Goal: Task Accomplishment & Management: Use online tool/utility

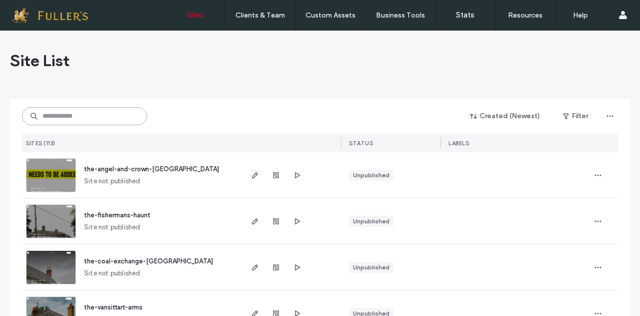
click at [92, 111] on input at bounding box center [84, 116] width 125 height 18
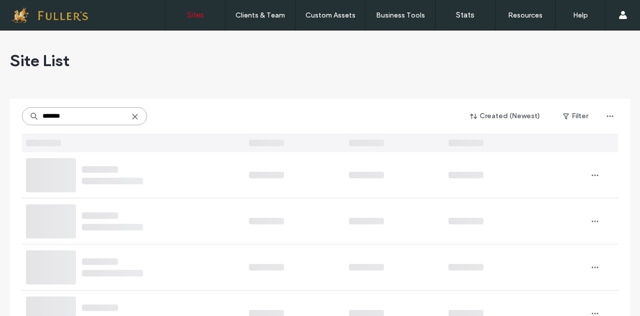
type input "*******"
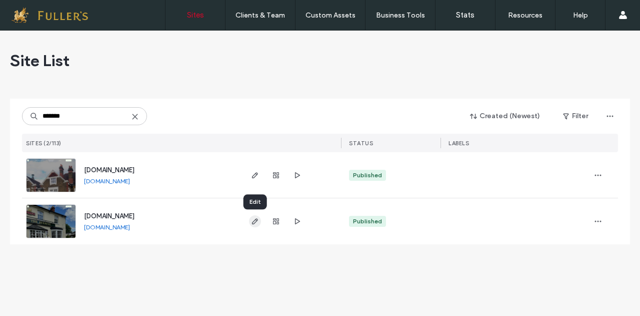
click at [254, 218] on icon "button" at bounding box center [255, 221] width 8 height 8
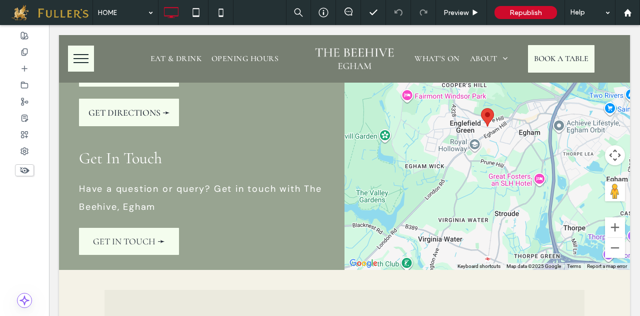
scroll to position [3324, 0]
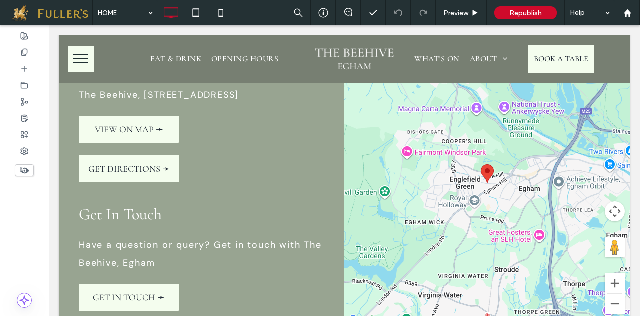
click at [22, 169] on use at bounding box center [25, 170] width 10 height 7
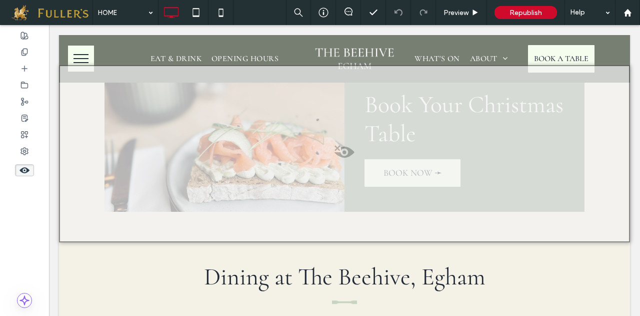
scroll to position [1886, 0]
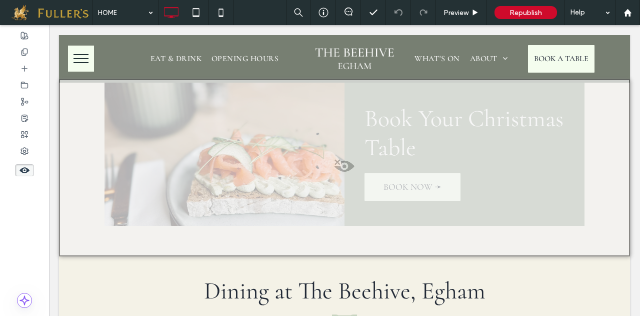
click at [347, 159] on span at bounding box center [344, 169] width 569 height 20
click at [360, 143] on button "Yes" at bounding box center [361, 143] width 31 height 13
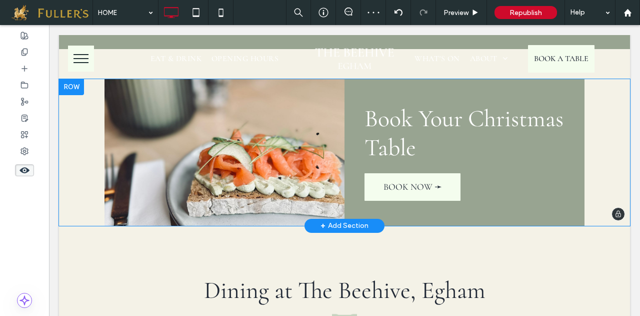
click at [336, 220] on div "+ Add Section" at bounding box center [345, 225] width 48 height 11
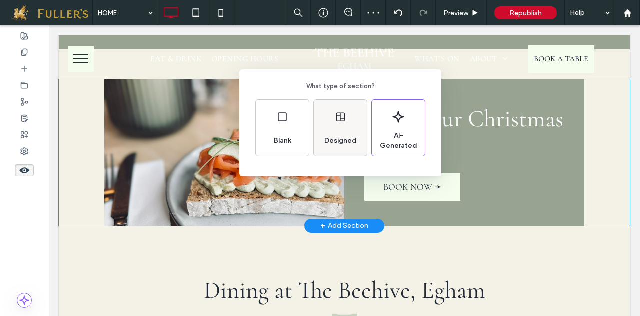
click at [334, 115] on div "Designed" at bounding box center [340, 128] width 53 height 56
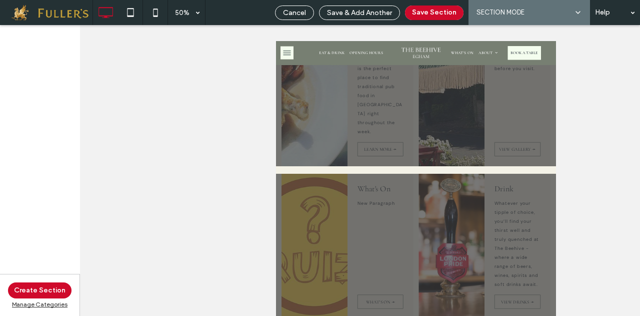
scroll to position [1671, 0]
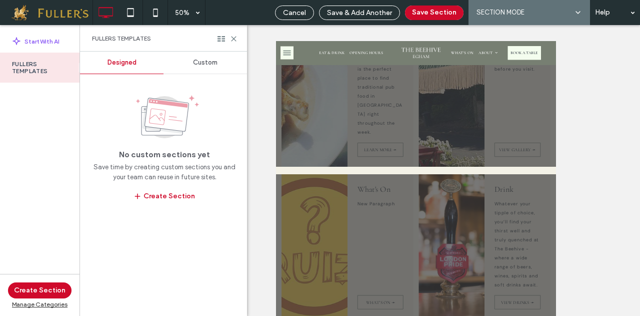
click at [206, 66] on span "Custom" at bounding box center [205, 63] width 25 height 8
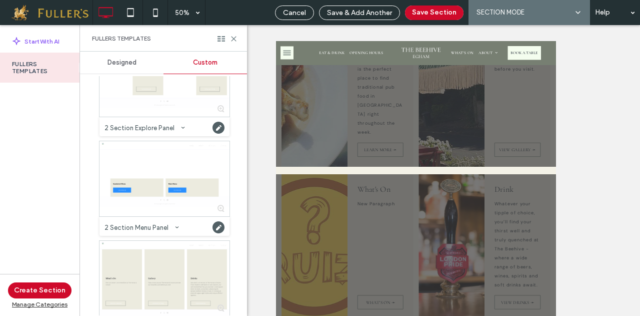
scroll to position [162, 0]
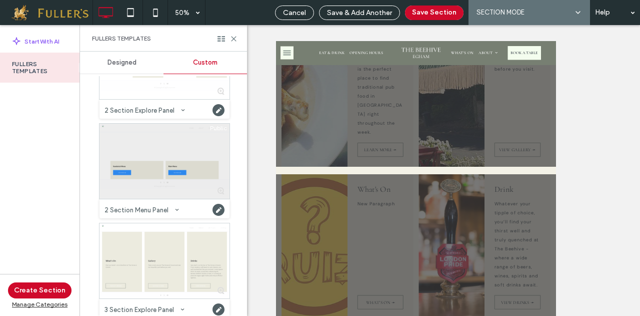
click at [157, 146] on div at bounding box center [165, 161] width 130 height 75
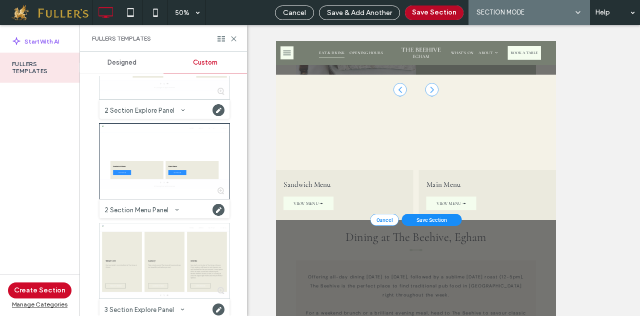
scroll to position [2777, 0]
click at [436, 16] on button "Save Section" at bounding box center [434, 13] width 59 height 15
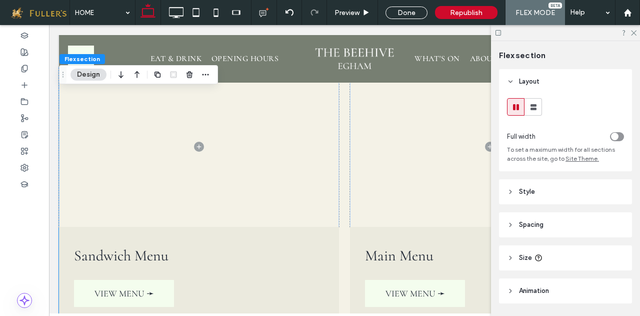
scroll to position [1855, 0]
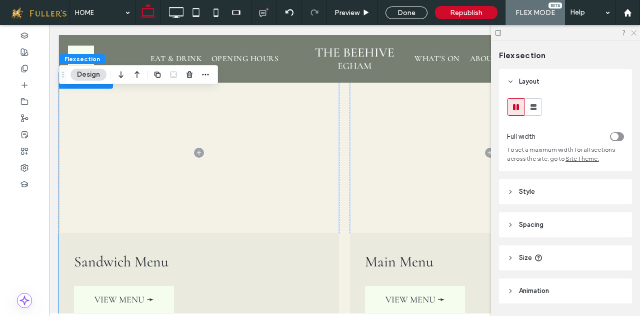
click at [632, 35] on use at bounding box center [634, 34] width 6 height 6
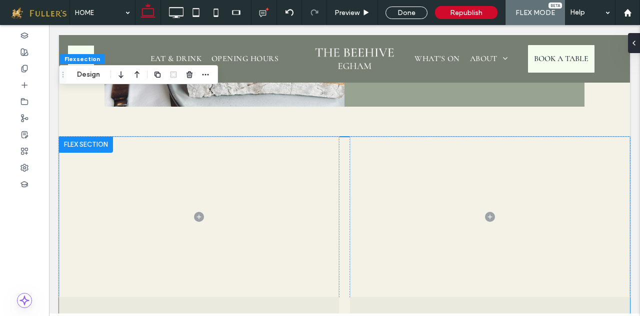
scroll to position [1808, 0]
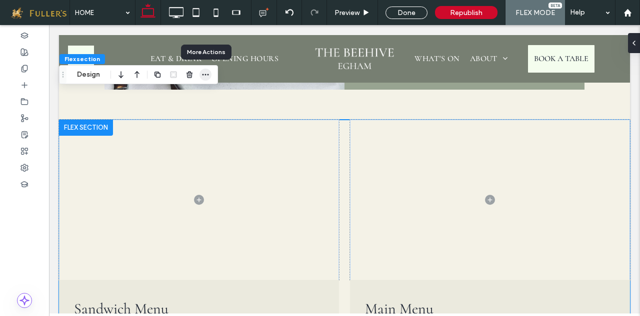
click at [207, 77] on icon "button" at bounding box center [206, 75] width 8 height 8
click at [76, 61] on span "Flex section" at bounding box center [83, 59] width 36 height 8
click at [207, 75] on icon "button" at bounding box center [206, 75] width 8 height 8
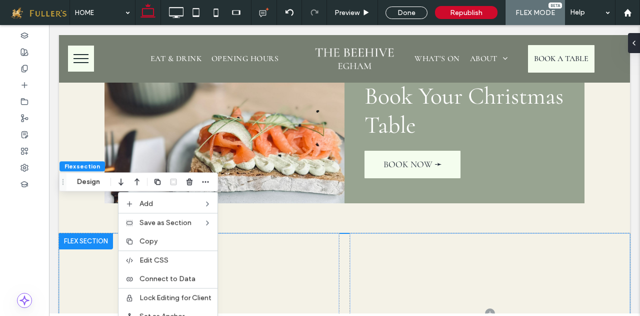
scroll to position [1706, 0]
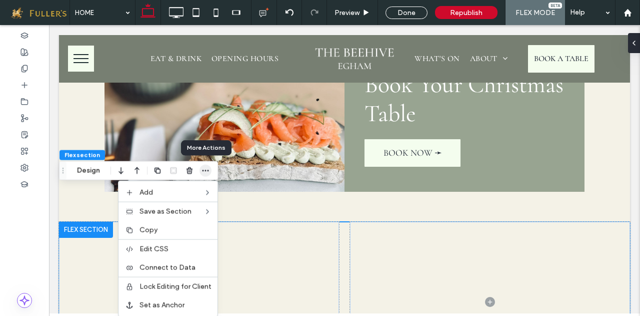
click at [204, 172] on icon "button" at bounding box center [206, 171] width 8 height 8
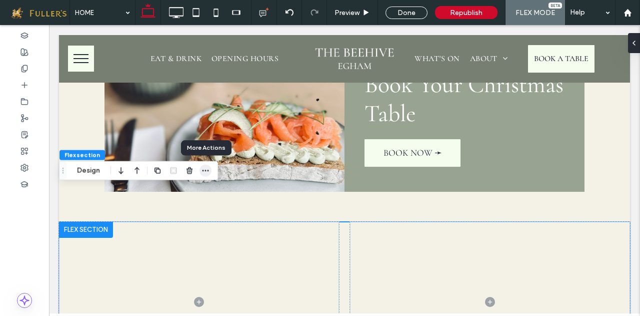
click at [204, 172] on icon "button" at bounding box center [206, 171] width 8 height 8
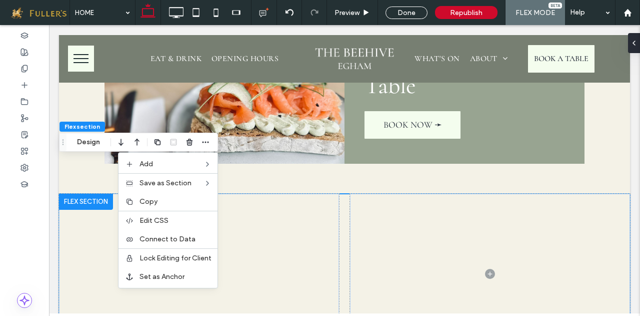
scroll to position [1740, 0]
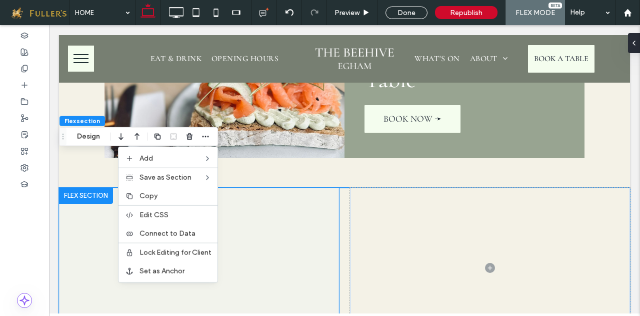
click at [66, 188] on span at bounding box center [199, 268] width 280 height 160
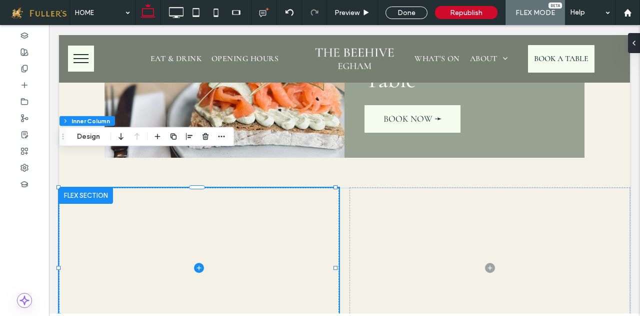
click at [82, 188] on div at bounding box center [86, 196] width 54 height 16
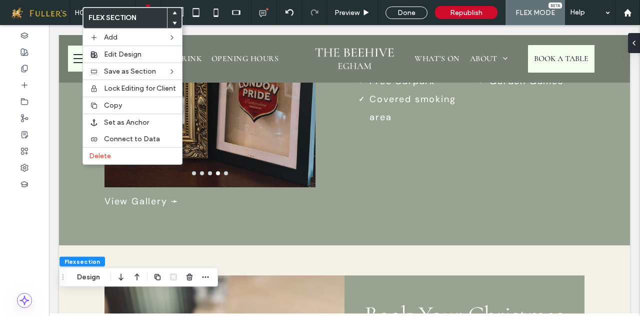
scroll to position [1482, 0]
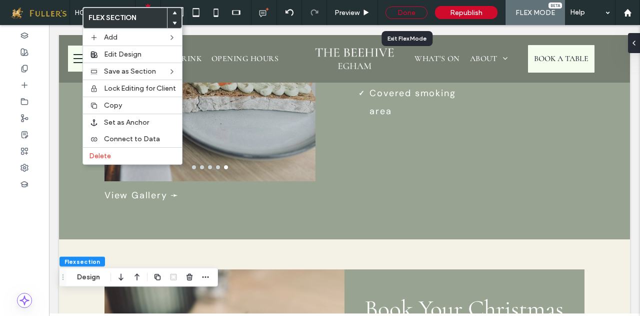
click at [407, 9] on div "Done" at bounding box center [407, 13] width 42 height 13
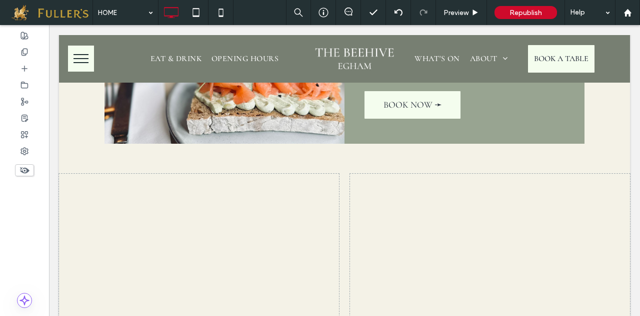
scroll to position [1767, 0]
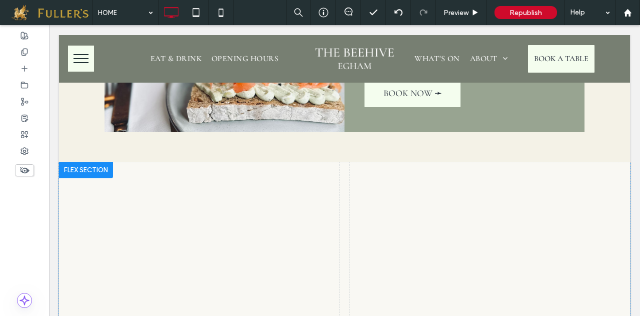
click at [75, 162] on div at bounding box center [86, 170] width 54 height 16
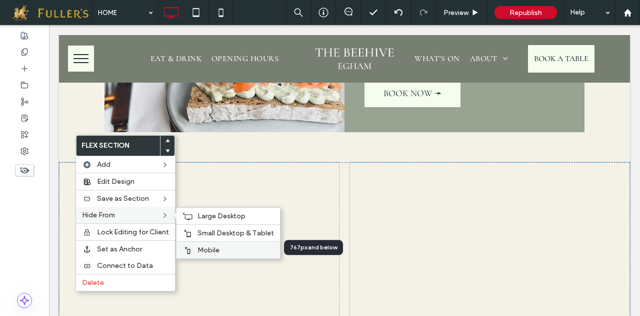
click at [213, 247] on span "Mobile" at bounding box center [209, 250] width 22 height 9
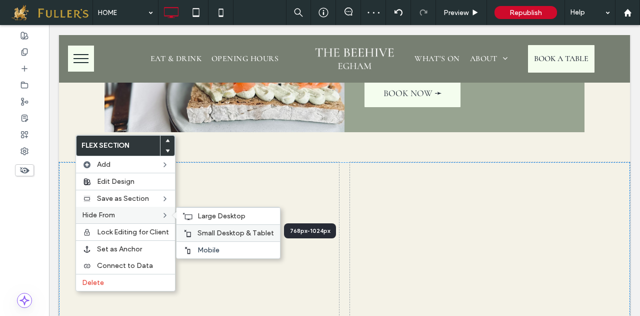
click at [218, 230] on span "Small Desktop & Tablet" at bounding box center [236, 233] width 77 height 9
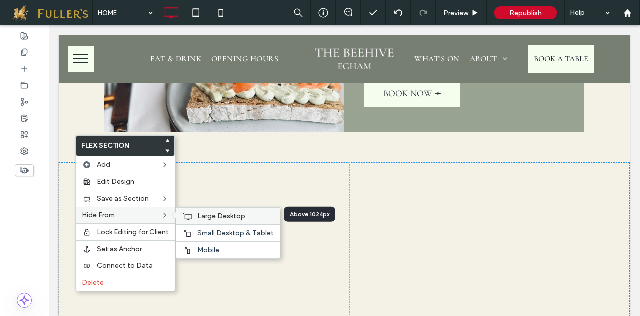
click at [223, 214] on span "Large Desktop" at bounding box center [222, 216] width 48 height 9
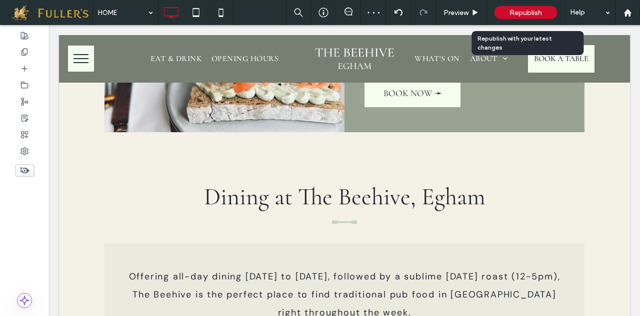
click at [532, 17] on div "Republish" at bounding box center [526, 12] width 63 height 13
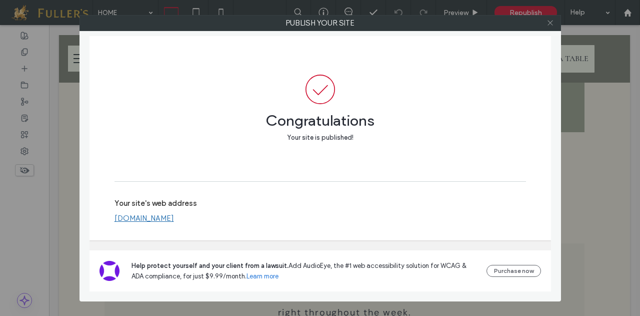
click at [551, 20] on icon at bounding box center [551, 23] width 8 height 8
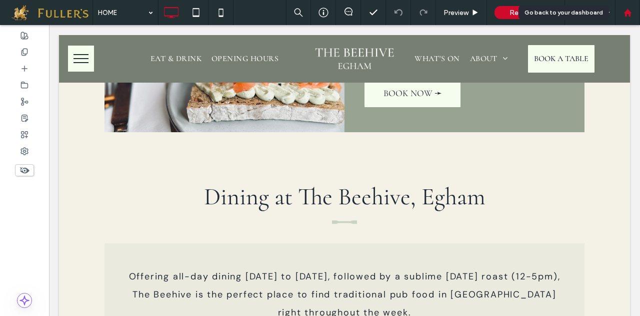
click at [631, 15] on icon at bounding box center [628, 13] width 9 height 9
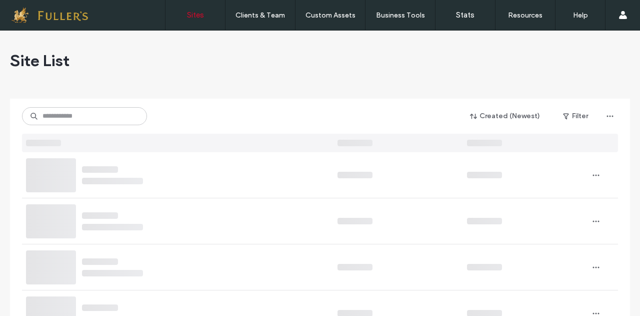
click at [84, 119] on input at bounding box center [84, 116] width 125 height 18
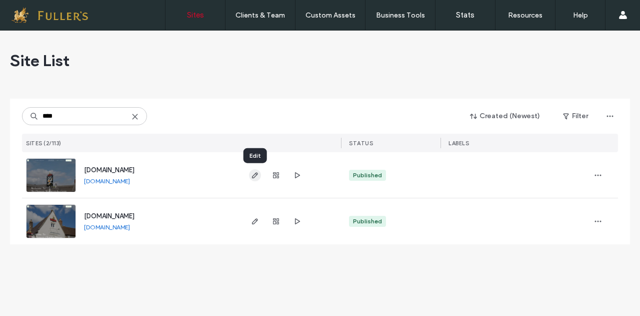
type input "****"
click at [257, 178] on icon "button" at bounding box center [255, 175] width 8 height 8
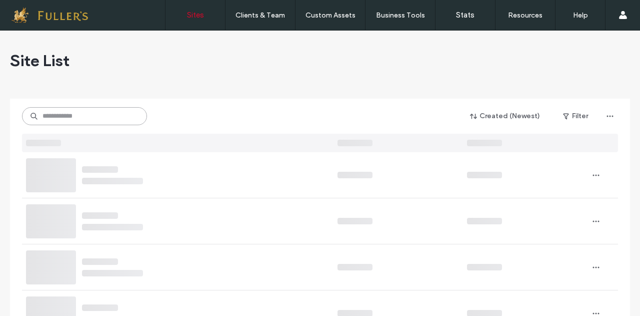
click at [59, 119] on input at bounding box center [84, 116] width 125 height 18
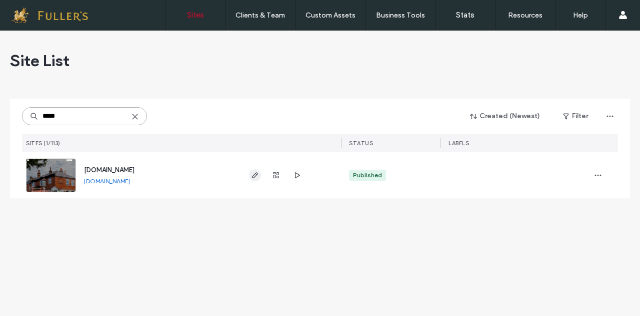
type input "*****"
click at [253, 177] on icon "button" at bounding box center [255, 175] width 8 height 8
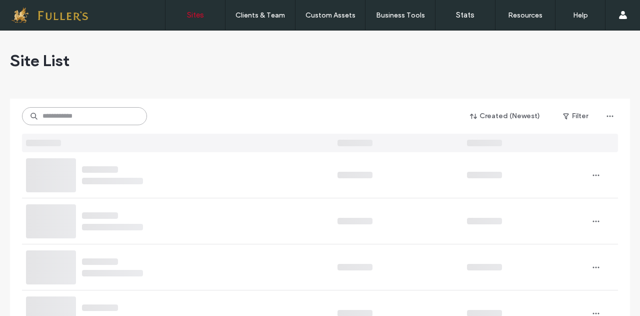
click at [67, 121] on input at bounding box center [84, 116] width 125 height 18
type input "****"
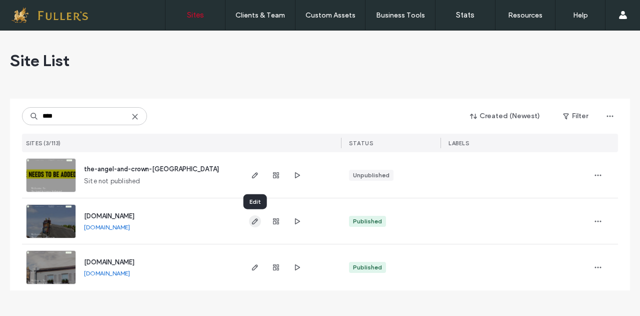
click at [256, 222] on use "button" at bounding box center [255, 221] width 6 height 6
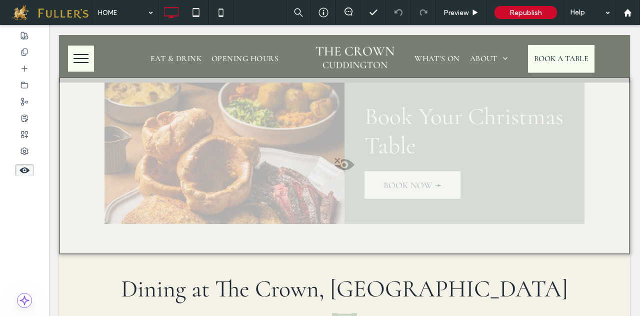
scroll to position [1951, 0]
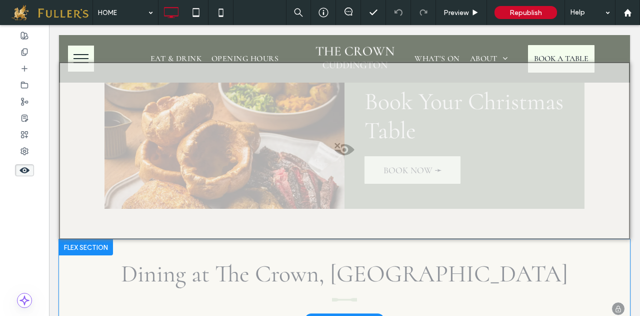
click at [351, 315] on div "+ Add Section" at bounding box center [345, 320] width 48 height 11
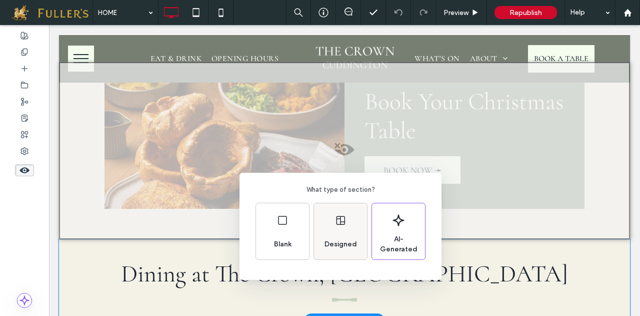
click at [336, 235] on div "Designed" at bounding box center [341, 244] width 41 height 22
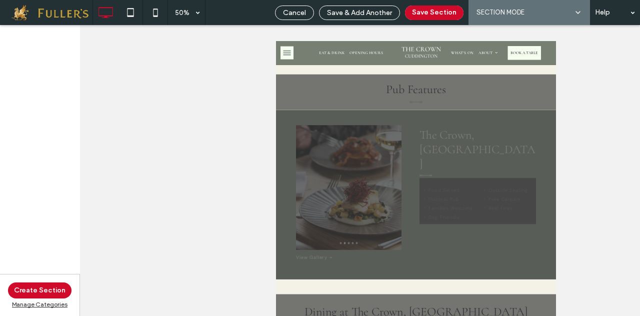
scroll to position [1755, 0]
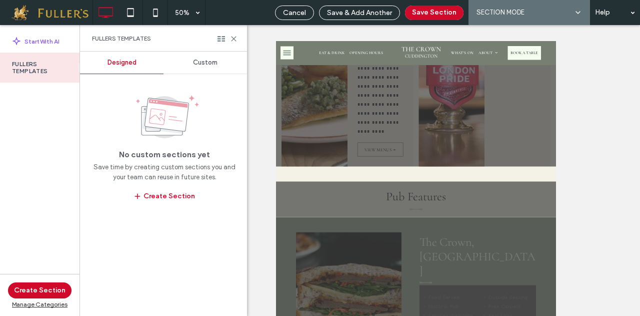
click at [211, 63] on span "Custom" at bounding box center [205, 63] width 25 height 8
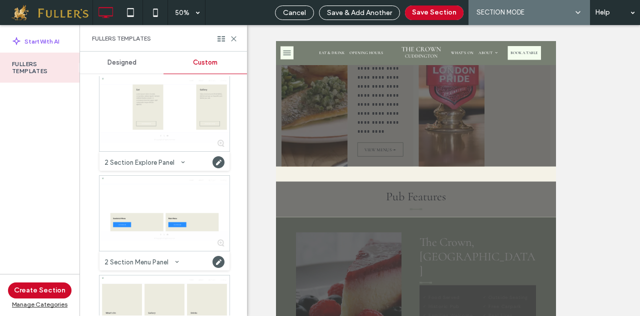
scroll to position [115, 0]
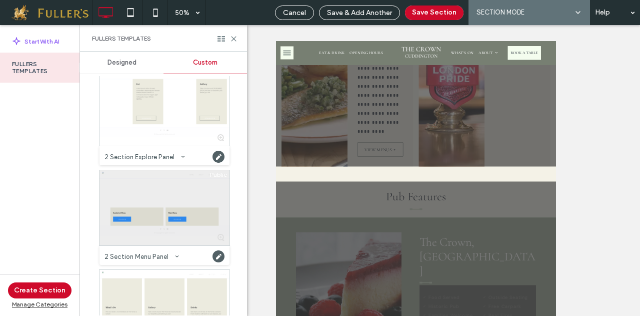
click at [145, 210] on div at bounding box center [165, 207] width 130 height 75
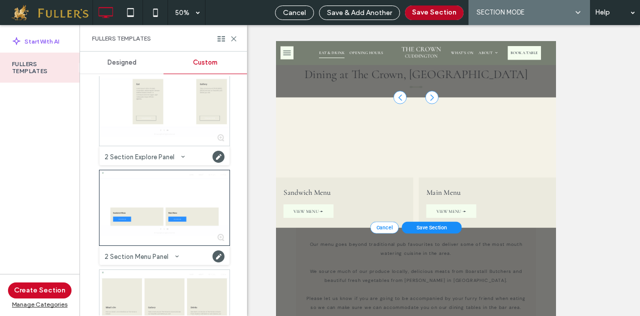
scroll to position [2469, 0]
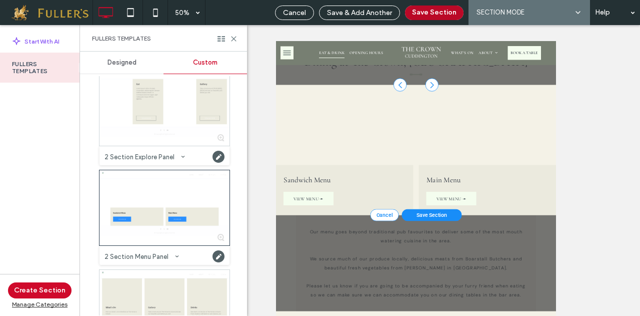
click at [443, 11] on button "Save Section" at bounding box center [434, 13] width 59 height 15
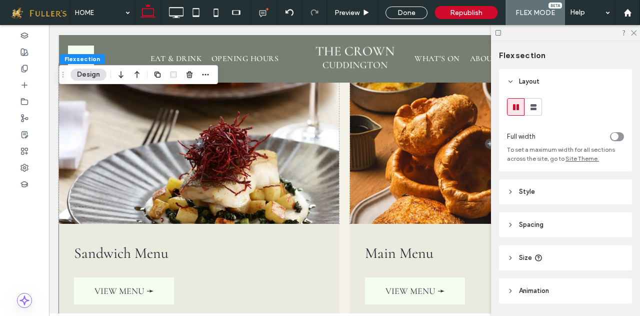
scroll to position [1547, 0]
click at [635, 32] on use at bounding box center [634, 34] width 6 height 6
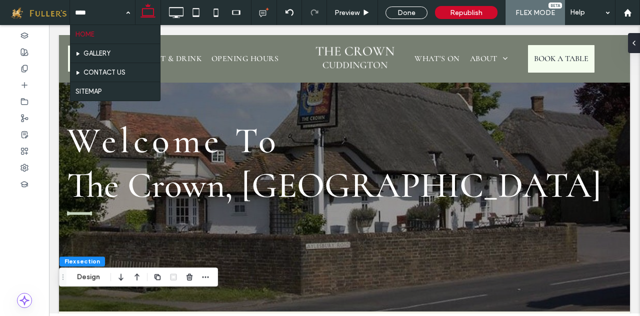
scroll to position [0, 0]
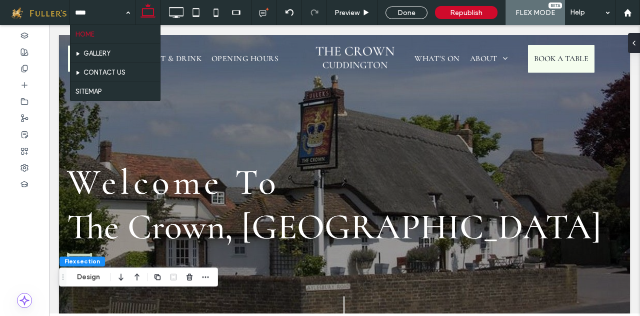
drag, startPoint x: 635, startPoint y: 79, endPoint x: 689, endPoint y: 48, distance: 61.8
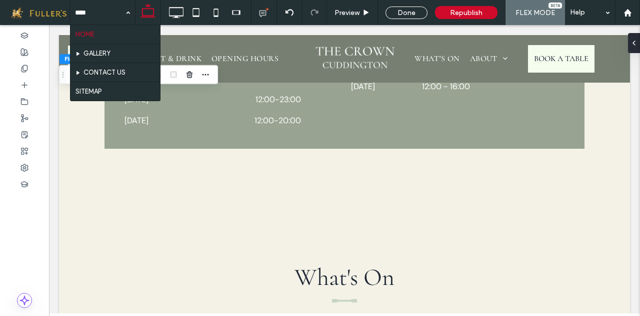
scroll to position [2839, 0]
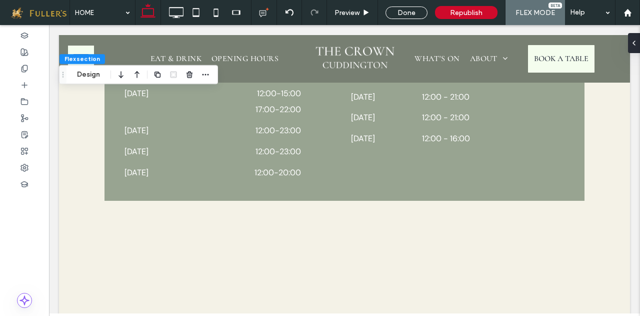
scroll to position [2776, 0]
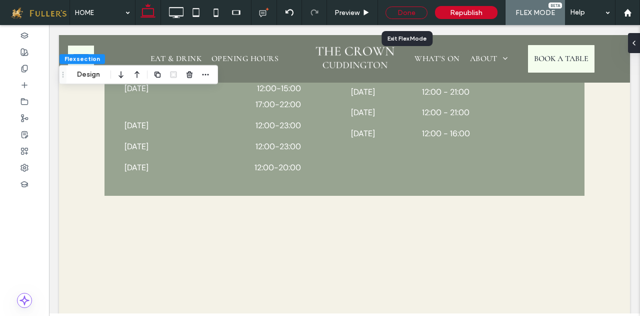
click at [409, 12] on div "Done" at bounding box center [407, 13] width 42 height 13
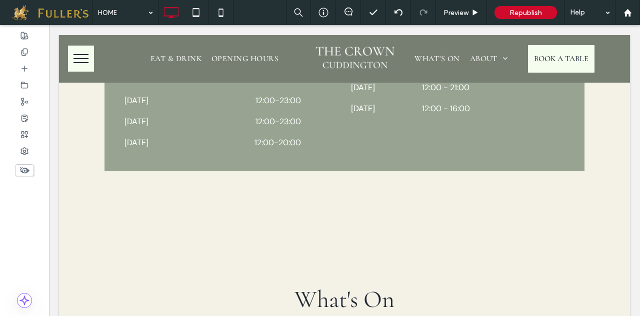
scroll to position [2833, 0]
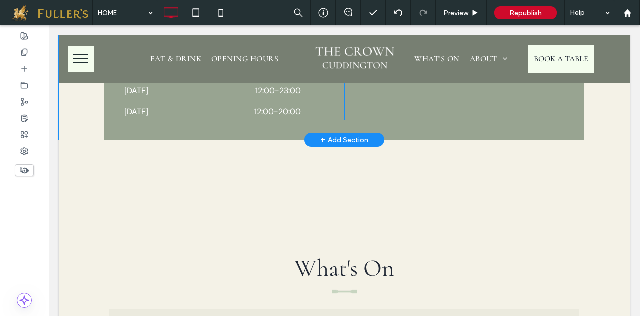
click at [322, 134] on div "+ Add Section" at bounding box center [345, 139] width 48 height 11
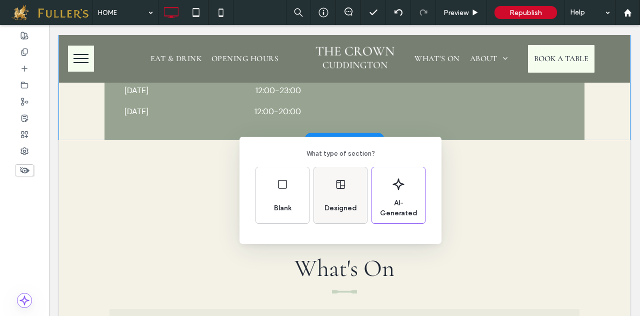
click at [340, 192] on div "Designed" at bounding box center [340, 195] width 53 height 56
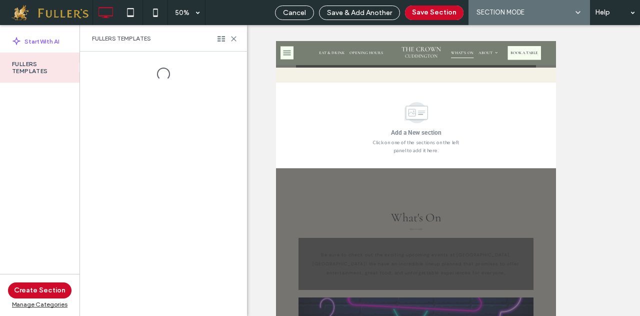
scroll to position [3866, 0]
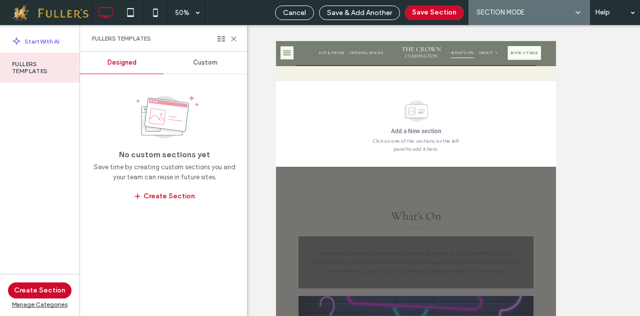
click at [217, 59] on span "Custom" at bounding box center [205, 63] width 25 height 8
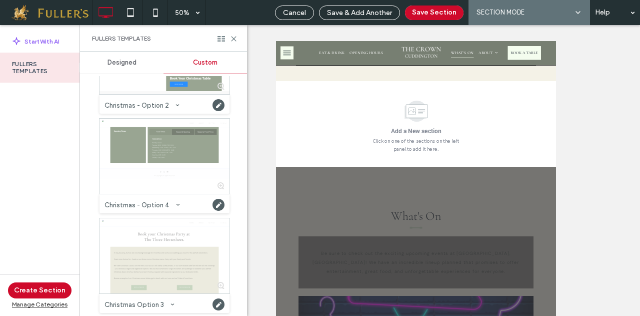
scroll to position [536, 0]
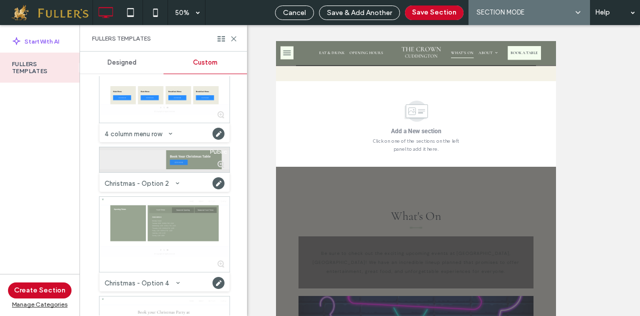
click at [158, 158] on div at bounding box center [165, 159] width 130 height 25
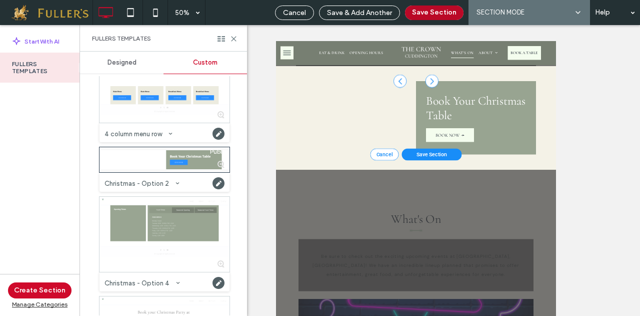
click at [441, 10] on button "Save Section" at bounding box center [434, 13] width 59 height 15
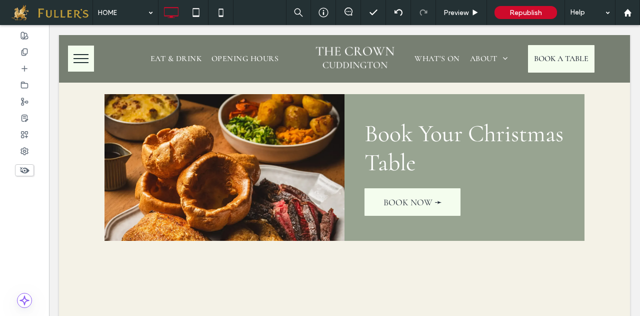
scroll to position [2914, 0]
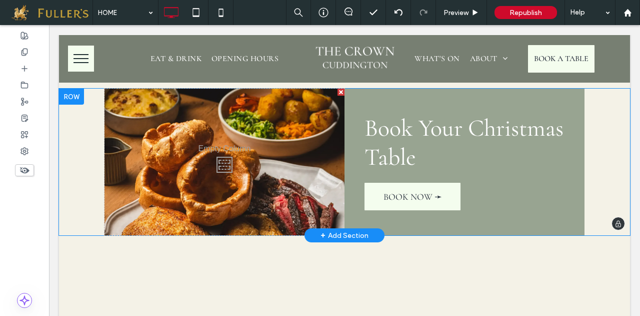
click at [337, 230] on div "+ Add Section" at bounding box center [345, 235] width 48 height 11
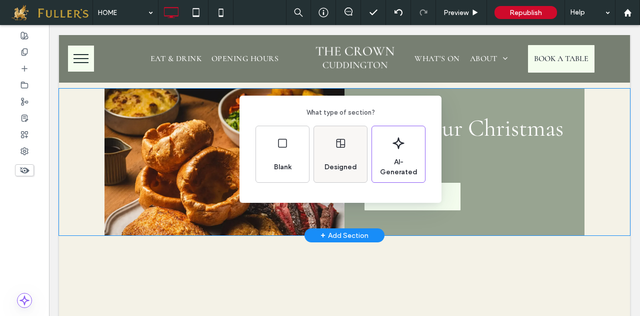
click at [345, 157] on div "Designed" at bounding box center [341, 167] width 41 height 22
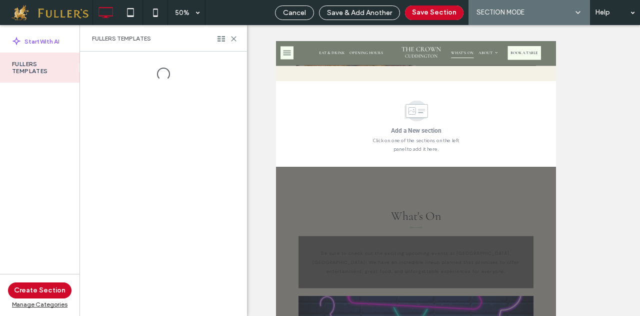
scroll to position [4044, 0]
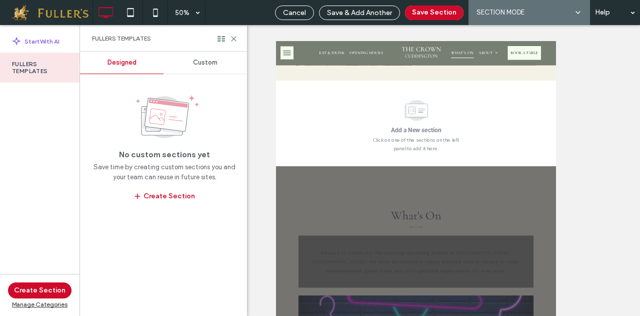
click at [206, 57] on div "Custom" at bounding box center [206, 63] width 84 height 22
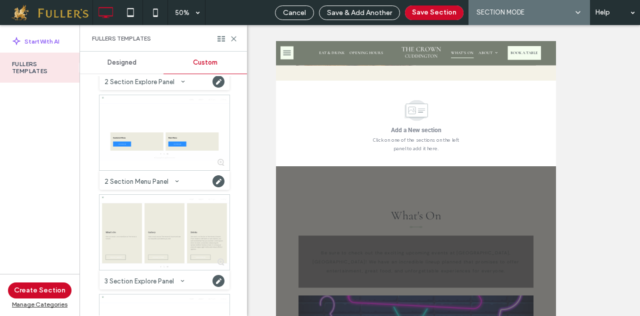
scroll to position [193, 0]
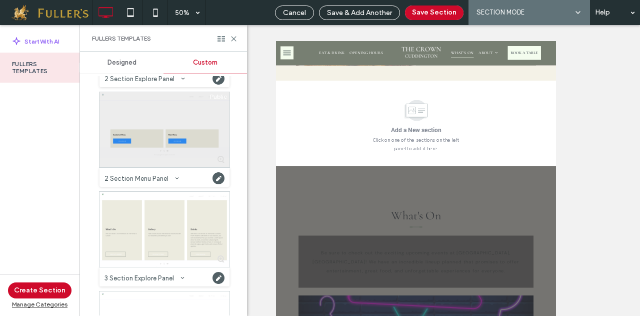
click at [150, 132] on div at bounding box center [165, 129] width 130 height 75
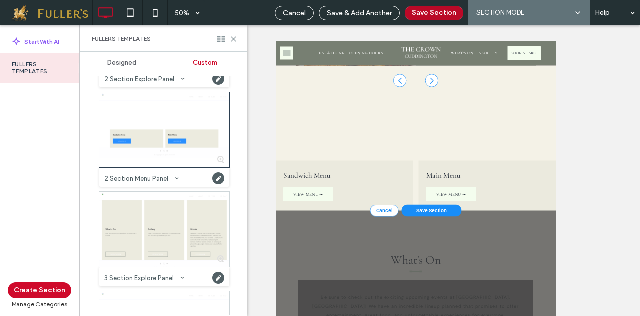
click at [436, 11] on button "Save Section" at bounding box center [434, 13] width 59 height 15
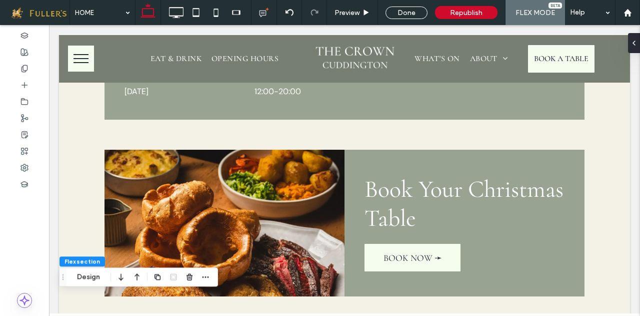
scroll to position [2829, 0]
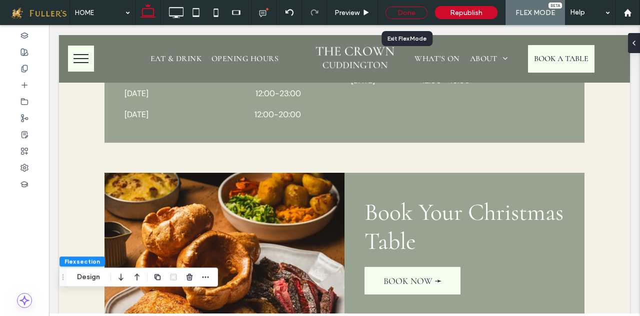
drag, startPoint x: 411, startPoint y: 12, endPoint x: 37, endPoint y: 134, distance: 393.5
click at [411, 12] on div "Done" at bounding box center [407, 13] width 42 height 13
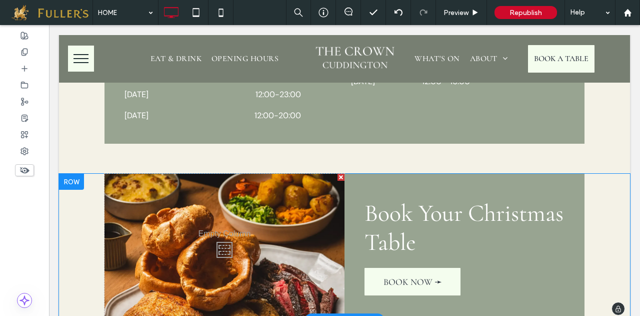
click at [75, 174] on div at bounding box center [71, 182] width 25 height 16
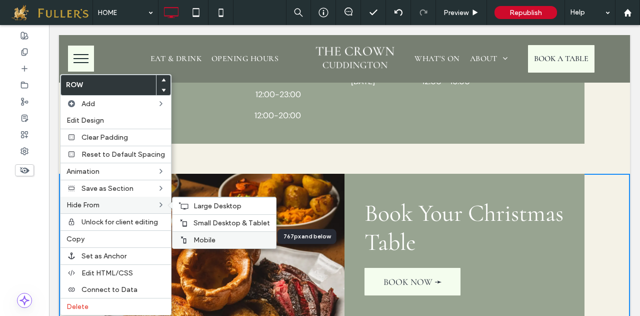
click at [208, 236] on span "Mobile" at bounding box center [205, 240] width 22 height 9
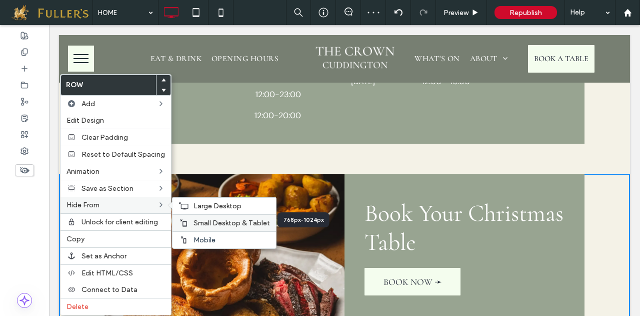
click at [199, 222] on span "Small Desktop & Tablet" at bounding box center [232, 223] width 77 height 9
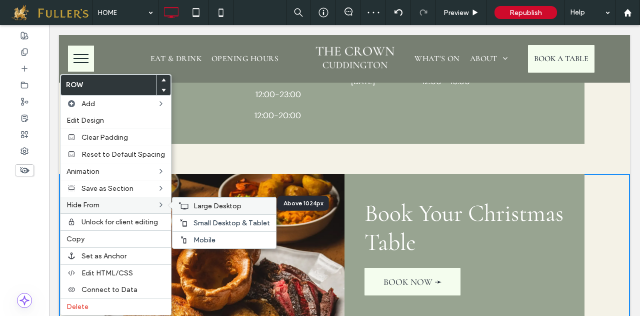
click at [207, 202] on span "Large Desktop" at bounding box center [218, 206] width 48 height 9
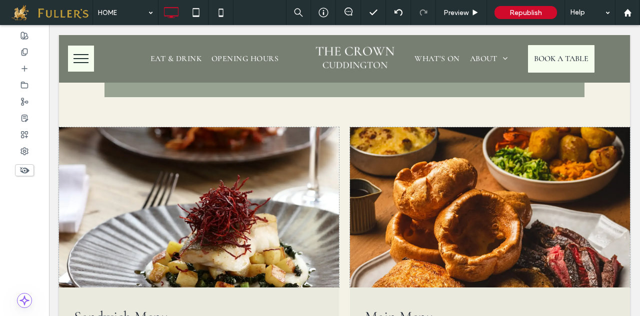
scroll to position [2870, 0]
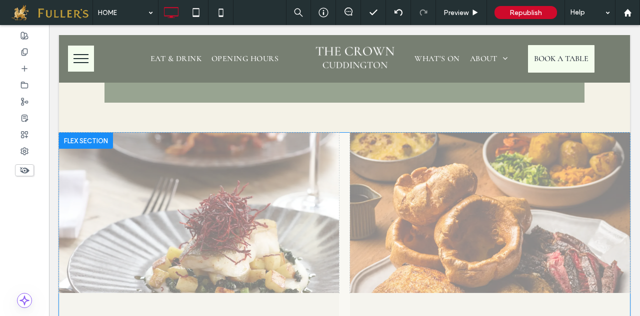
click at [82, 133] on div at bounding box center [86, 141] width 54 height 16
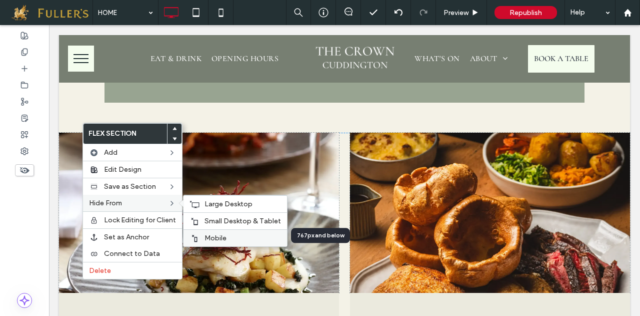
click at [234, 239] on label "Mobile" at bounding box center [243, 238] width 77 height 9
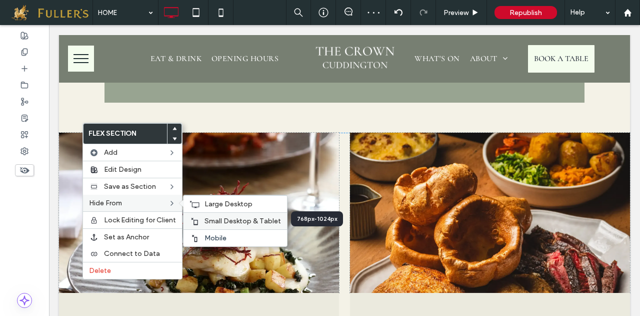
click at [219, 217] on span "Small Desktop & Tablet" at bounding box center [243, 221] width 77 height 9
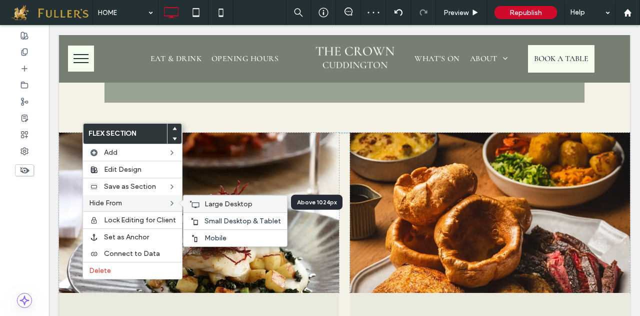
click at [225, 200] on span "Large Desktop" at bounding box center [229, 204] width 48 height 9
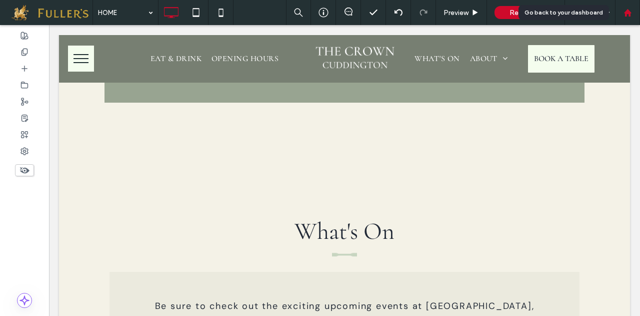
click at [630, 15] on use at bounding box center [628, 13] width 8 height 8
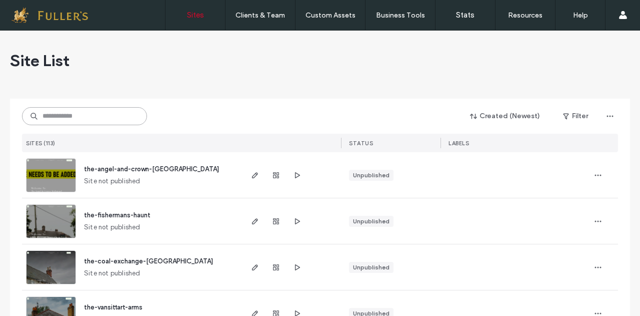
click at [57, 112] on input at bounding box center [84, 116] width 125 height 18
type input "*******"
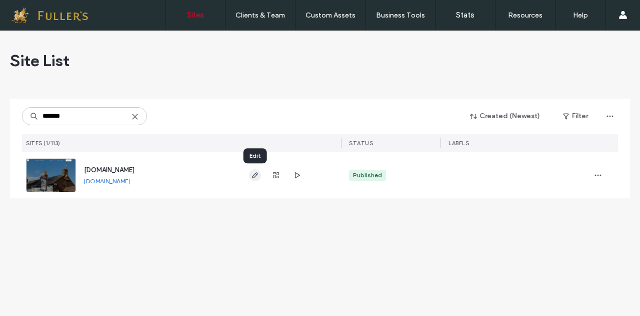
click at [259, 178] on icon "button" at bounding box center [255, 175] width 8 height 8
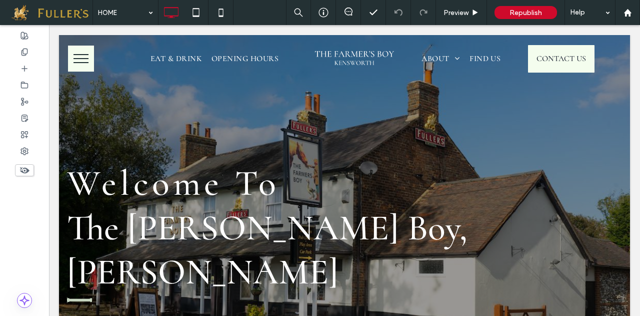
drag, startPoint x: 29, startPoint y: 170, endPoint x: 50, endPoint y: 65, distance: 107.6
click at [29, 170] on use at bounding box center [25, 170] width 10 height 7
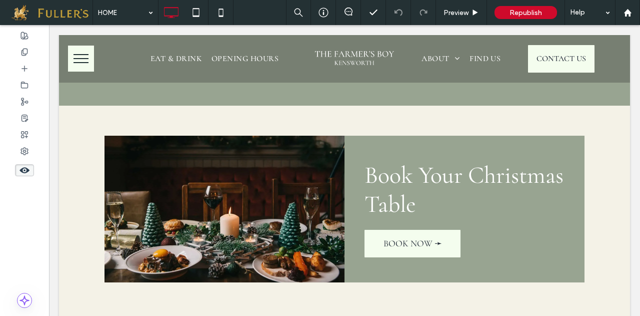
scroll to position [1793, 0]
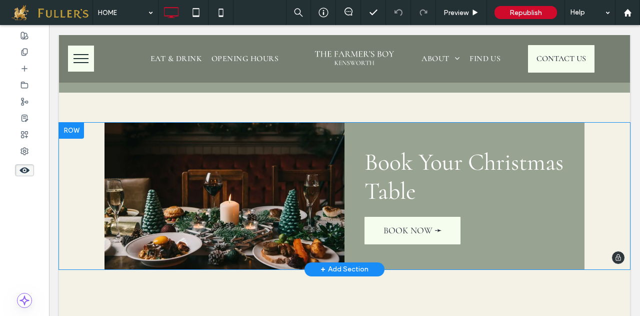
click at [337, 264] on div "+ Add Section" at bounding box center [345, 269] width 48 height 11
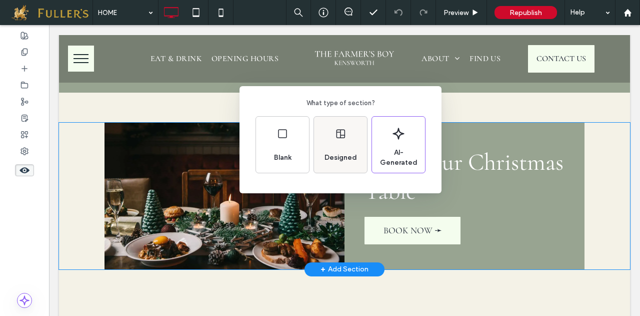
click at [338, 148] on div "Designed" at bounding box center [341, 158] width 41 height 22
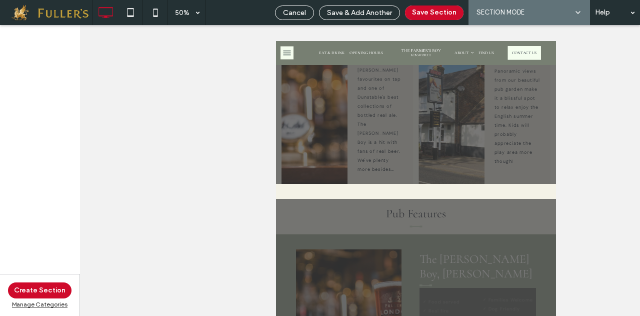
scroll to position [1579, 0]
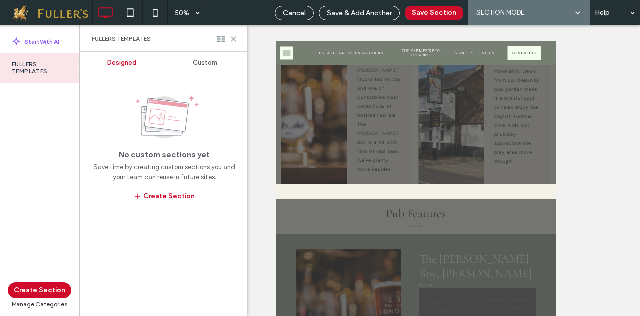
click at [207, 62] on span "Custom" at bounding box center [205, 63] width 25 height 8
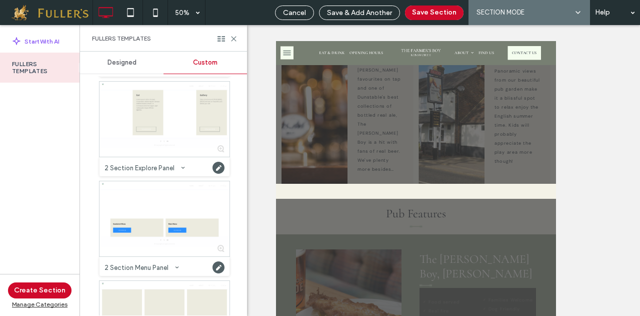
scroll to position [124, 0]
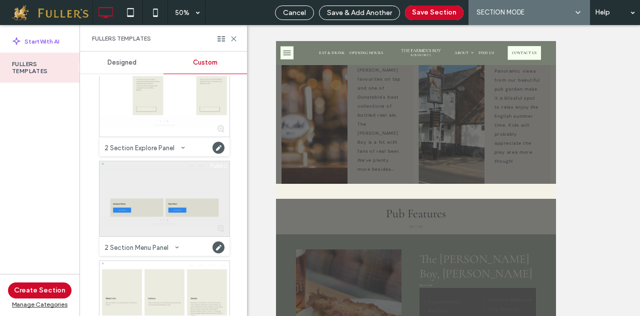
click at [163, 196] on div at bounding box center [165, 198] width 130 height 75
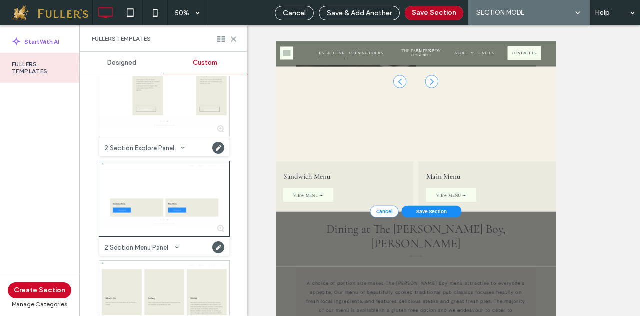
scroll to position [2432, 0]
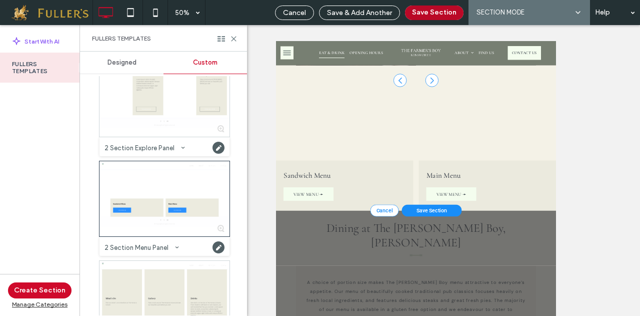
click at [451, 9] on button "Save Section" at bounding box center [434, 13] width 59 height 15
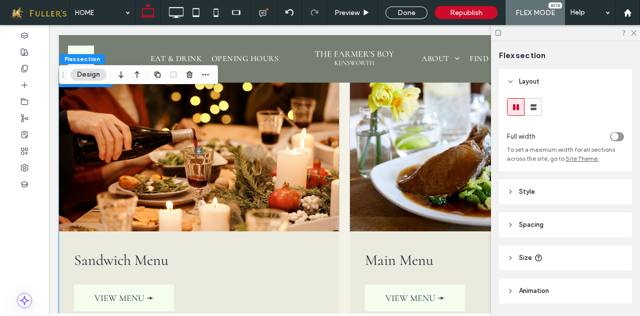
scroll to position [1510, 0]
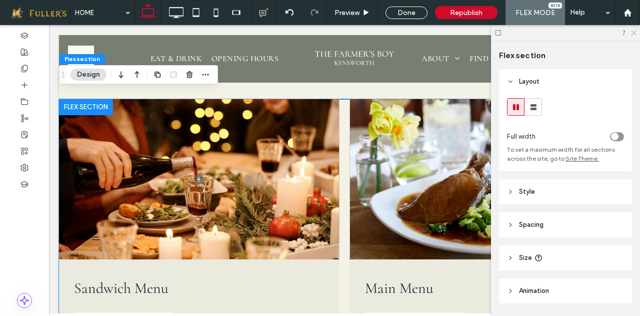
click at [635, 31] on icon at bounding box center [633, 32] width 7 height 7
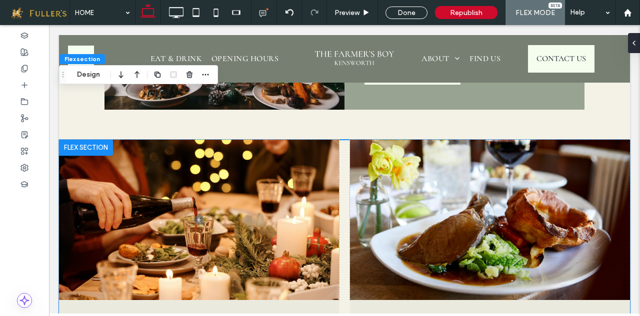
scroll to position [1481, 0]
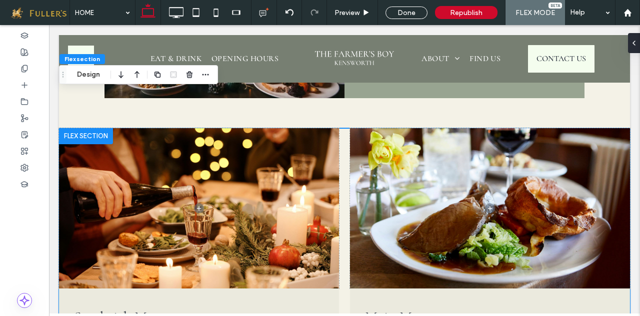
click at [74, 61] on span "Flex section" at bounding box center [83, 59] width 36 height 8
click at [210, 76] on span "button" at bounding box center [206, 75] width 12 height 12
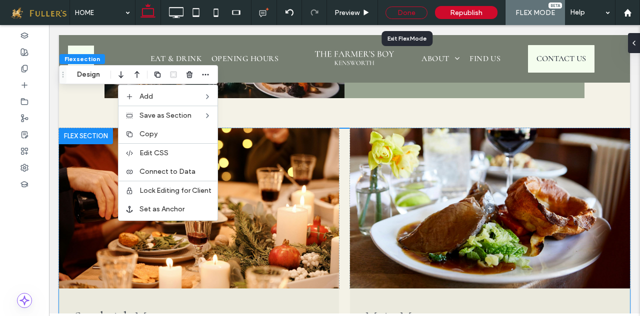
click at [406, 9] on div "Done" at bounding box center [407, 13] width 42 height 13
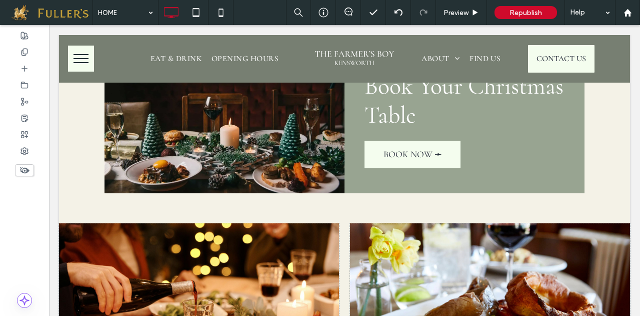
scroll to position [1421, 0]
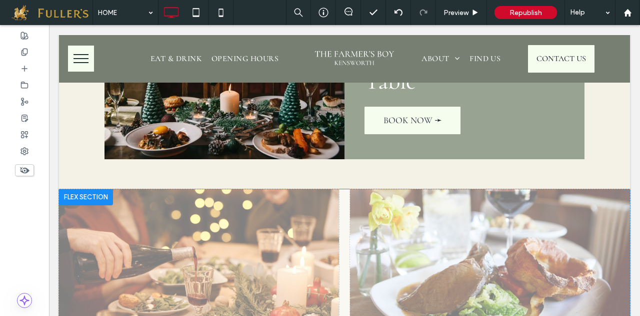
click at [86, 189] on div at bounding box center [86, 197] width 54 height 16
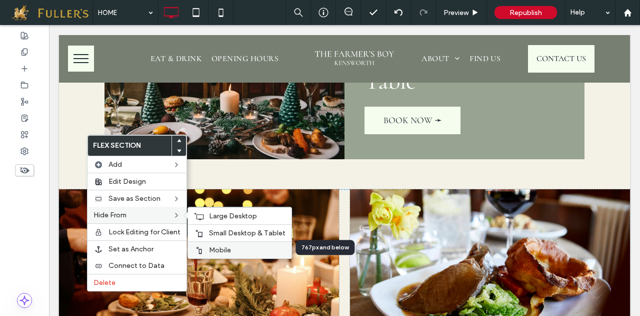
click at [225, 246] on span "Mobile" at bounding box center [220, 250] width 22 height 9
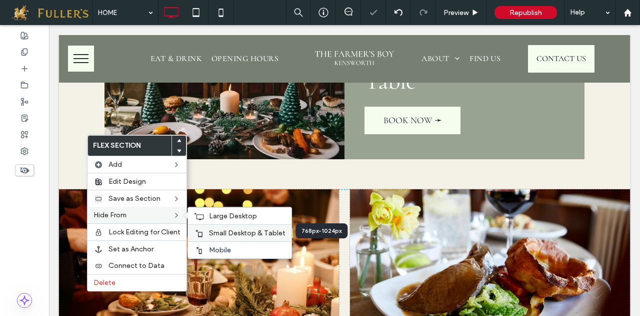
click at [229, 233] on span "Small Desktop & Tablet" at bounding box center [247, 233] width 77 height 9
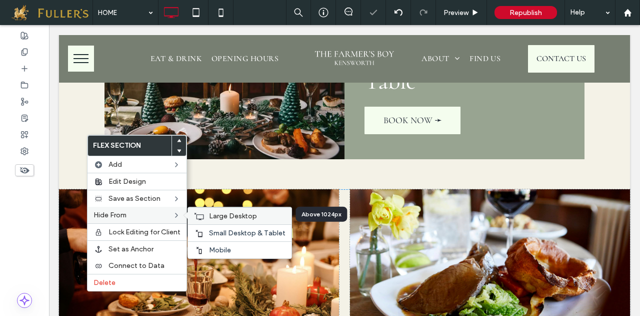
click at [228, 213] on span "Large Desktop" at bounding box center [233, 216] width 48 height 9
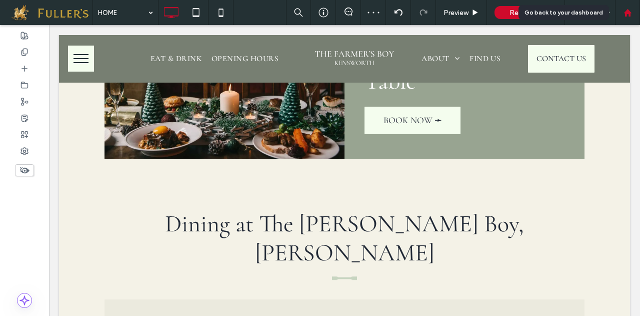
click at [627, 9] on icon at bounding box center [628, 13] width 9 height 9
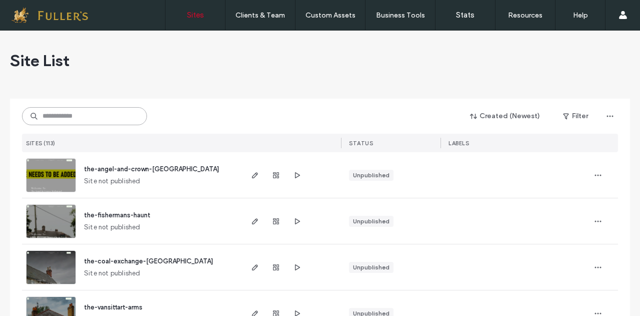
click at [64, 121] on input at bounding box center [84, 116] width 125 height 18
type input "****"
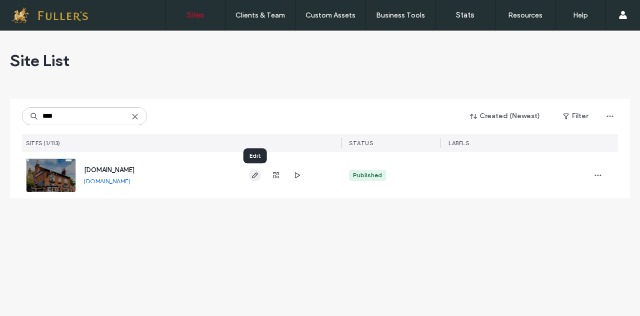
click at [256, 176] on icon "button" at bounding box center [255, 175] width 8 height 8
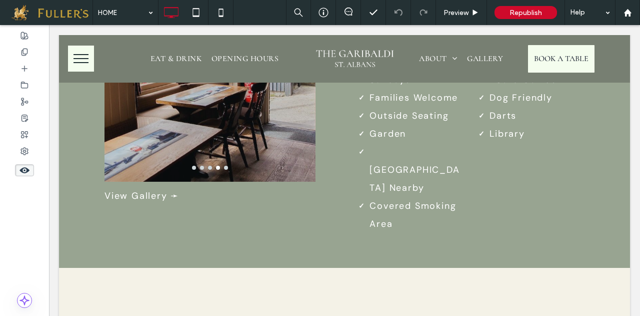
scroll to position [2074, 0]
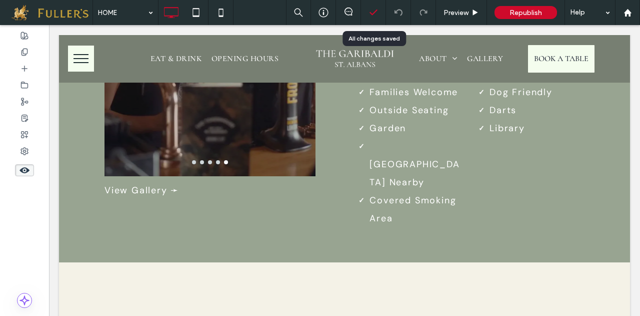
click at [371, 12] on icon at bounding box center [374, 13] width 10 height 10
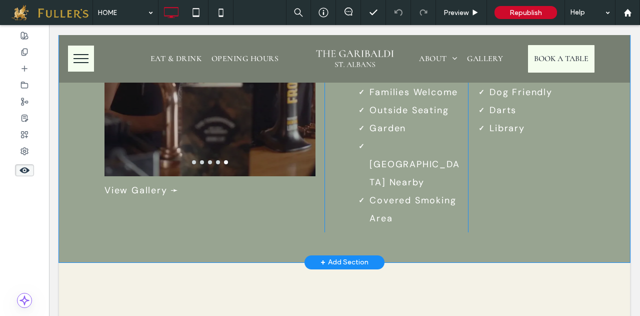
click at [332, 257] on div "+ Add Section" at bounding box center [345, 262] width 48 height 11
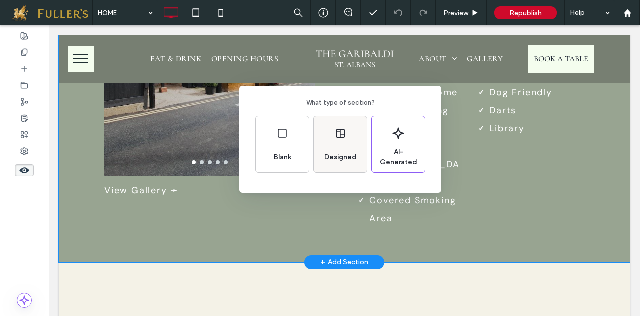
click at [330, 149] on div "Designed" at bounding box center [341, 157] width 41 height 22
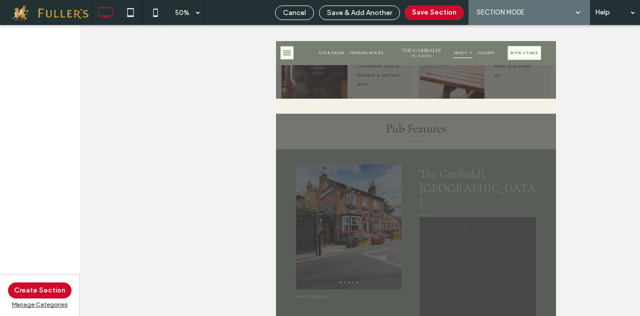
scroll to position [1510, 0]
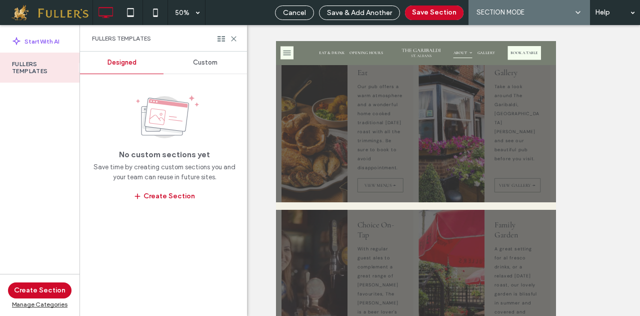
click at [215, 59] on span "Custom" at bounding box center [205, 63] width 25 height 8
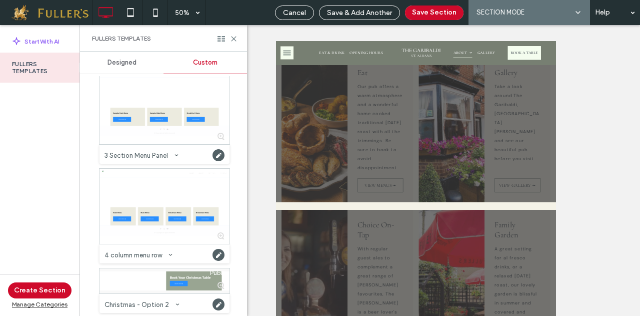
scroll to position [485, 0]
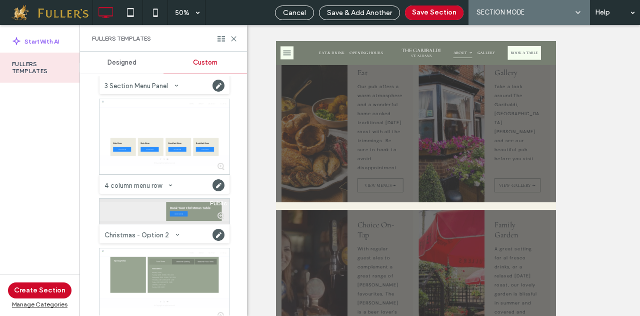
click at [175, 210] on div at bounding box center [165, 211] width 130 height 25
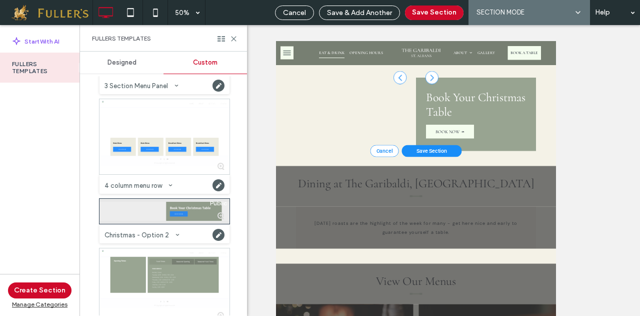
scroll to position [2614, 0]
click at [585, 266] on span "Save Section" at bounding box center [588, 260] width 62 height 12
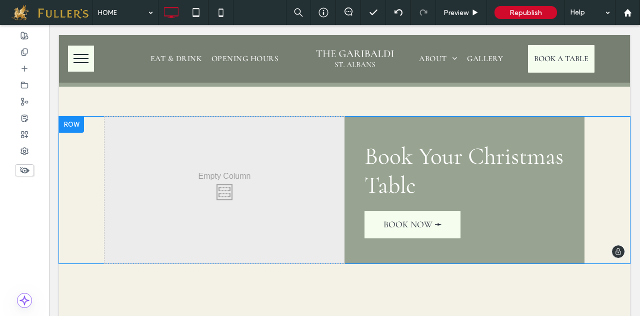
scroll to position [1637, 0]
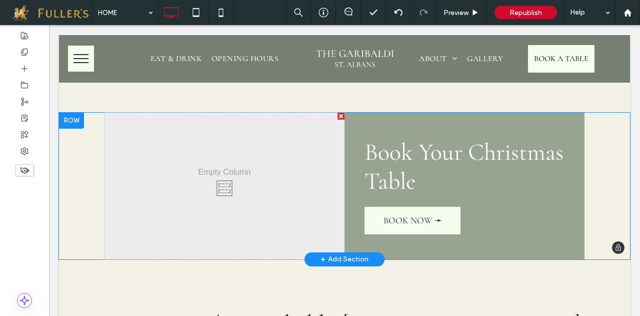
click at [339, 254] on div "+ Add Section" at bounding box center [345, 259] width 48 height 11
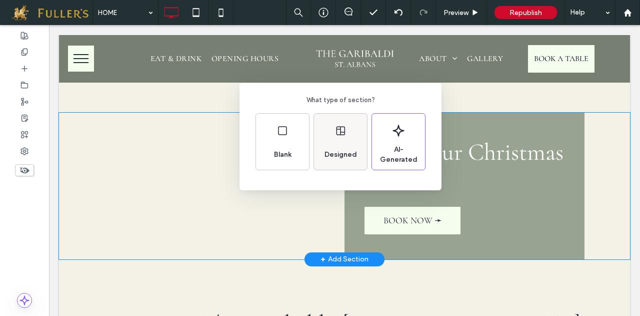
click at [333, 116] on div "Designed" at bounding box center [340, 142] width 53 height 56
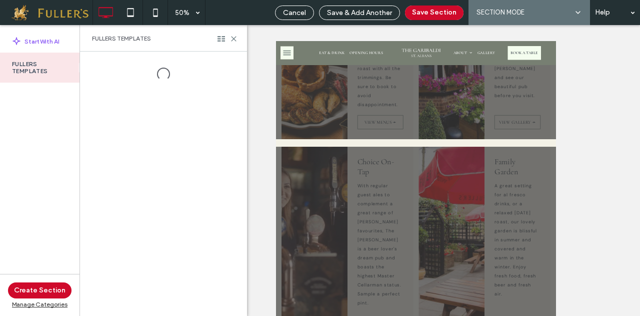
scroll to position [1635, 0]
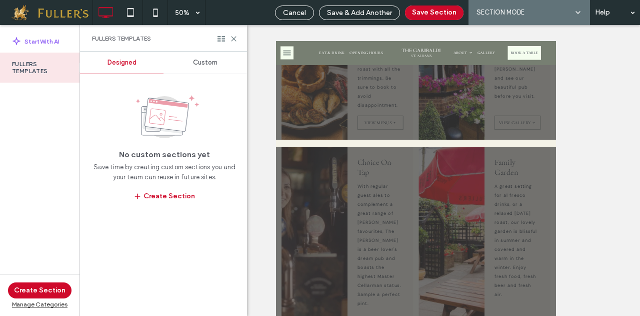
click at [211, 67] on div "Custom" at bounding box center [206, 63] width 84 height 22
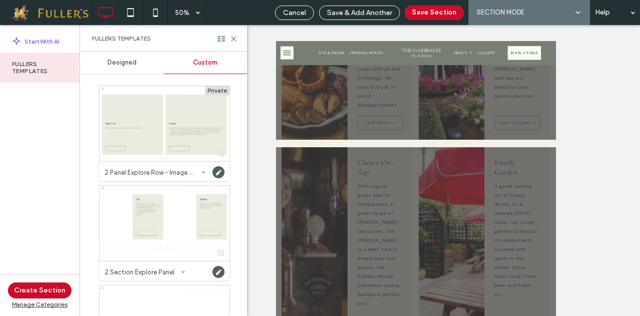
drag, startPoint x: 243, startPoint y: 88, endPoint x: 247, endPoint y: 99, distance: 11.5
click at [247, 99] on div "Designed Custom Private 2 Panel Explore Row - Image TOP Category: FULLERS TEMPL…" at bounding box center [163, 184] width 167 height 264
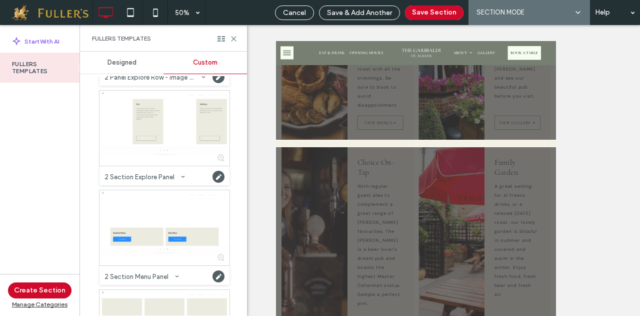
scroll to position [104, 0]
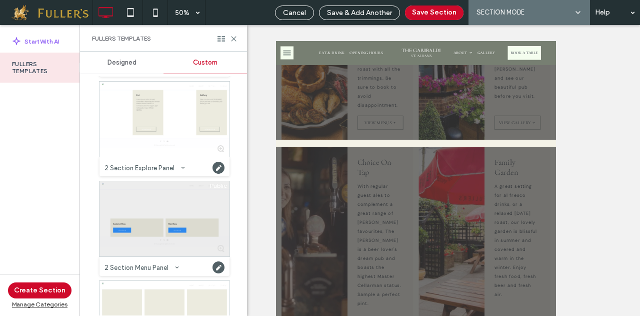
click at [147, 209] on div at bounding box center [165, 218] width 130 height 75
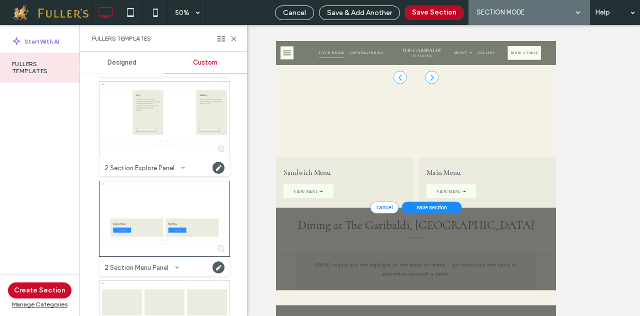
scroll to position [2791, 0]
click at [442, 13] on button "Save Section" at bounding box center [434, 13] width 59 height 15
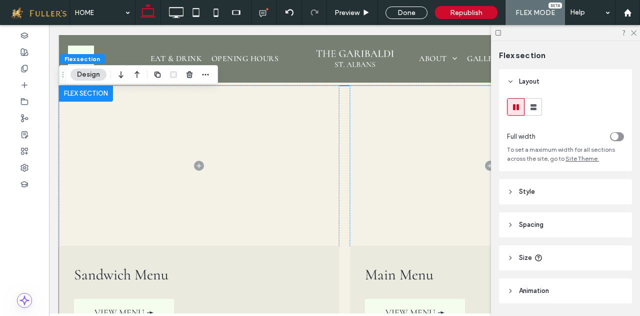
scroll to position [1833, 0]
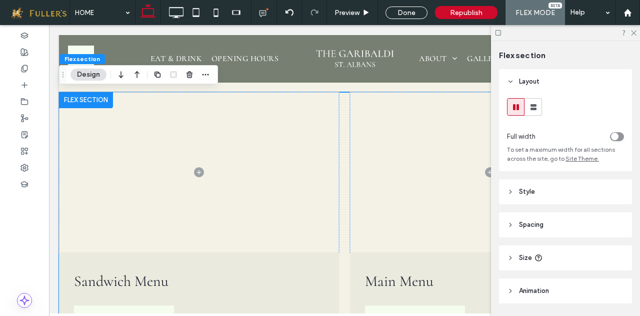
click at [634, 37] on div at bounding box center [565, 33] width 149 height 16
click at [633, 36] on div at bounding box center [565, 33] width 149 height 16
click at [634, 34] on use at bounding box center [634, 34] width 6 height 6
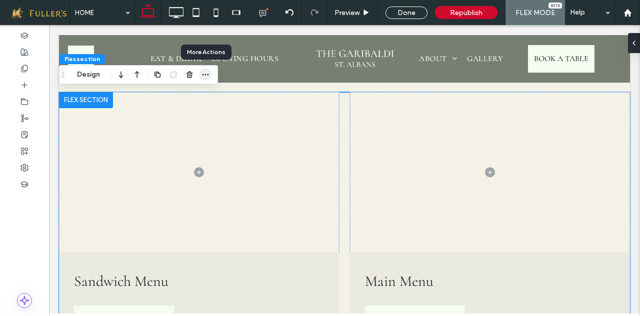
click at [203, 78] on icon "button" at bounding box center [206, 75] width 8 height 8
drag, startPoint x: 410, startPoint y: 14, endPoint x: 154, endPoint y: 52, distance: 258.9
click at [410, 14] on div "Done" at bounding box center [407, 13] width 42 height 13
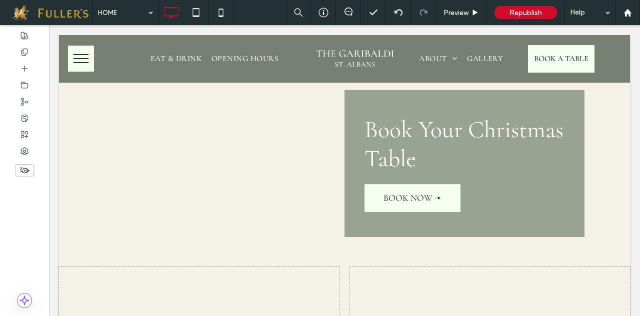
scroll to position [1577, 0]
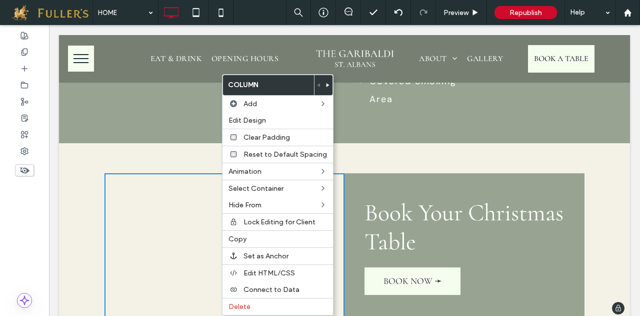
click at [67, 173] on div "Click To Paste Click To Paste Click To Paste Click To Paste Book Your Christmas…" at bounding box center [344, 246] width 571 height 147
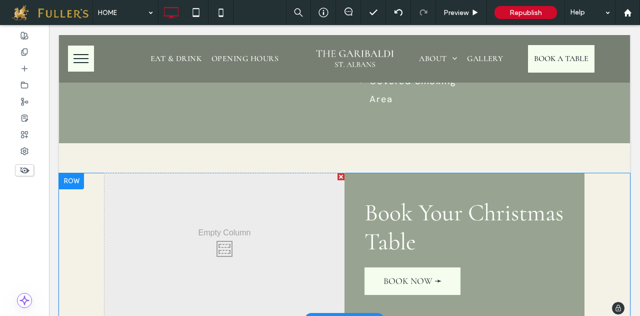
click at [78, 173] on div at bounding box center [71, 181] width 25 height 16
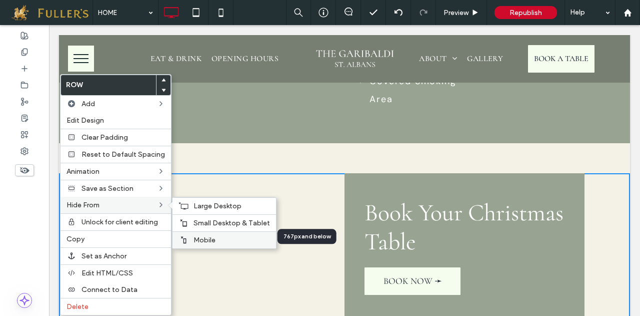
click at [208, 236] on span "Mobile" at bounding box center [205, 240] width 22 height 9
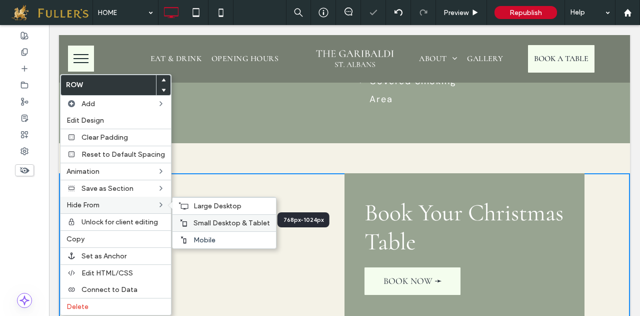
click at [209, 220] on span "Small Desktop & Tablet" at bounding box center [232, 223] width 77 height 9
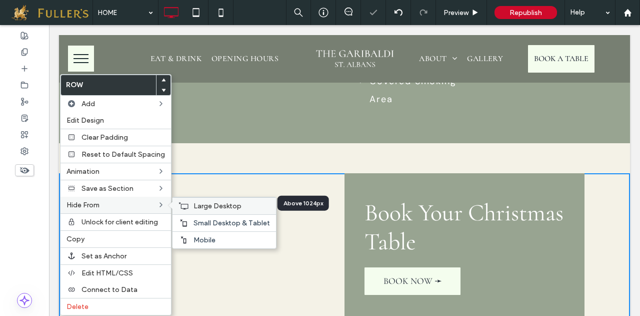
click at [214, 202] on span "Large Desktop" at bounding box center [218, 206] width 48 height 9
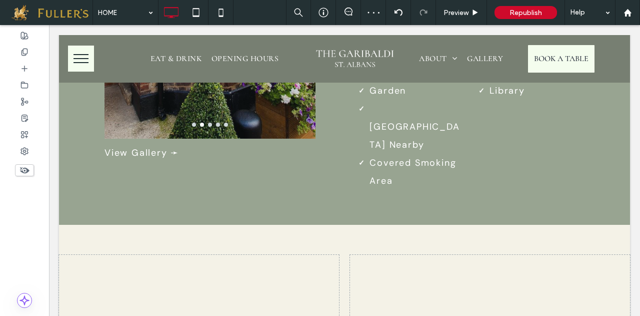
scroll to position [1499, 0]
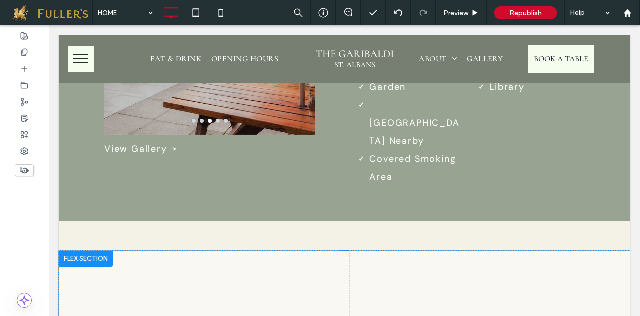
click at [88, 251] on div at bounding box center [86, 259] width 54 height 16
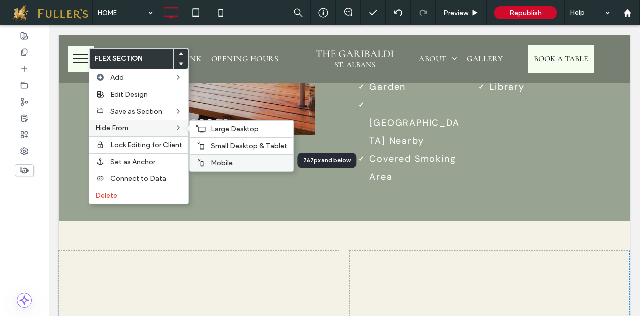
click at [216, 159] on span "Mobile" at bounding box center [222, 163] width 22 height 9
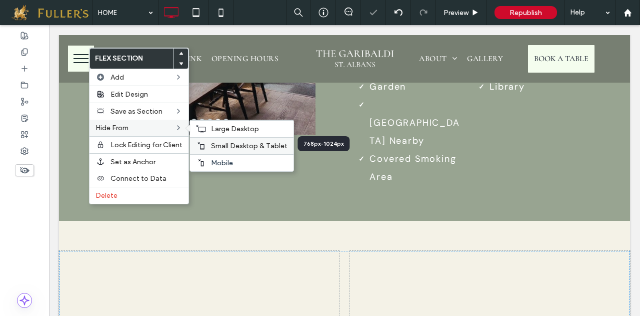
click at [229, 145] on span "Small Desktop & Tablet" at bounding box center [249, 146] width 77 height 9
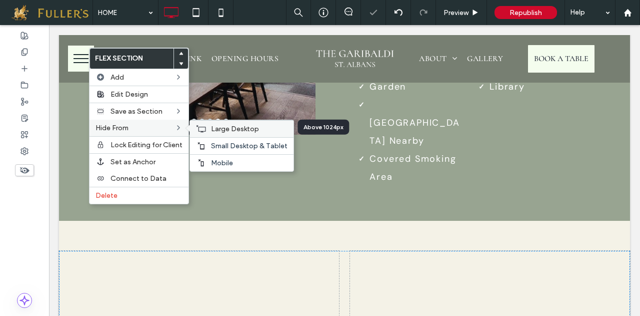
click at [233, 125] on span "Large Desktop" at bounding box center [235, 129] width 48 height 9
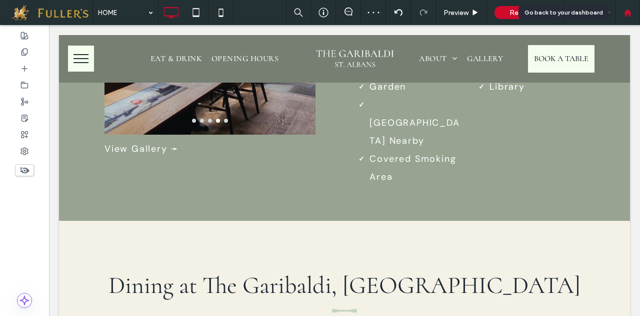
click at [628, 15] on icon at bounding box center [628, 13] width 9 height 9
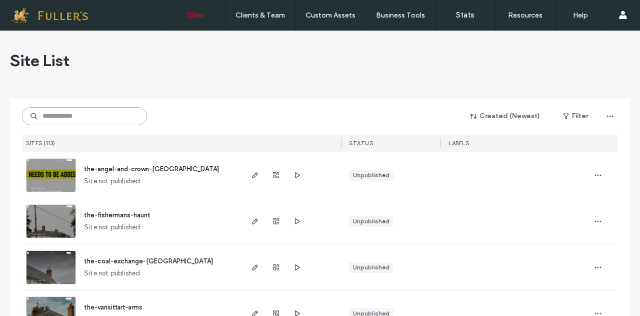
click at [77, 120] on input at bounding box center [84, 116] width 125 height 18
paste input "**********"
click at [59, 106] on div "**********" at bounding box center [320, 126] width 596 height 54
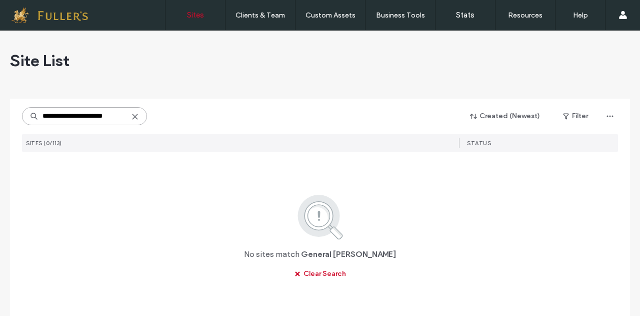
scroll to position [0, 1]
drag, startPoint x: 64, startPoint y: 115, endPoint x: 381, endPoint y: 78, distance: 319.2
click at [381, 78] on div "**********" at bounding box center [320, 182] width 620 height 303
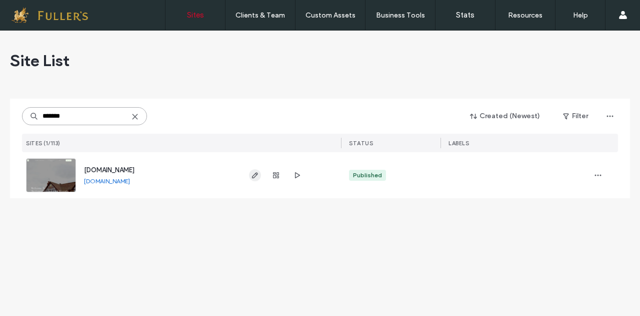
type input "*******"
click at [254, 176] on icon "button" at bounding box center [255, 175] width 8 height 8
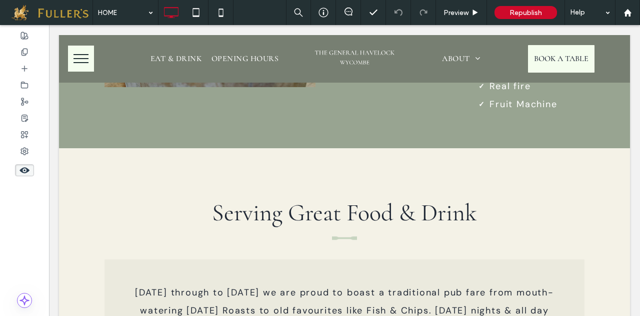
scroll to position [2086, 0]
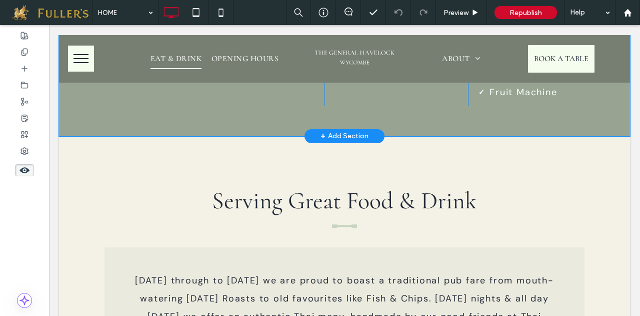
click at [338, 131] on div "+ Add Section" at bounding box center [345, 136] width 48 height 11
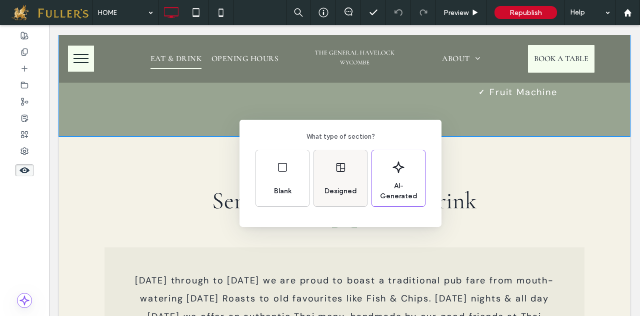
click at [342, 172] on icon at bounding box center [341, 167] width 12 height 12
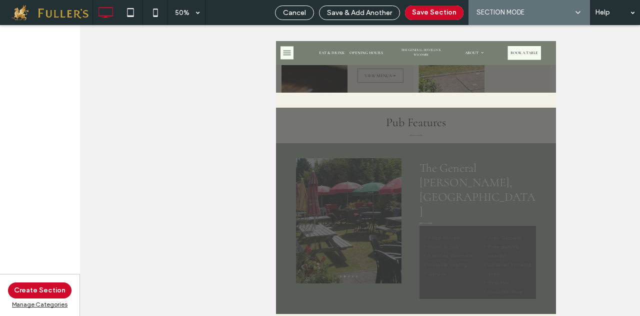
scroll to position [1871, 0]
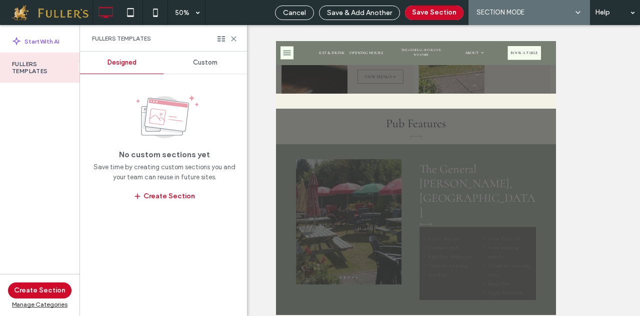
click at [219, 62] on div "Custom" at bounding box center [206, 63] width 84 height 22
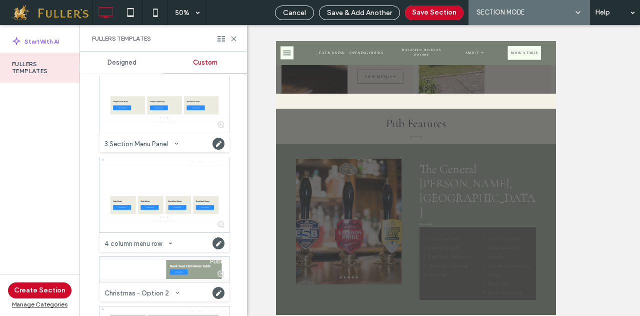
scroll to position [493, 0]
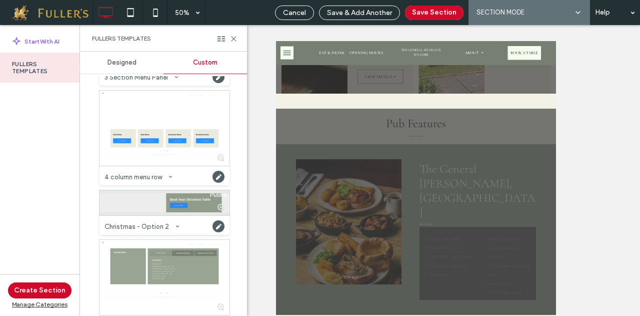
click at [153, 199] on div at bounding box center [165, 202] width 130 height 25
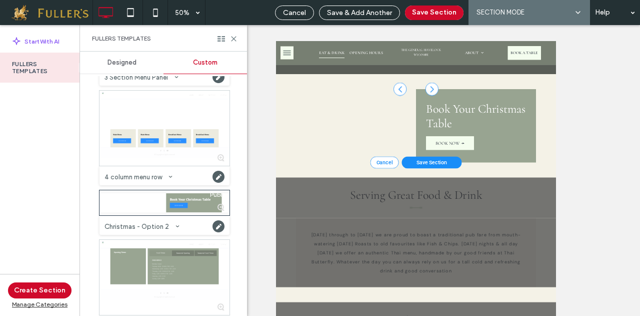
scroll to position [2356, 0]
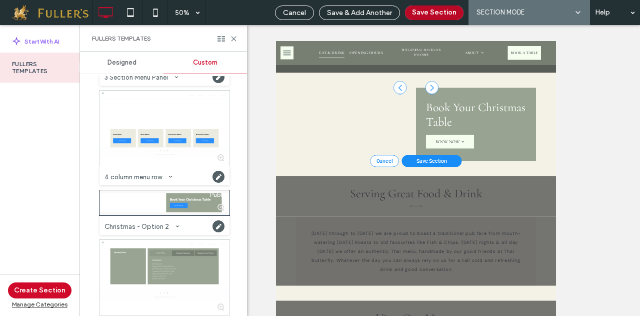
click at [443, 13] on button "Save Section" at bounding box center [434, 13] width 59 height 15
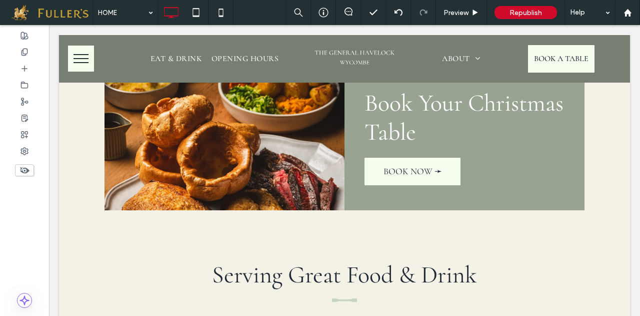
scroll to position [1506, 0]
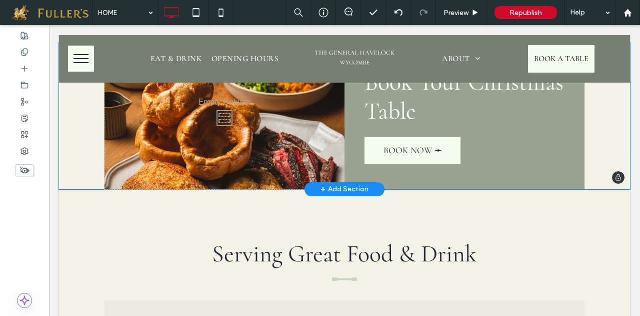
click at [343, 184] on div "+ Add Section" at bounding box center [345, 189] width 48 height 11
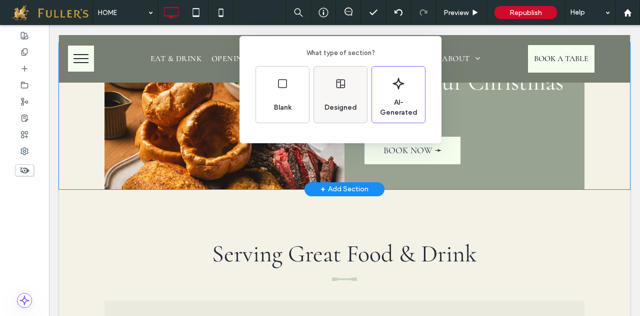
click at [346, 91] on div "Designed" at bounding box center [340, 95] width 53 height 56
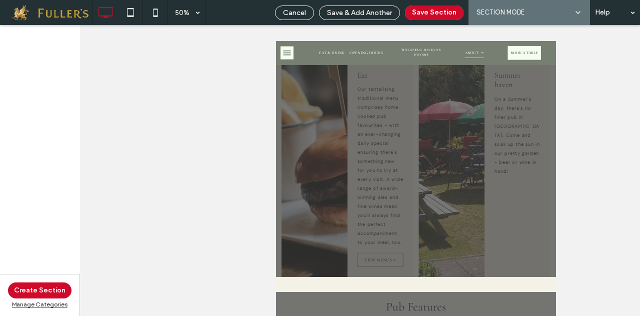
scroll to position [1504, 0]
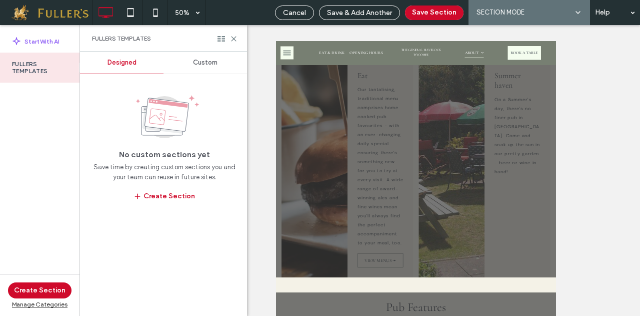
click at [211, 61] on span "Custom" at bounding box center [205, 63] width 25 height 8
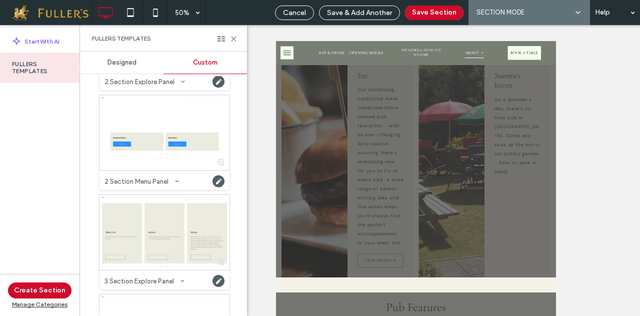
scroll to position [208, 0]
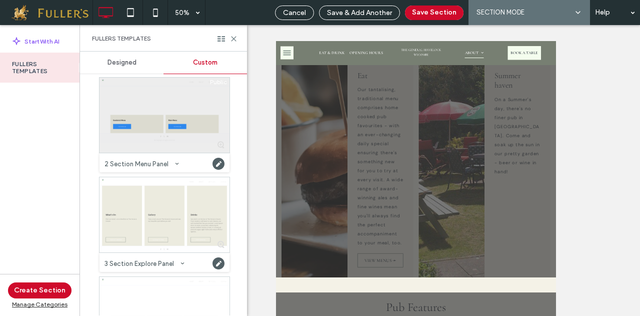
click at [154, 108] on div at bounding box center [165, 115] width 130 height 75
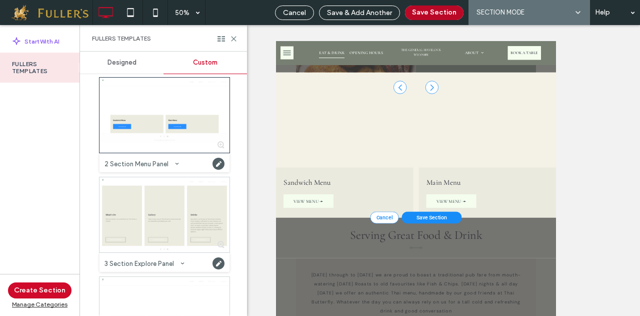
scroll to position [2533, 0]
click at [443, 10] on button "Save Section" at bounding box center [434, 13] width 59 height 15
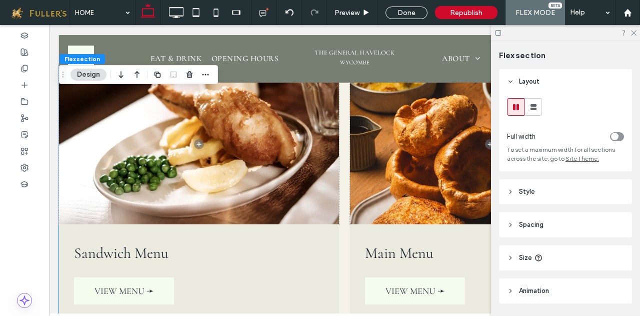
scroll to position [1655, 0]
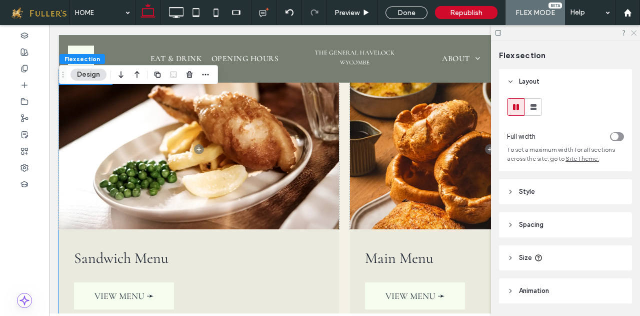
click at [633, 34] on icon at bounding box center [633, 32] width 7 height 7
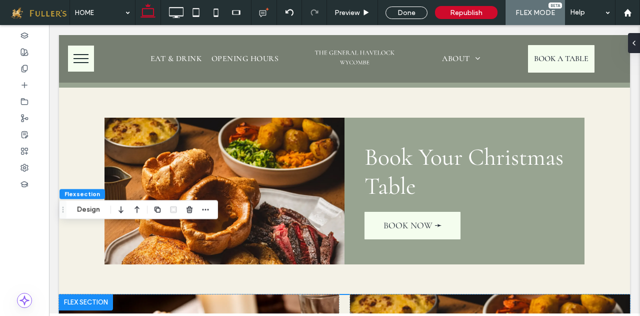
scroll to position [1421, 0]
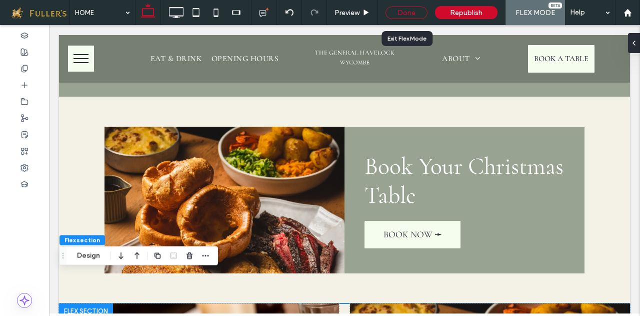
click at [400, 19] on div "Done" at bounding box center [407, 13] width 42 height 13
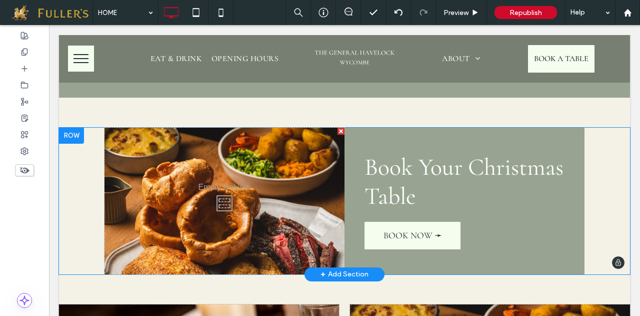
click at [70, 128] on div at bounding box center [71, 136] width 25 height 16
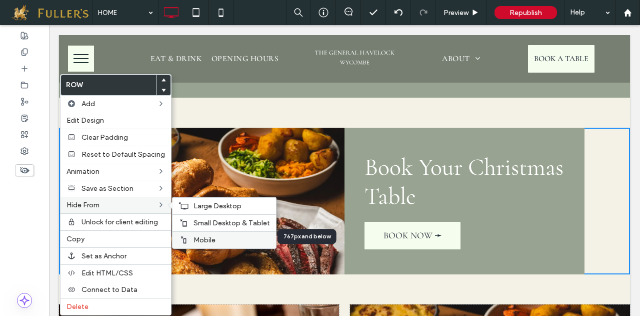
click at [200, 236] on span "Mobile" at bounding box center [205, 240] width 22 height 9
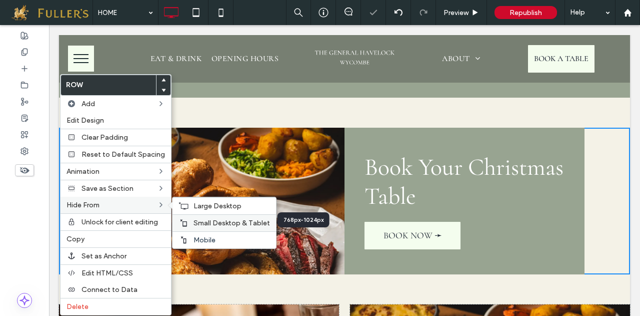
click at [205, 219] on span "Small Desktop & Tablet" at bounding box center [232, 223] width 77 height 9
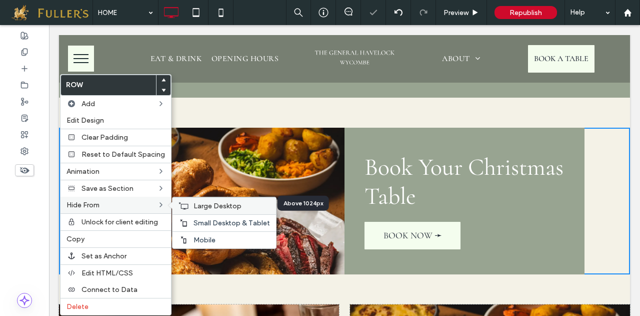
click at [208, 204] on span "Large Desktop" at bounding box center [218, 206] width 48 height 9
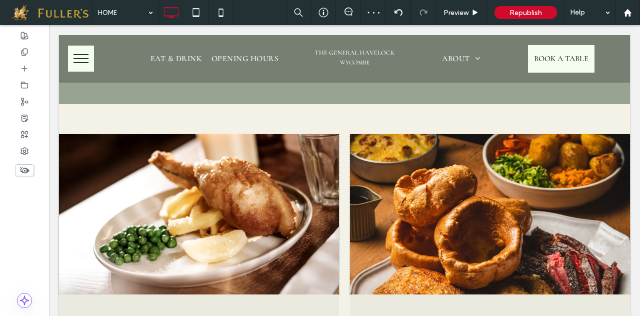
scroll to position [1419, 0]
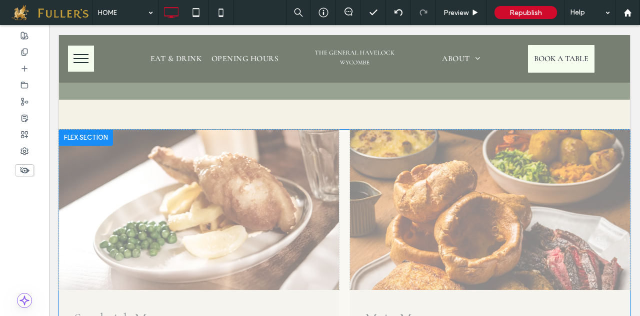
click at [85, 130] on div at bounding box center [86, 138] width 54 height 16
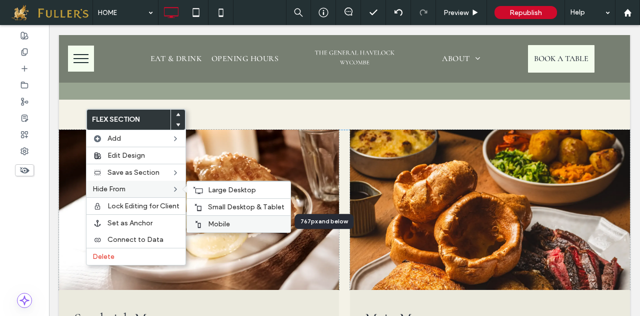
click at [213, 220] on span "Mobile" at bounding box center [219, 224] width 22 height 9
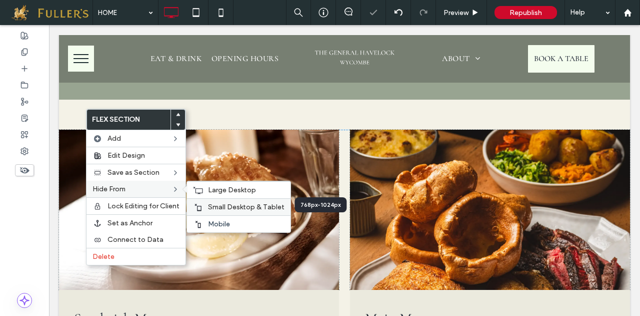
click at [237, 206] on span "Small Desktop & Tablet" at bounding box center [246, 207] width 77 height 9
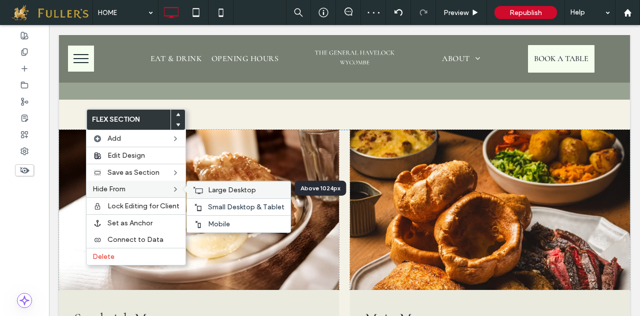
click at [219, 190] on span "Large Desktop" at bounding box center [232, 190] width 48 height 9
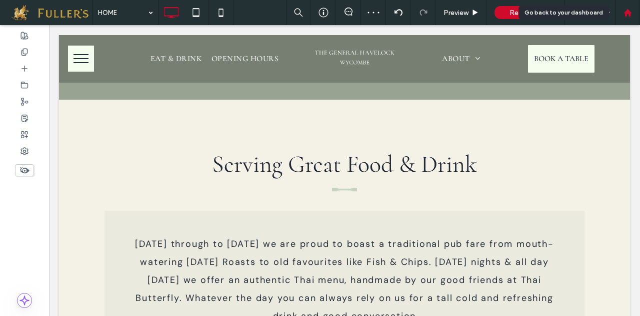
click at [627, 13] on use at bounding box center [628, 13] width 8 height 8
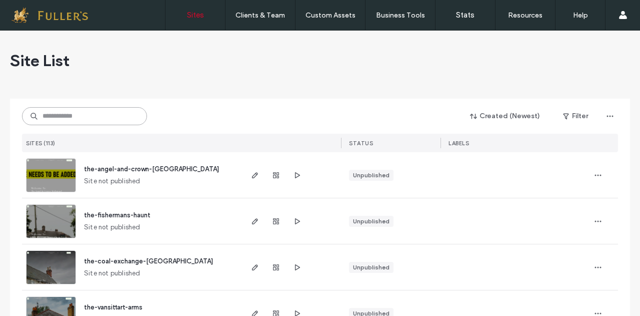
click at [100, 110] on input at bounding box center [84, 116] width 125 height 18
type input "***"
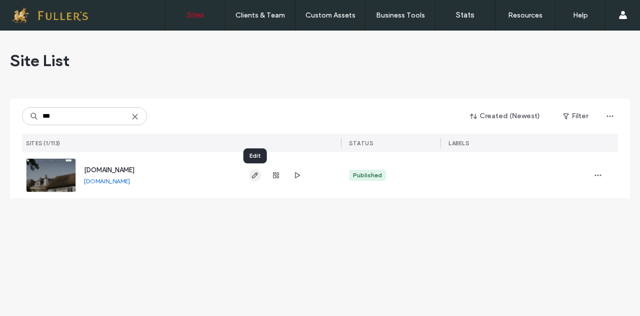
click at [254, 173] on icon "button" at bounding box center [255, 175] width 8 height 8
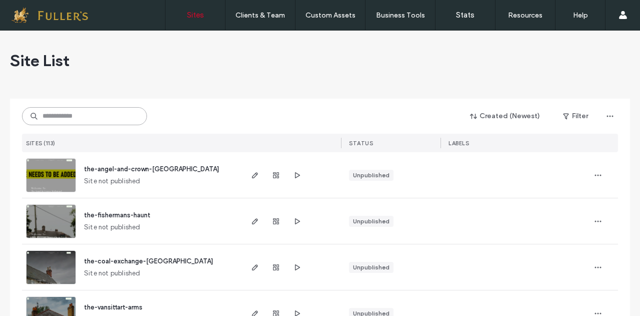
click at [82, 110] on input at bounding box center [84, 116] width 125 height 18
type input "*"
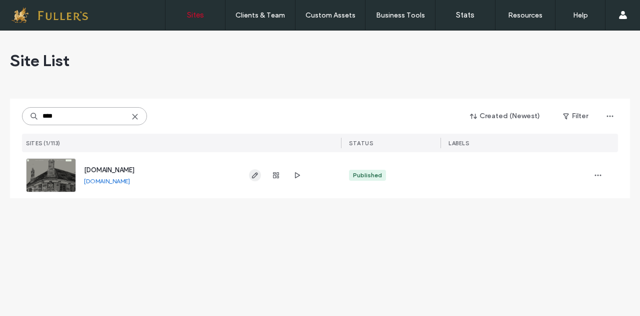
type input "****"
click at [252, 176] on use "button" at bounding box center [255, 175] width 6 height 6
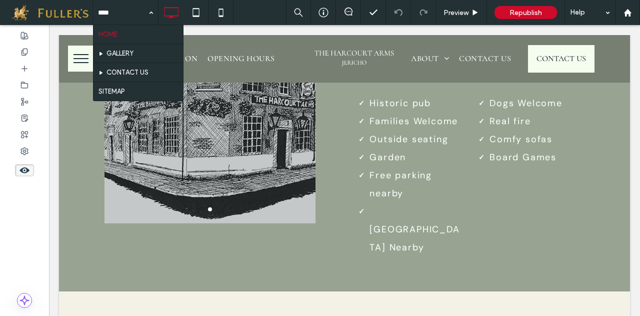
scroll to position [1743, 0]
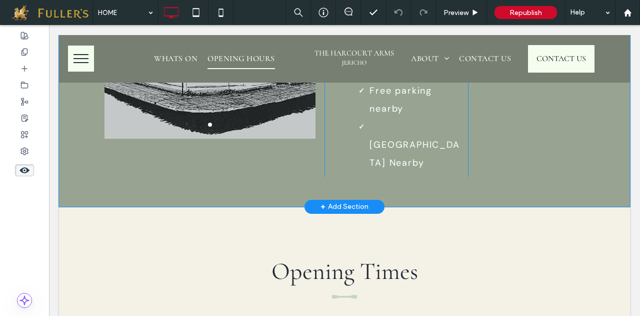
click at [341, 201] on div "+ Add Section" at bounding box center [345, 206] width 48 height 11
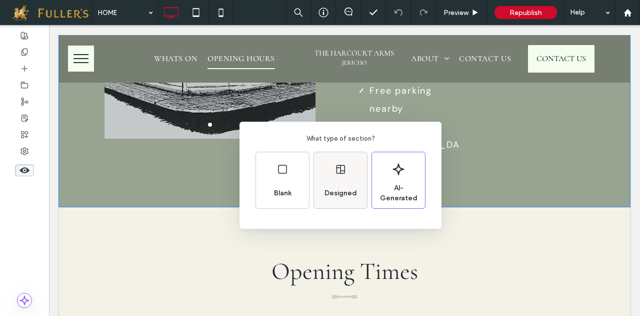
click at [342, 167] on icon at bounding box center [341, 169] width 12 height 12
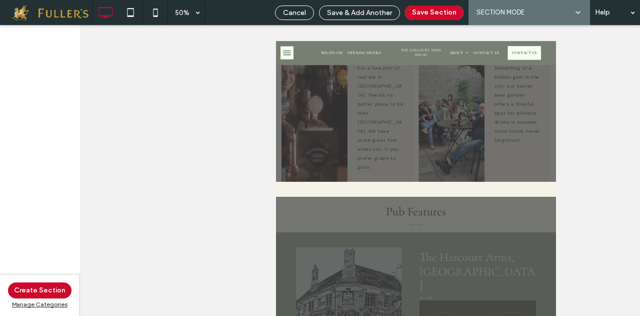
scroll to position [1547, 0]
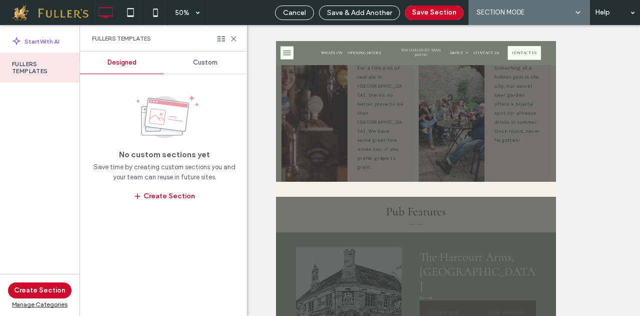
click at [211, 65] on span "Custom" at bounding box center [205, 63] width 25 height 8
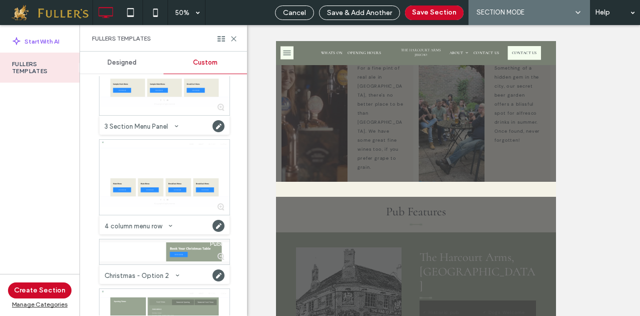
scroll to position [470, 0]
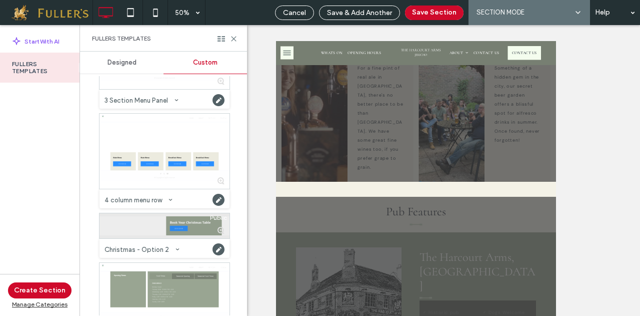
click at [140, 219] on div at bounding box center [165, 225] width 130 height 25
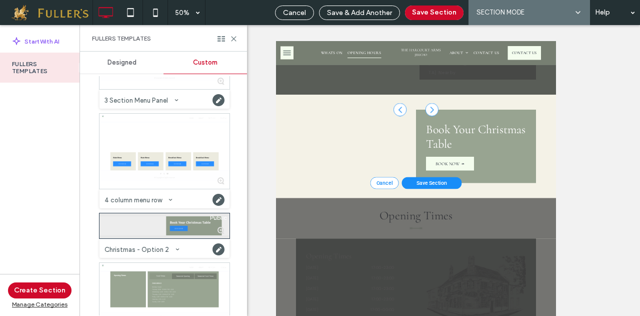
scroll to position [2172, 0]
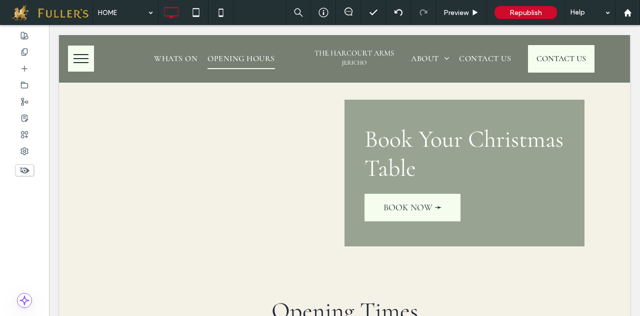
scroll to position [1333, 0]
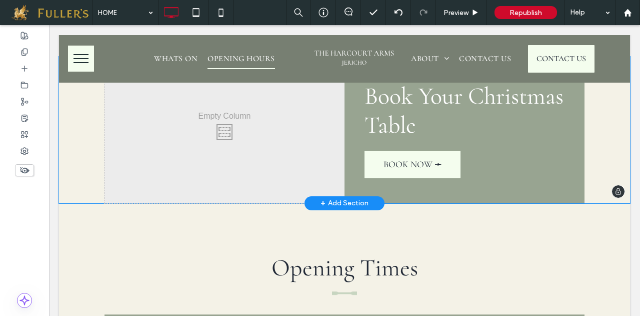
click at [330, 93] on div "Click To Paste" at bounding box center [225, 130] width 240 height 147
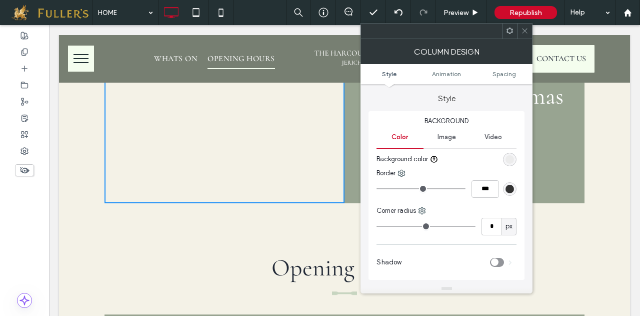
click at [524, 30] on icon at bounding box center [525, 31] width 8 height 8
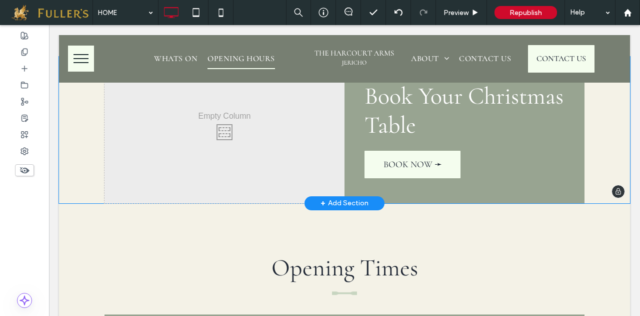
click at [333, 198] on div "+ Add Section" at bounding box center [345, 203] width 48 height 11
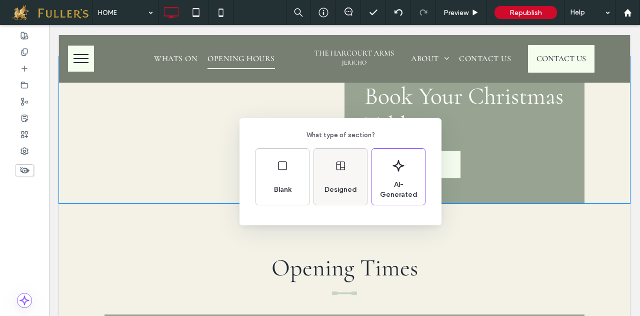
click at [337, 179] on div "Designed" at bounding box center [341, 190] width 41 height 22
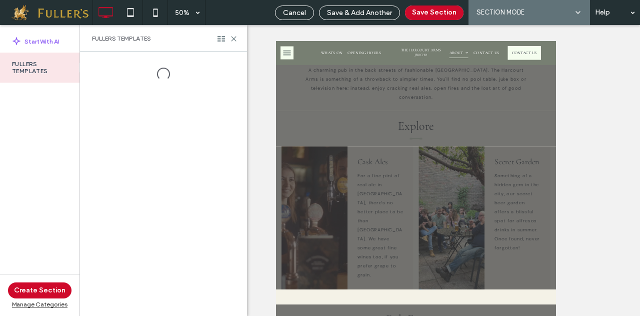
scroll to position [1346, 0]
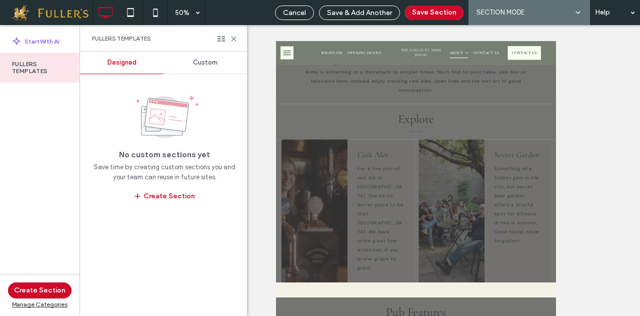
click at [211, 65] on span "Custom" at bounding box center [205, 63] width 25 height 8
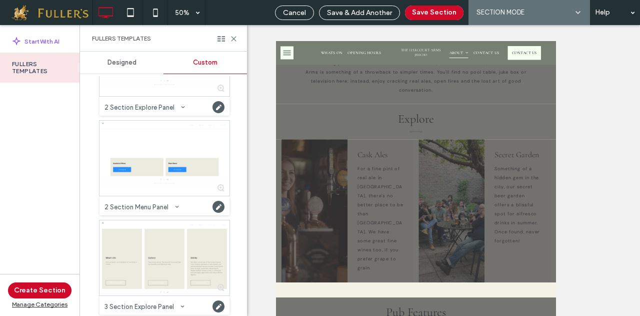
scroll to position [190, 0]
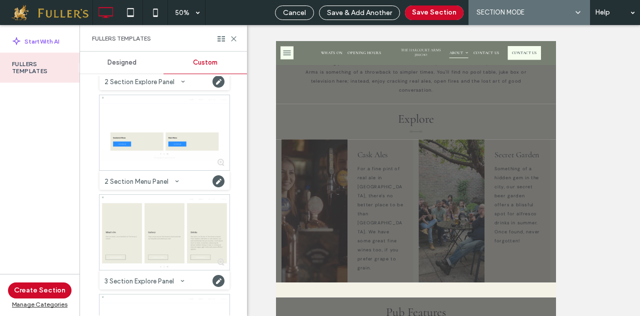
click at [245, 115] on div "Designed Custom Private 2 Panel Explore Row - Image TOP Category: FULLERS TEMPL…" at bounding box center [163, 184] width 167 height 264
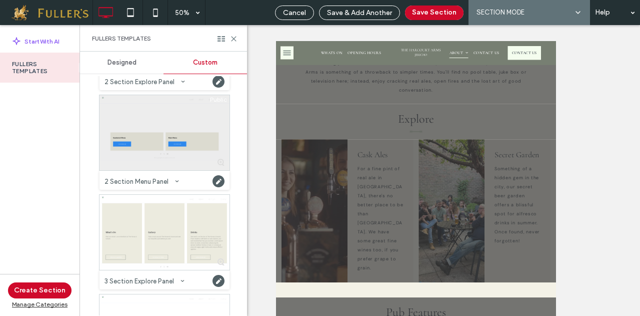
click at [141, 121] on div at bounding box center [165, 132] width 130 height 75
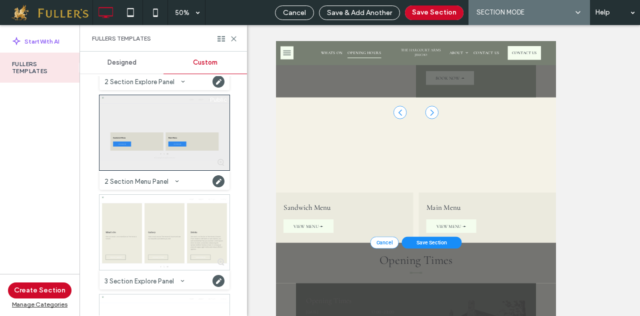
scroll to position [2350, 0]
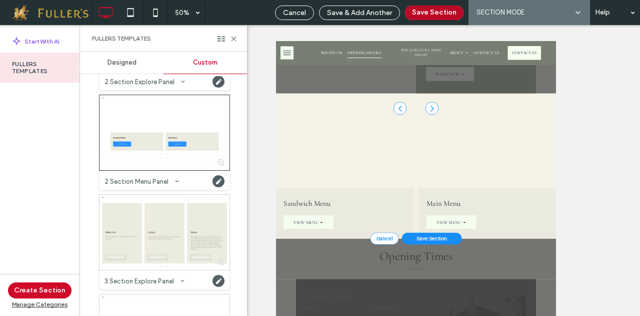
click at [433, 11] on button "Save Section" at bounding box center [434, 13] width 59 height 15
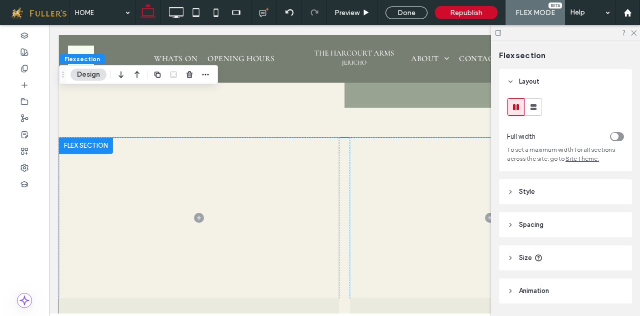
scroll to position [1427, 0]
click at [635, 33] on icon at bounding box center [633, 32] width 7 height 7
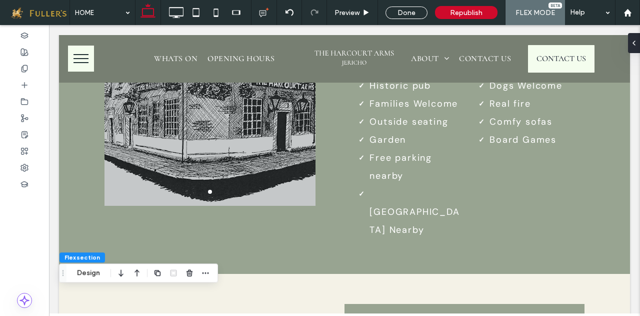
scroll to position [1195, 0]
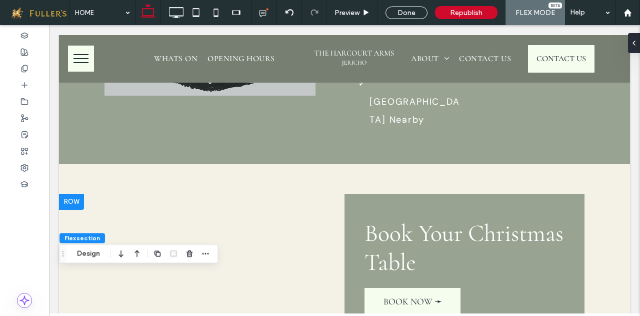
click at [74, 194] on div "Click To Paste Click To Paste Book Your Christmas Table BOOK NOW ➛ Click To Pas…" at bounding box center [344, 267] width 571 height 147
drag, startPoint x: 407, startPoint y: 11, endPoint x: 28, endPoint y: 100, distance: 389.3
click at [407, 11] on div "Done" at bounding box center [407, 13] width 42 height 13
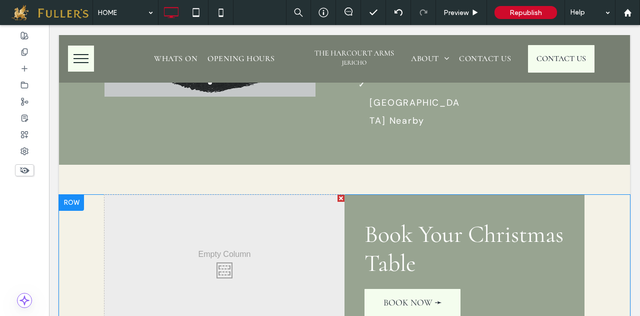
click at [75, 195] on div at bounding box center [71, 203] width 25 height 16
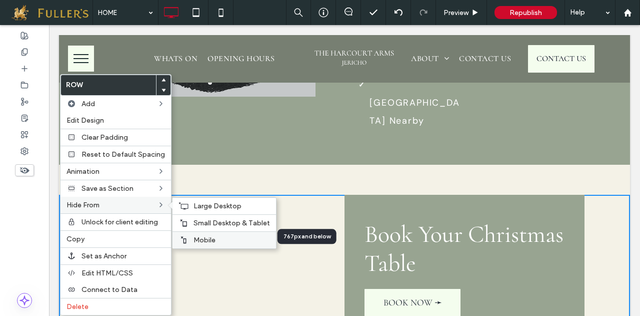
click at [203, 236] on span "Mobile" at bounding box center [205, 240] width 22 height 9
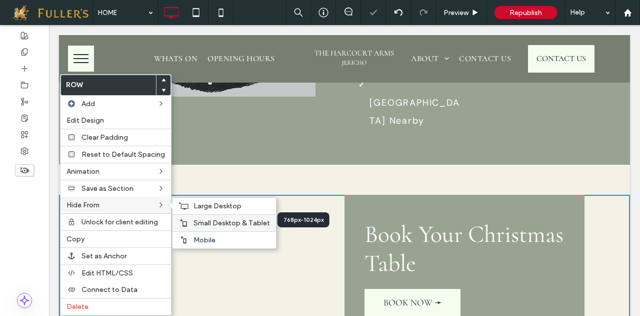
click at [206, 215] on div "Small Desktop & Tablet" at bounding box center [225, 222] width 104 height 17
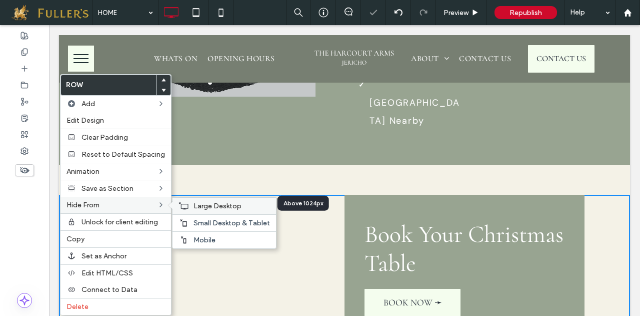
click at [210, 203] on span "Large Desktop" at bounding box center [218, 206] width 48 height 9
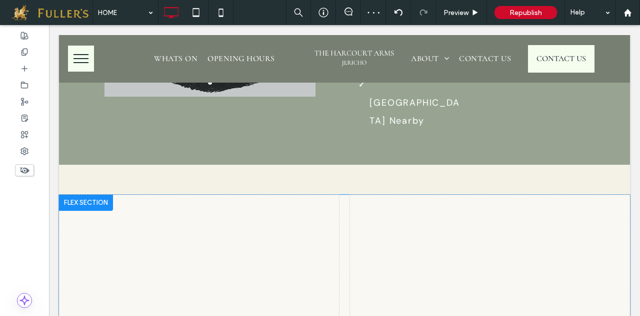
click at [82, 195] on div at bounding box center [86, 203] width 54 height 16
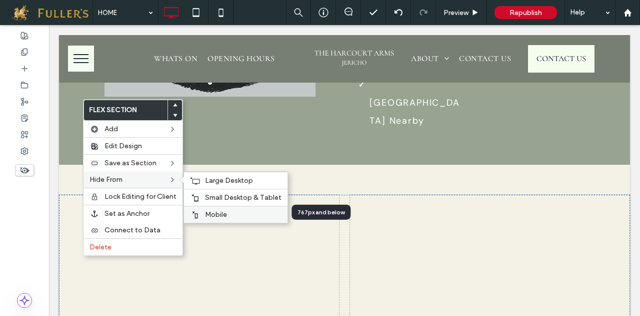
click at [225, 215] on span "Mobile" at bounding box center [216, 214] width 22 height 9
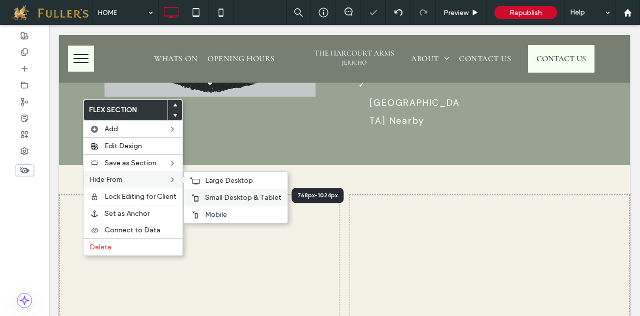
click at [228, 194] on span "Small Desktop & Tablet" at bounding box center [243, 197] width 77 height 9
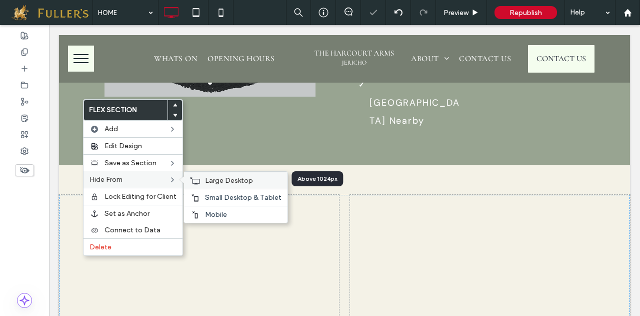
click at [224, 176] on span "Large Desktop" at bounding box center [229, 180] width 48 height 9
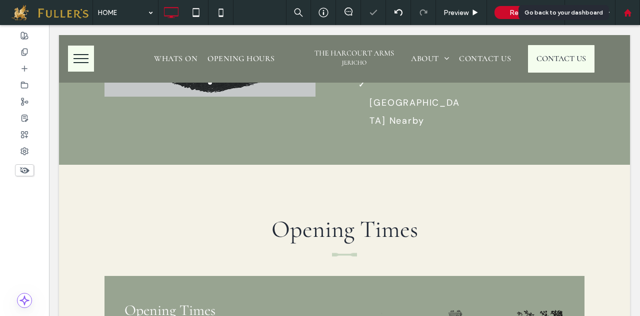
click at [628, 9] on icon at bounding box center [628, 13] width 9 height 9
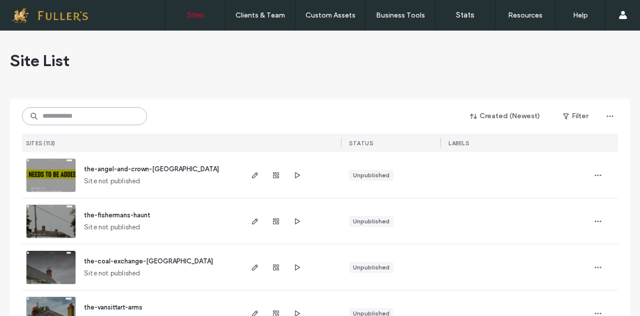
click at [64, 118] on input at bounding box center [84, 116] width 125 height 18
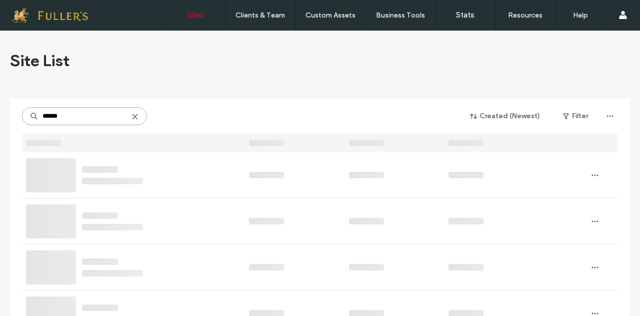
type input "******"
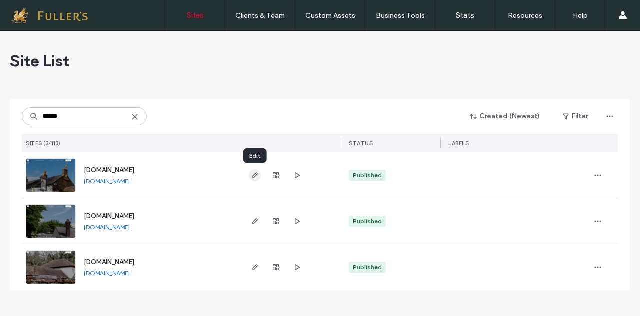
click at [253, 176] on use "button" at bounding box center [255, 175] width 6 height 6
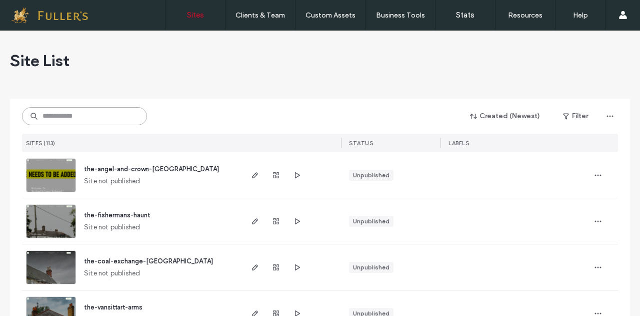
click at [55, 120] on input at bounding box center [84, 116] width 125 height 18
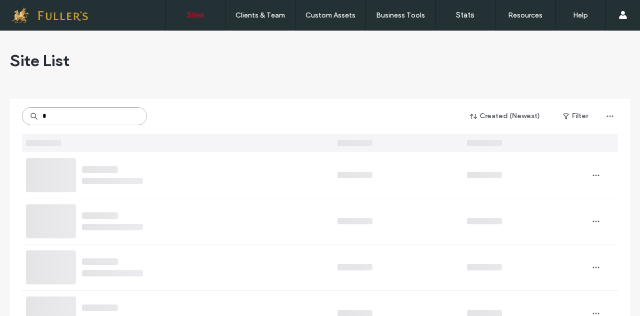
type input "*"
type input "****"
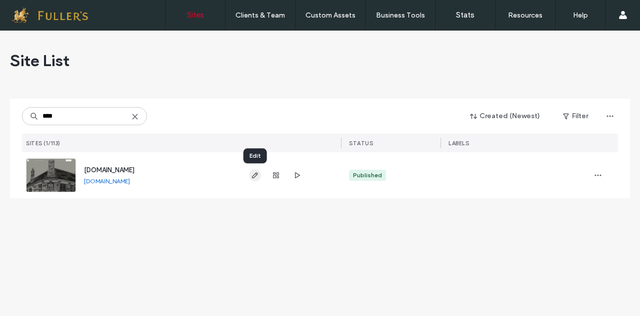
click at [255, 175] on icon "button" at bounding box center [255, 175] width 8 height 8
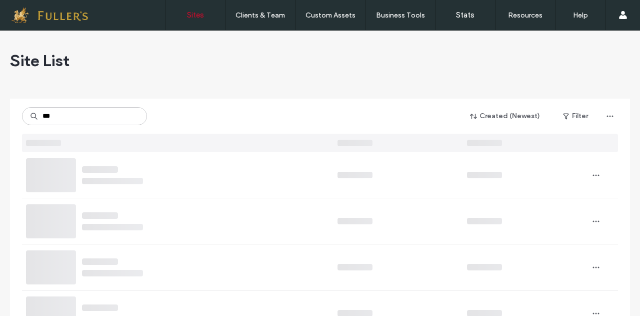
type input "***"
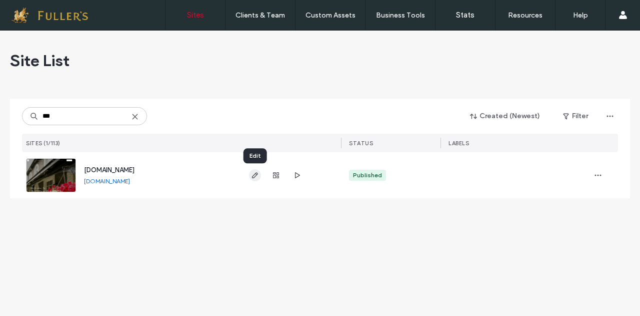
click at [255, 173] on icon "button" at bounding box center [255, 175] width 8 height 8
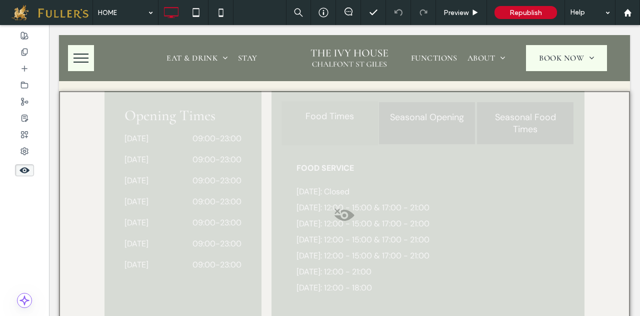
scroll to position [2623, 0]
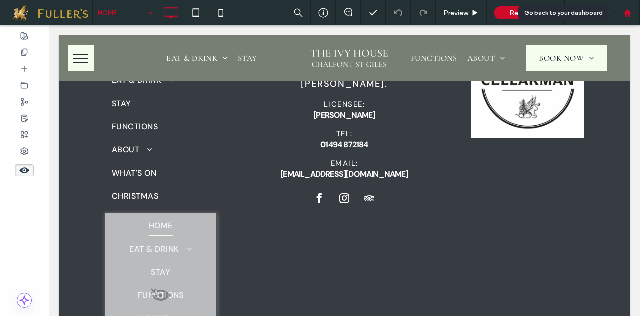
click at [626, 13] on use at bounding box center [628, 13] width 8 height 8
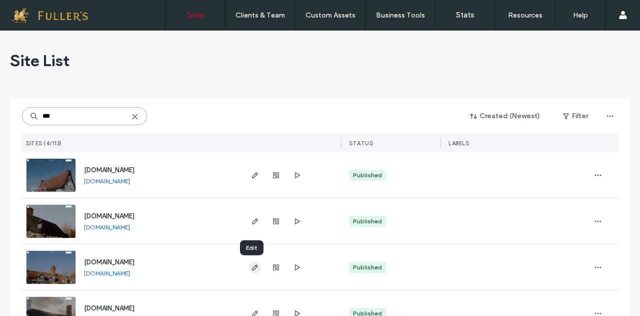
type input "***"
click at [254, 271] on span "button" at bounding box center [255, 267] width 12 height 12
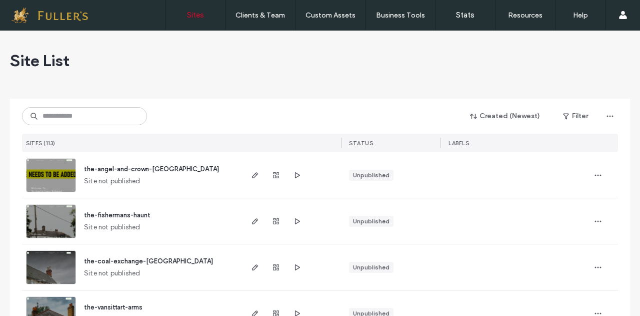
click at [94, 121] on input at bounding box center [84, 116] width 125 height 18
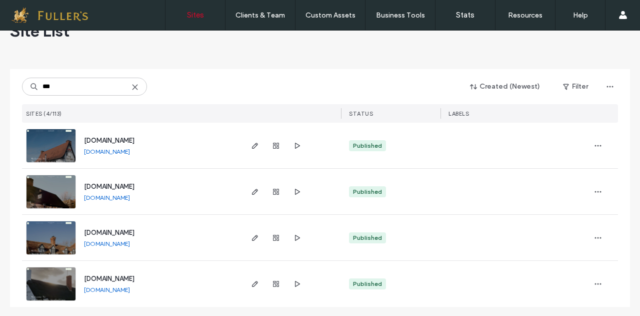
scroll to position [32, 0]
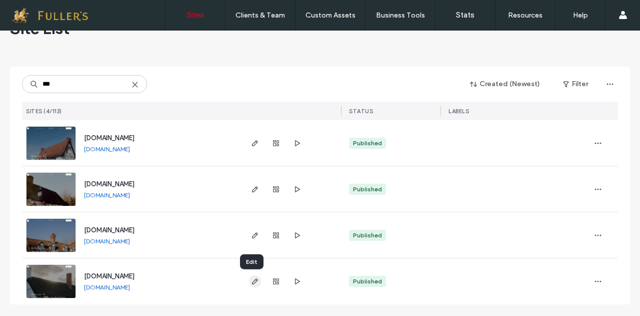
type input "***"
click at [254, 283] on icon "button" at bounding box center [255, 281] width 8 height 8
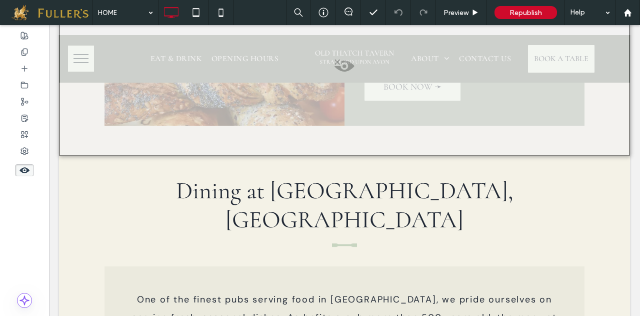
scroll to position [2254, 0]
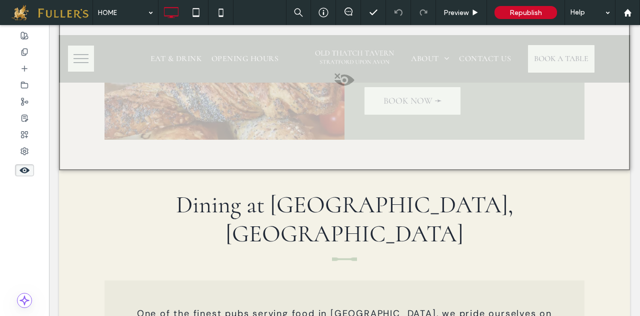
click at [326, 138] on div at bounding box center [344, 81] width 571 height 177
click at [341, 147] on button "Yes" at bounding box center [340, 150] width 31 height 13
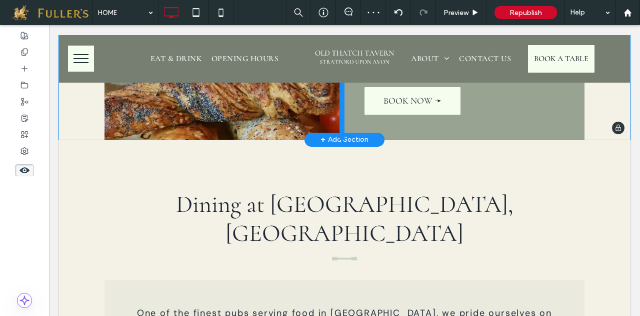
click at [340, 140] on div at bounding box center [342, 66] width 5 height 147
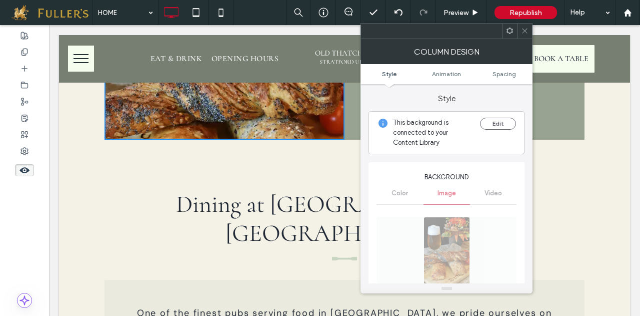
click at [530, 34] on div at bounding box center [524, 31] width 15 height 15
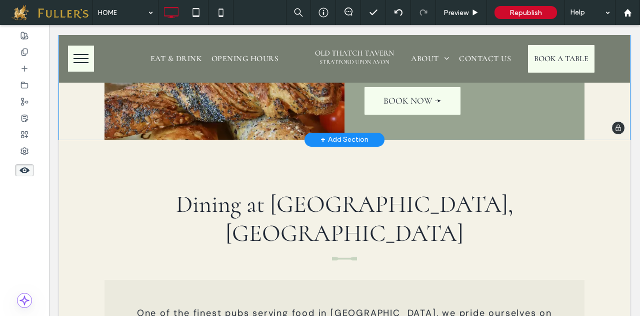
click at [345, 140] on div "+ Add Section" at bounding box center [345, 139] width 48 height 11
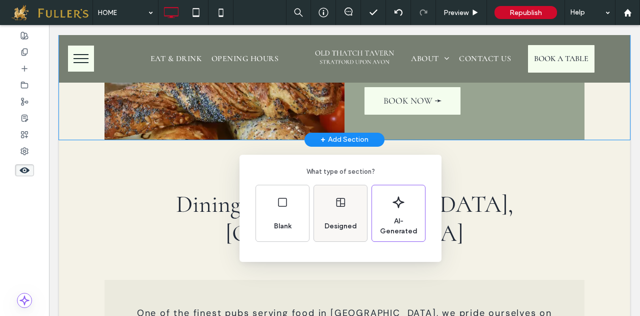
click at [334, 211] on div "Designed" at bounding box center [340, 213] width 53 height 56
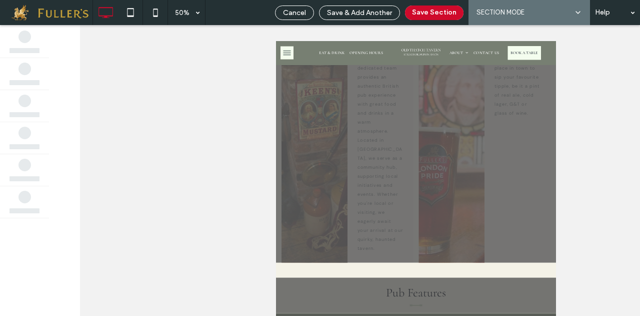
scroll to position [2032, 0]
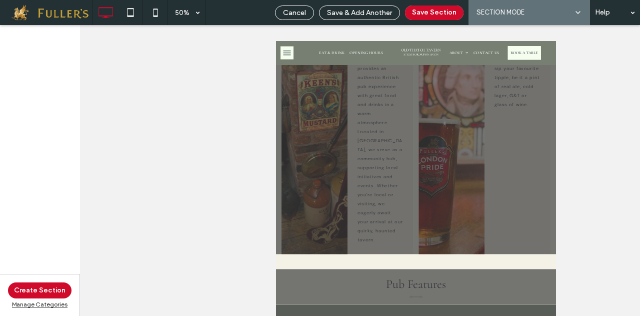
click at [293, 5] on div "Cancel Save & Add Another Save Section AI SECTION MODE SECTION MODE Help" at bounding box center [455, 12] width 370 height 25
click at [291, 13] on span "Cancel" at bounding box center [294, 13] width 23 height 9
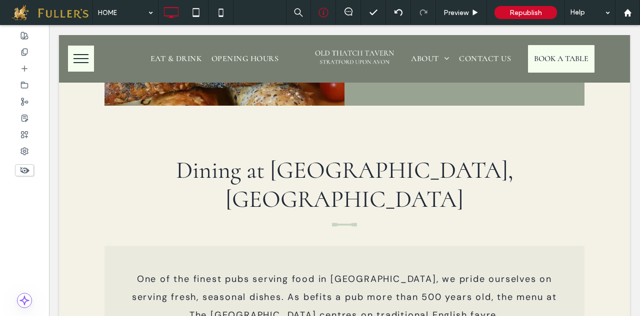
scroll to position [1979, 0]
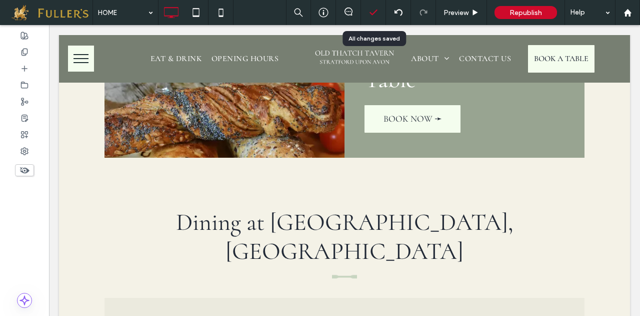
click at [377, 12] on icon at bounding box center [374, 13] width 10 height 10
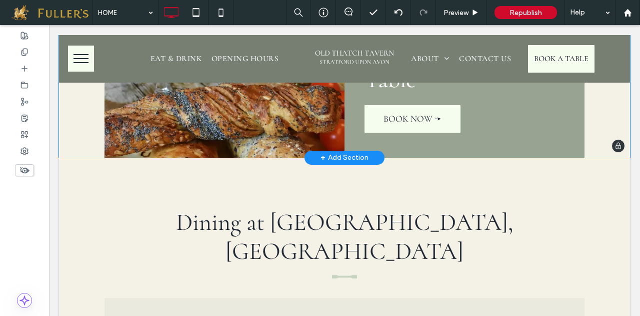
click at [333, 158] on div "+ Add Section" at bounding box center [345, 157] width 48 height 11
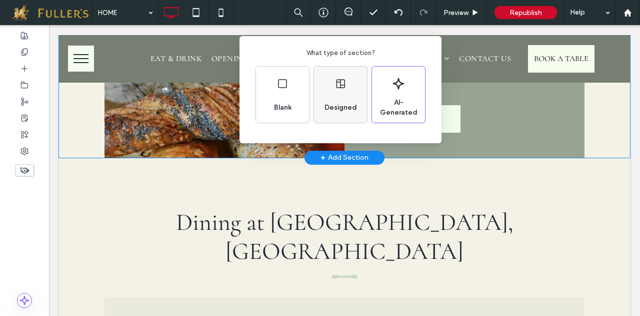
click at [334, 82] on div "Designed" at bounding box center [340, 95] width 53 height 56
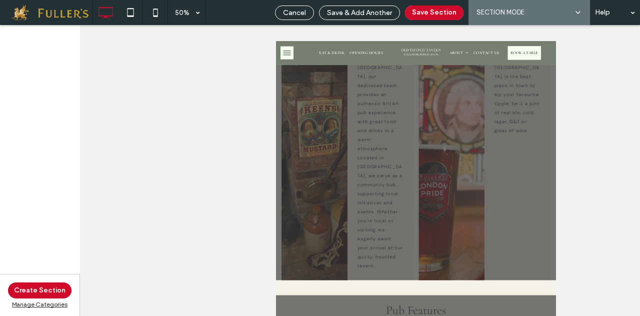
scroll to position [2014, 0]
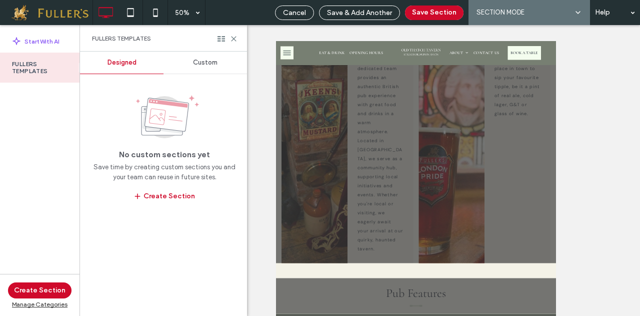
click at [217, 63] on span "Custom" at bounding box center [205, 63] width 25 height 8
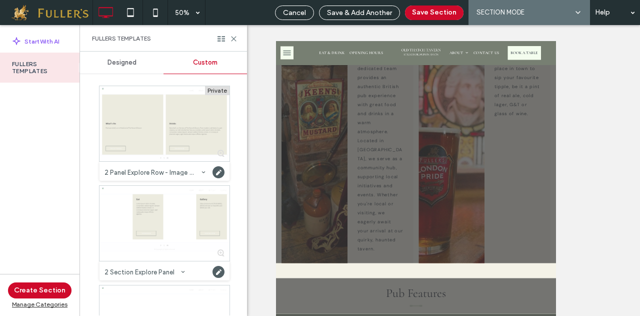
click at [245, 186] on div "Designed Custom Private 2 Panel Explore Row - Image TOP Category: FULLERS TEMPL…" at bounding box center [163, 184] width 167 height 264
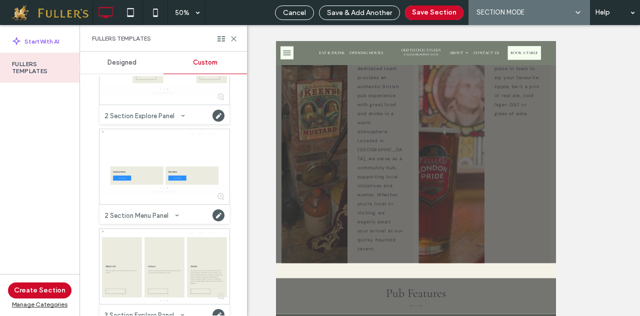
scroll to position [161, 0]
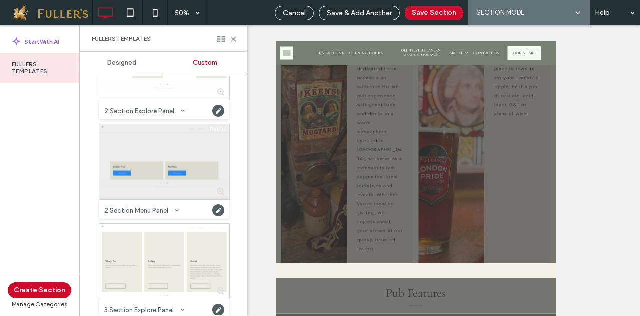
click at [140, 175] on div at bounding box center [165, 161] width 130 height 75
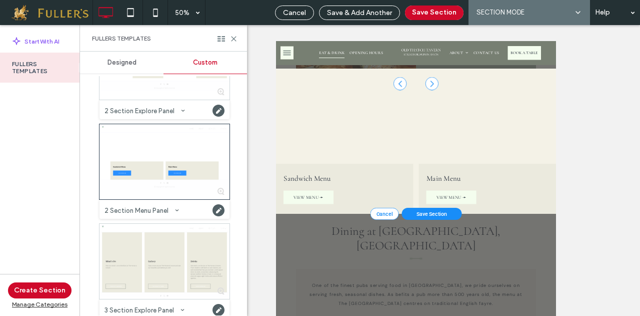
scroll to position [3024, 0]
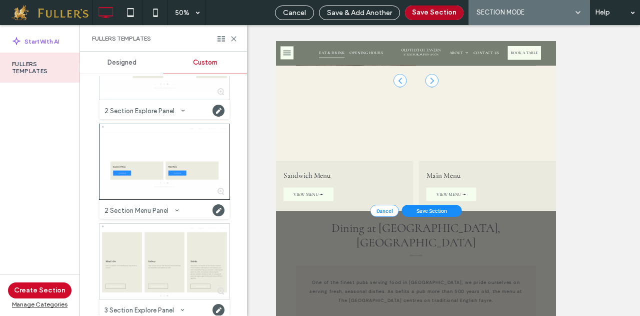
click at [435, 10] on button "Save Section" at bounding box center [434, 13] width 59 height 15
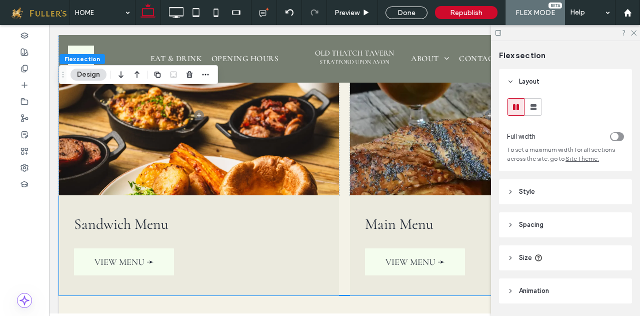
scroll to position [2128, 0]
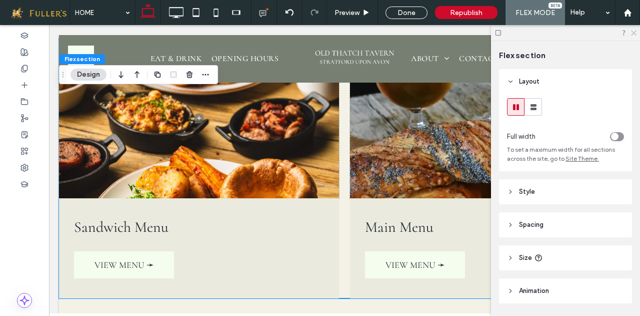
click at [634, 34] on icon at bounding box center [633, 32] width 7 height 7
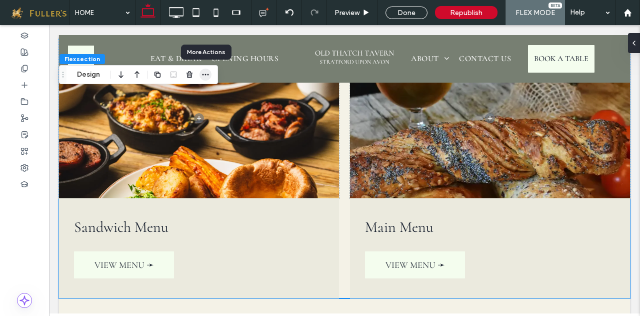
drag, startPoint x: 157, startPoint y: 59, endPoint x: 207, endPoint y: 72, distance: 52.2
click at [207, 72] on div at bounding box center [206, 75] width 12 height 18
click at [207, 72] on icon "button" at bounding box center [206, 75] width 8 height 8
drag, startPoint x: 409, startPoint y: 11, endPoint x: 587, endPoint y: 123, distance: 210.1
click at [409, 11] on div "Done" at bounding box center [407, 13] width 42 height 13
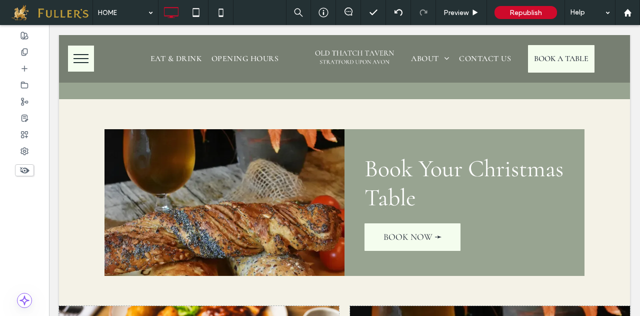
scroll to position [1802, 0]
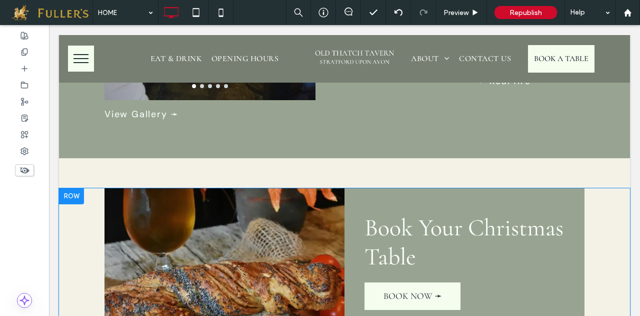
click at [72, 197] on div at bounding box center [71, 196] width 25 height 16
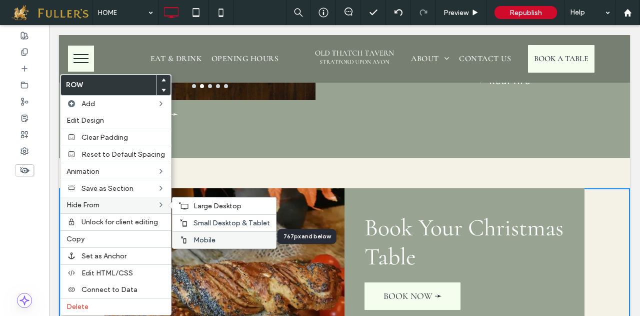
click at [194, 236] on span "Mobile" at bounding box center [205, 240] width 22 height 9
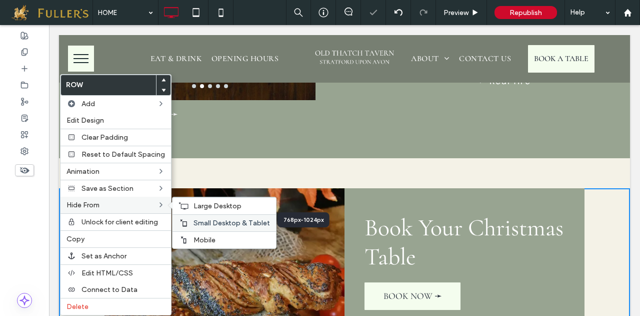
click at [208, 219] on span "Small Desktop & Tablet" at bounding box center [232, 223] width 77 height 9
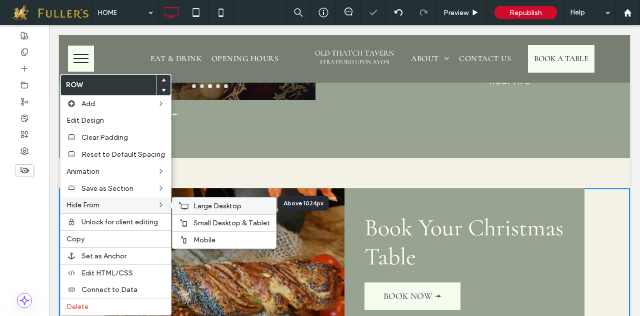
click at [210, 204] on span "Large Desktop" at bounding box center [218, 206] width 48 height 9
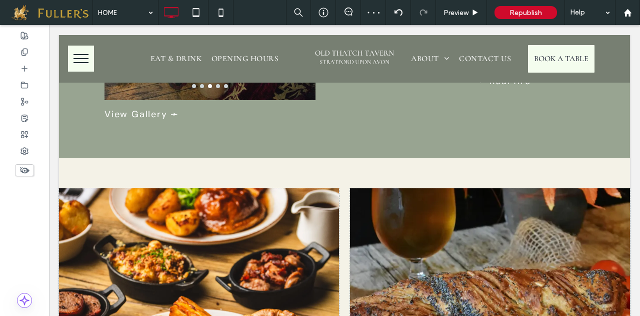
scroll to position [1875, 0]
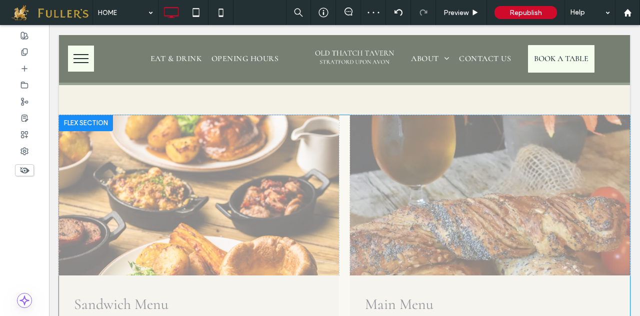
click at [75, 125] on div at bounding box center [86, 123] width 54 height 16
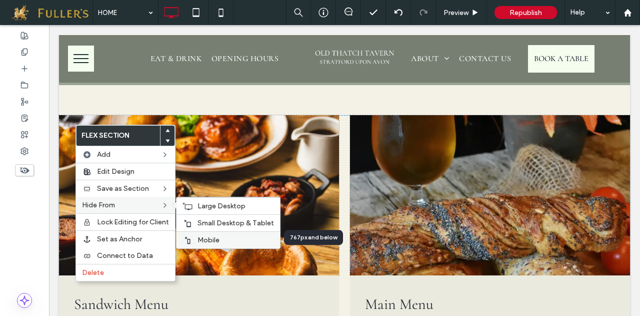
click at [203, 239] on span "Mobile" at bounding box center [209, 240] width 22 height 9
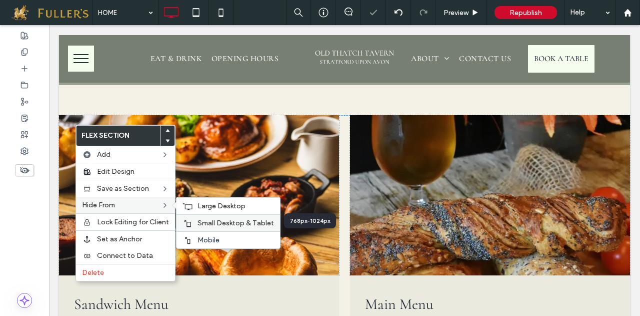
click at [214, 222] on span "Small Desktop & Tablet" at bounding box center [236, 223] width 77 height 9
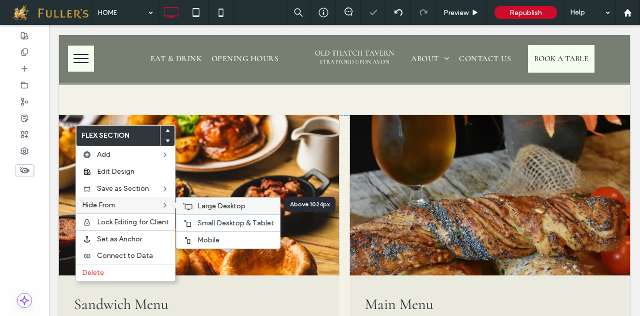
click at [207, 208] on span "Large Desktop" at bounding box center [222, 206] width 48 height 9
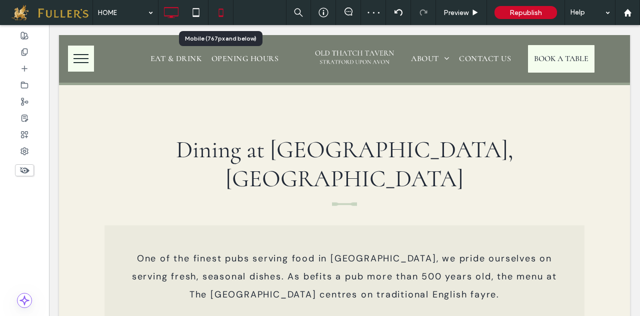
click at [216, 16] on icon at bounding box center [221, 13] width 20 height 20
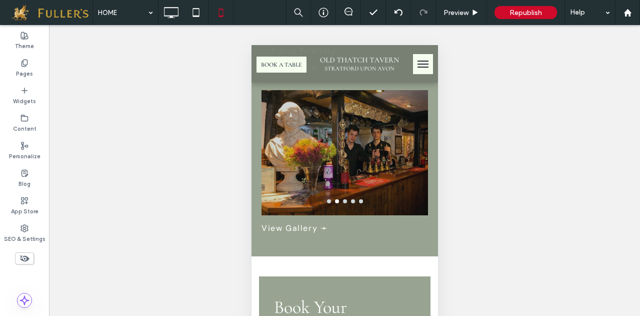
scroll to position [2526, 0]
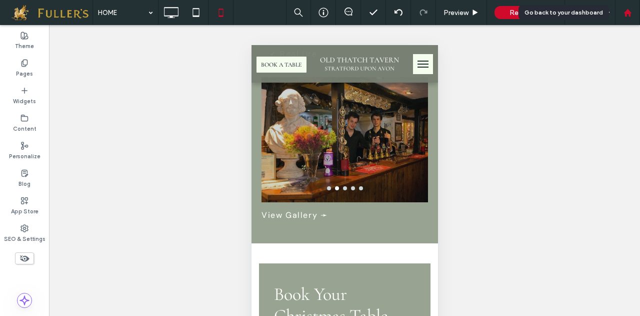
click at [628, 15] on icon at bounding box center [628, 13] width 9 height 9
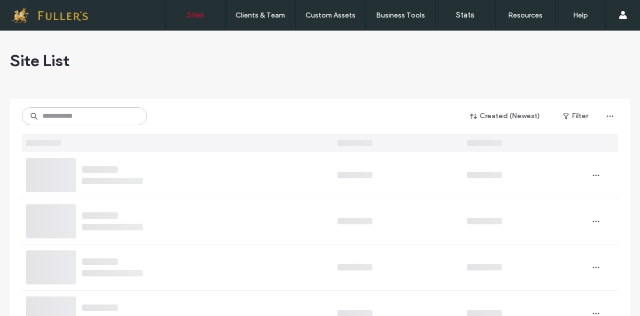
click at [65, 119] on input at bounding box center [84, 116] width 125 height 18
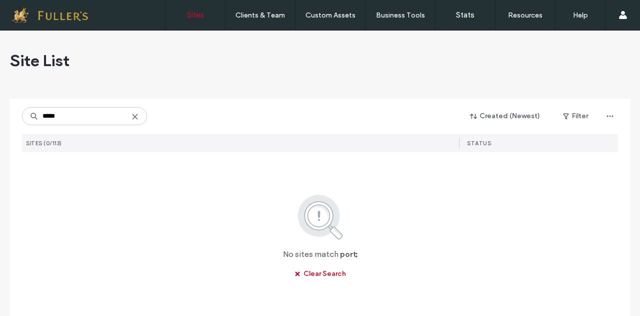
type input "*****"
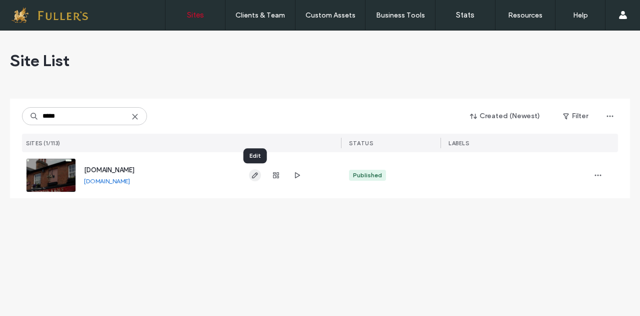
click at [258, 175] on icon "button" at bounding box center [255, 175] width 8 height 8
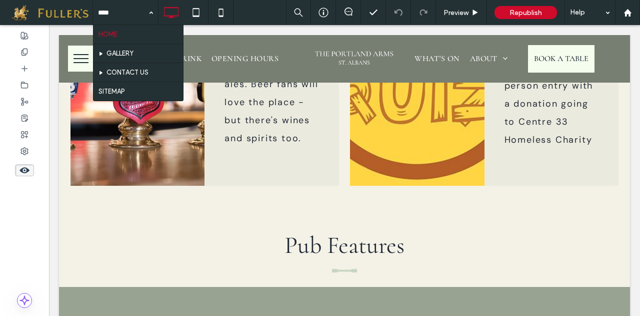
scroll to position [1657, 0]
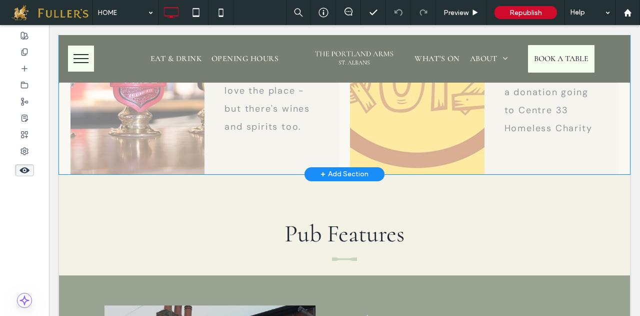
click at [334, 169] on div "+ Add Section" at bounding box center [345, 174] width 48 height 11
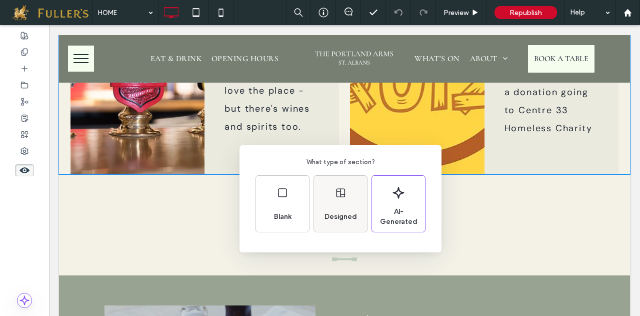
click at [338, 206] on div "Designed" at bounding box center [341, 217] width 41 height 22
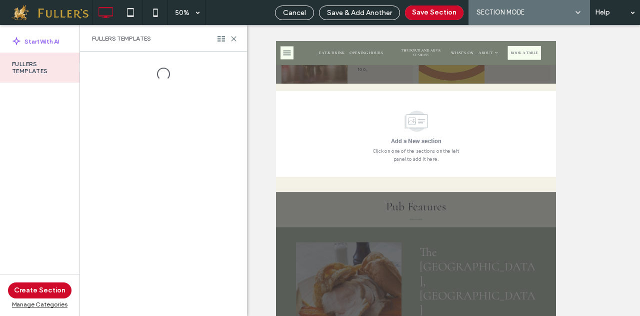
scroll to position [2070, 0]
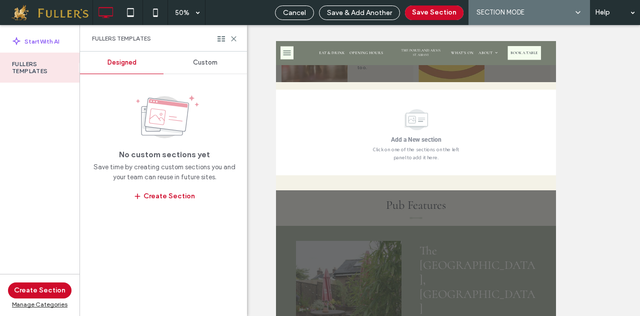
click at [208, 64] on span "Custom" at bounding box center [205, 63] width 25 height 8
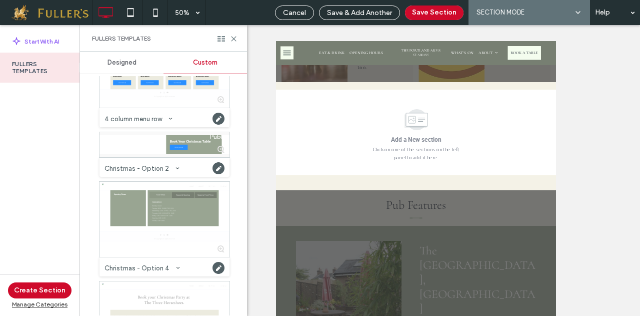
scroll to position [548, 0]
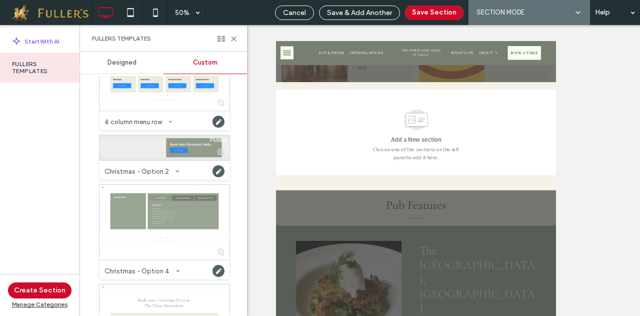
click at [136, 141] on div at bounding box center [165, 147] width 130 height 25
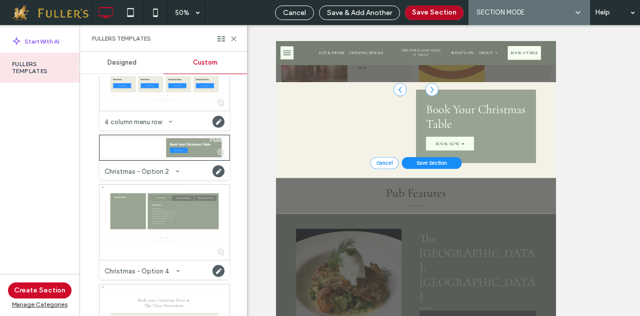
click at [436, 13] on button "Save Section" at bounding box center [434, 13] width 59 height 15
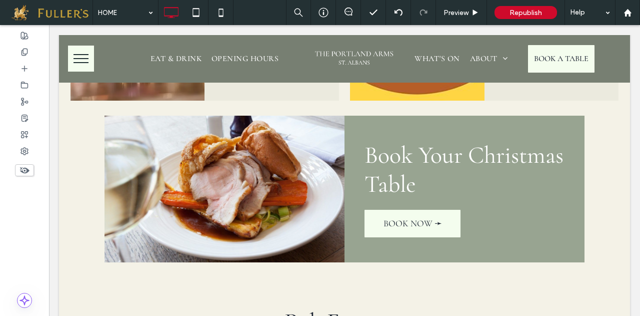
scroll to position [1129, 0]
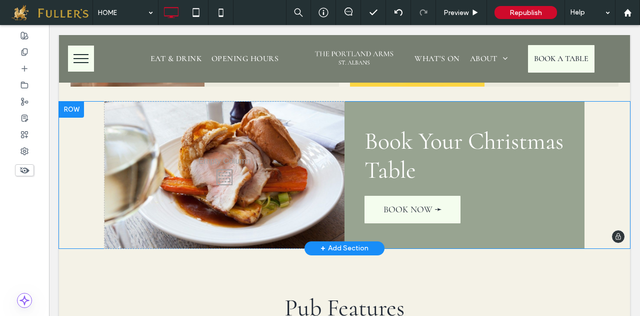
click at [332, 243] on div "+ Add Section" at bounding box center [345, 248] width 48 height 11
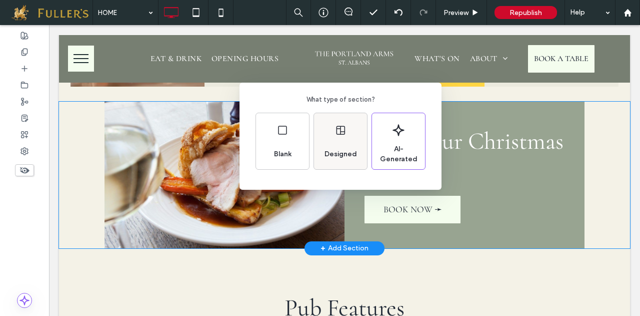
click at [336, 148] on div "Designed" at bounding box center [341, 154] width 41 height 22
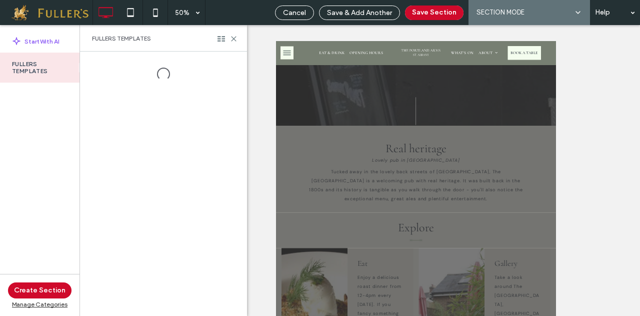
scroll to position [1143, 0]
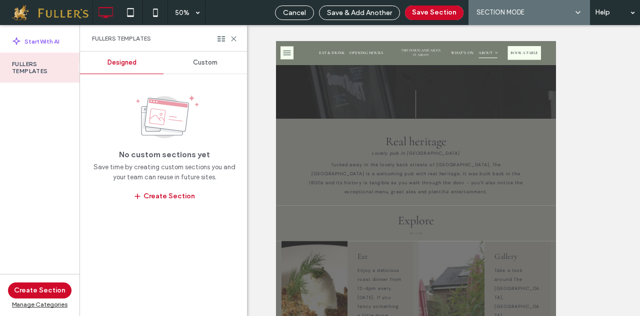
click at [211, 62] on span "Custom" at bounding box center [205, 63] width 25 height 8
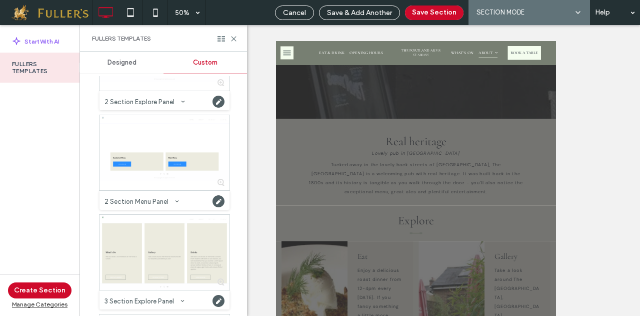
scroll to position [170, 0]
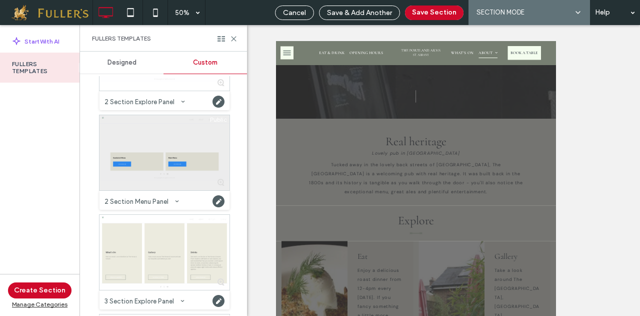
click at [170, 144] on div at bounding box center [165, 152] width 130 height 75
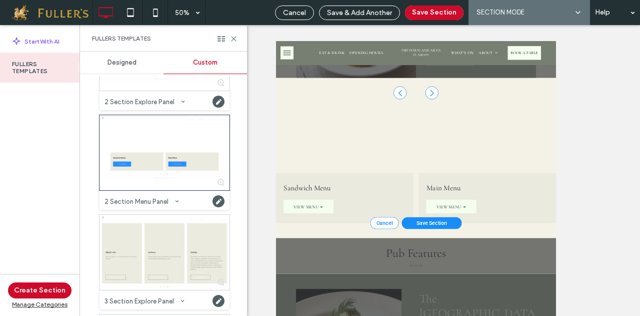
scroll to position [2247, 0]
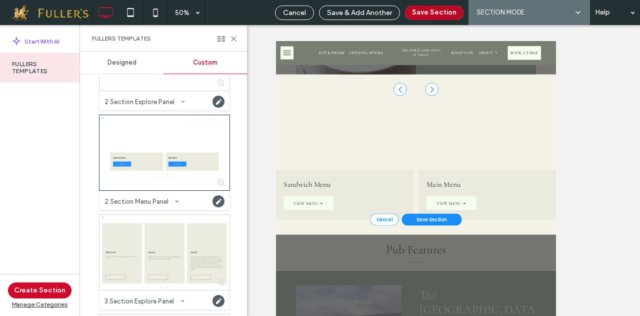
click at [436, 14] on button "Save Section" at bounding box center [434, 13] width 59 height 15
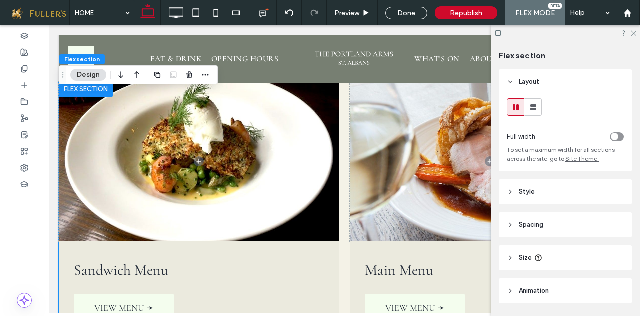
scroll to position [1325, 0]
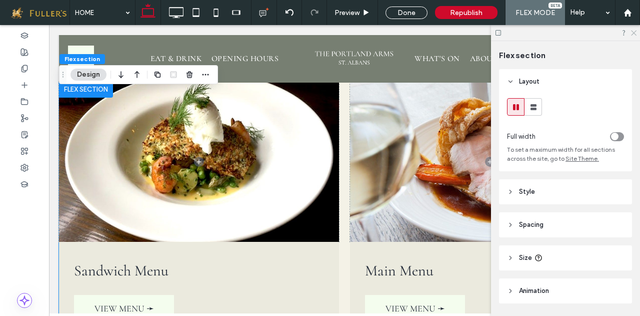
click at [636, 31] on icon at bounding box center [633, 32] width 7 height 7
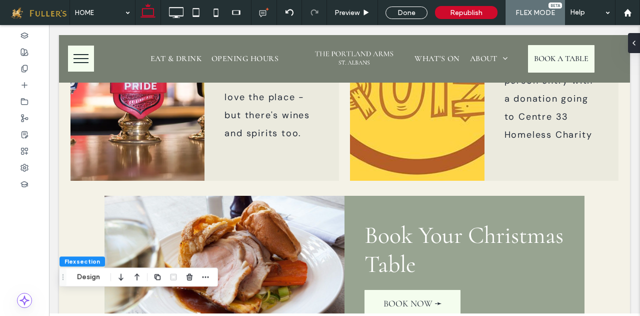
scroll to position [1029, 0]
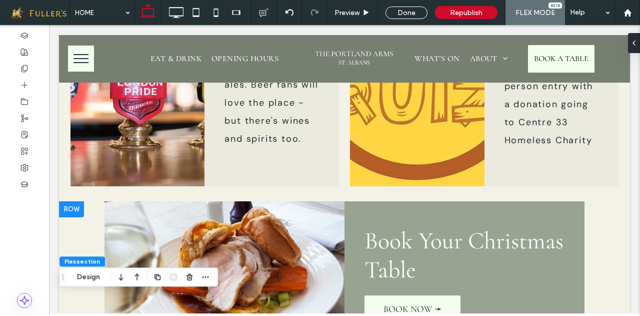
click at [76, 201] on div "Click To Paste Click To Paste Book Your Christmas Table BOOK NOW ➛ Click To Pas…" at bounding box center [344, 274] width 571 height 147
drag, startPoint x: 417, startPoint y: 9, endPoint x: 33, endPoint y: 134, distance: 403.9
click at [417, 9] on div "Done" at bounding box center [407, 13] width 42 height 13
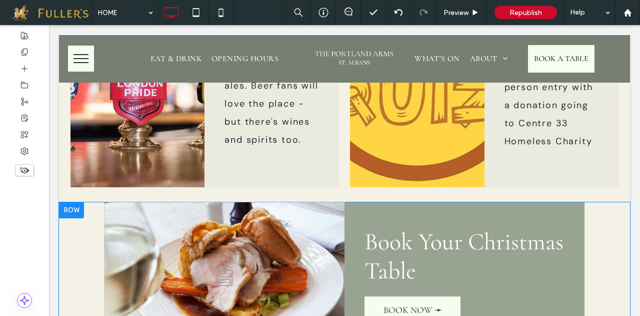
click at [70, 202] on div at bounding box center [71, 210] width 25 height 16
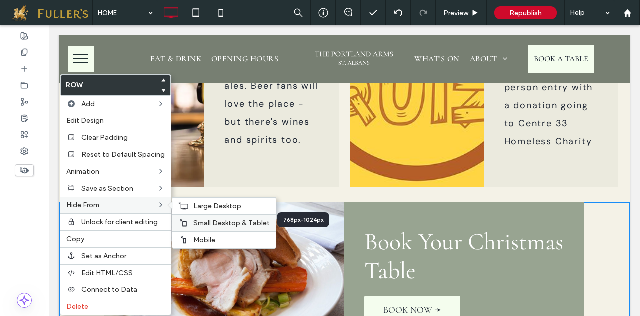
click at [200, 219] on span "Small Desktop & Tablet" at bounding box center [232, 223] width 77 height 9
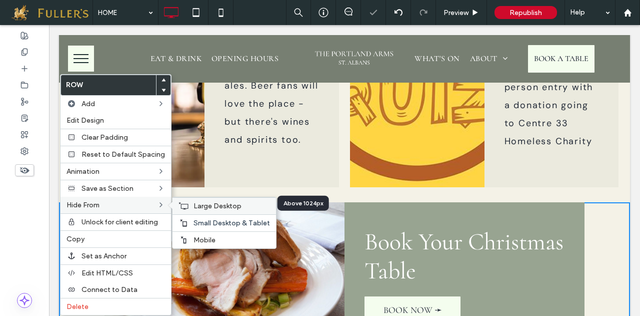
click at [208, 202] on span "Large Desktop" at bounding box center [218, 206] width 48 height 9
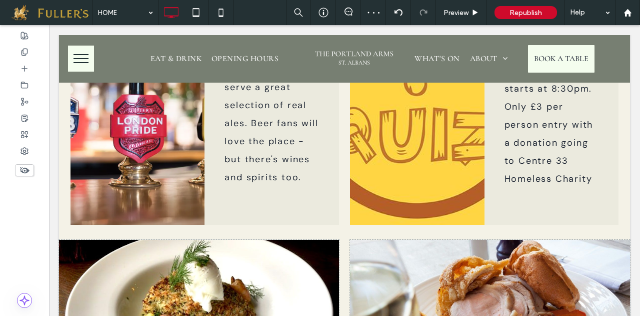
scroll to position [937, 0]
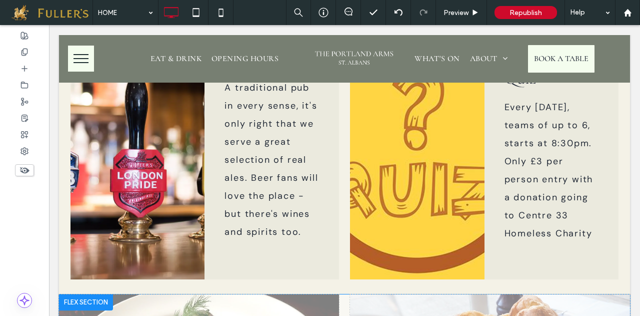
click at [85, 294] on div at bounding box center [86, 302] width 54 height 16
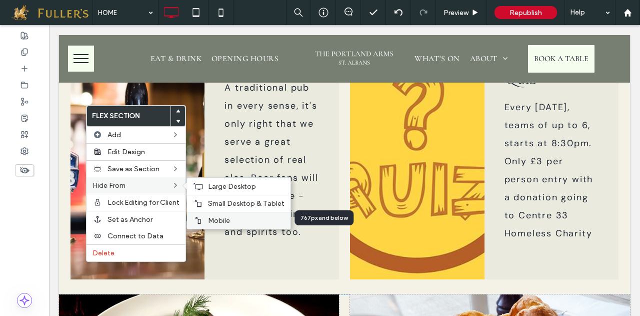
click at [217, 216] on span "Mobile" at bounding box center [219, 220] width 22 height 9
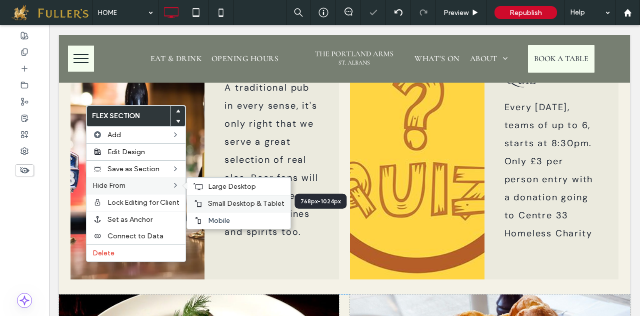
click at [225, 201] on span "Small Desktop & Tablet" at bounding box center [246, 203] width 77 height 9
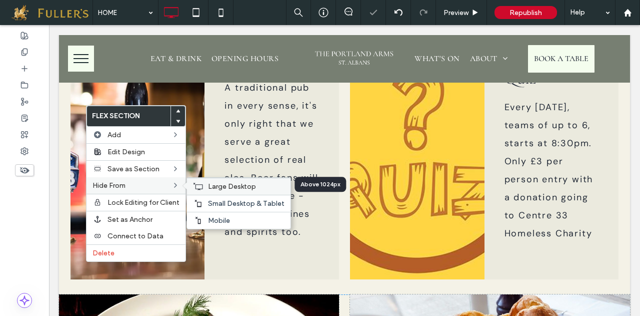
click at [230, 184] on span "Large Desktop" at bounding box center [232, 186] width 48 height 9
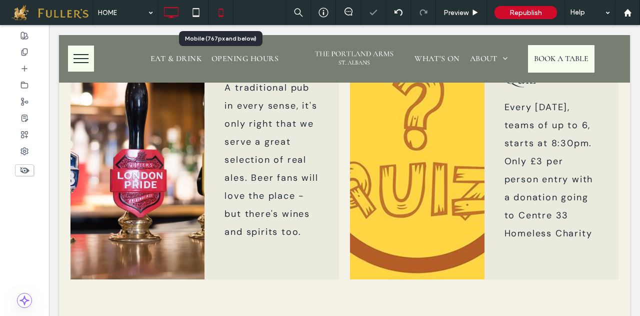
click at [222, 11] on icon at bounding box center [221, 13] width 20 height 20
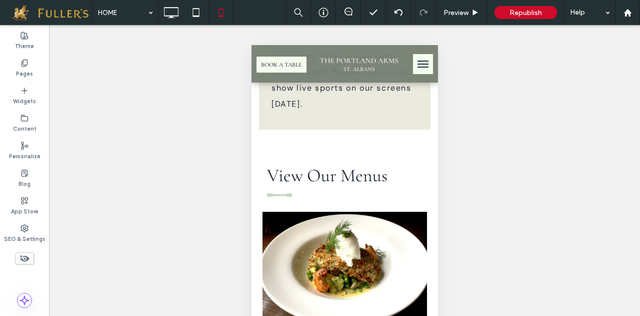
scroll to position [3076, 0]
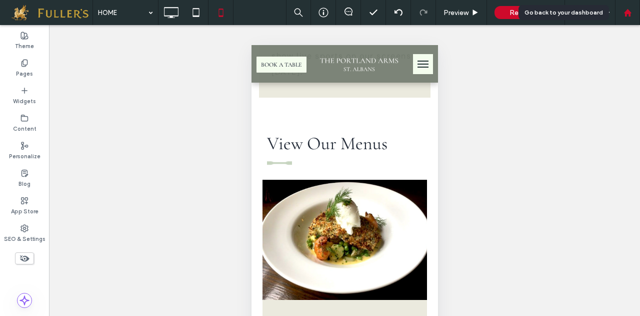
click at [628, 17] on div at bounding box center [627, 12] width 25 height 25
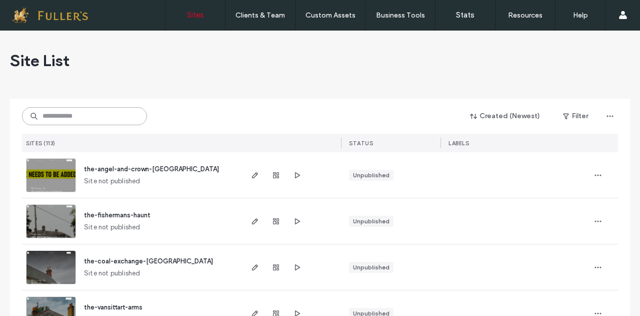
click at [116, 116] on input at bounding box center [84, 116] width 125 height 18
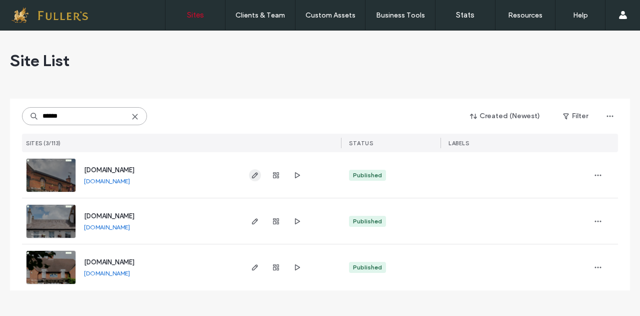
type input "******"
click at [256, 176] on icon "button" at bounding box center [255, 175] width 8 height 8
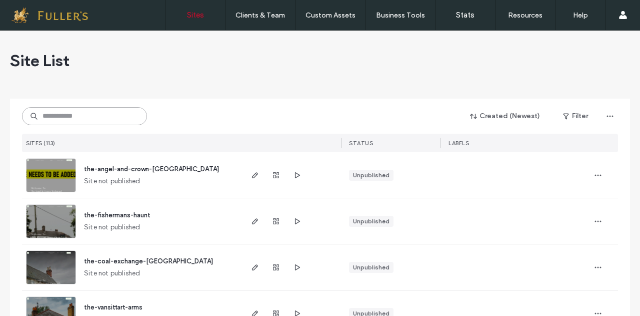
click at [97, 116] on input at bounding box center [84, 116] width 125 height 18
type input "******"
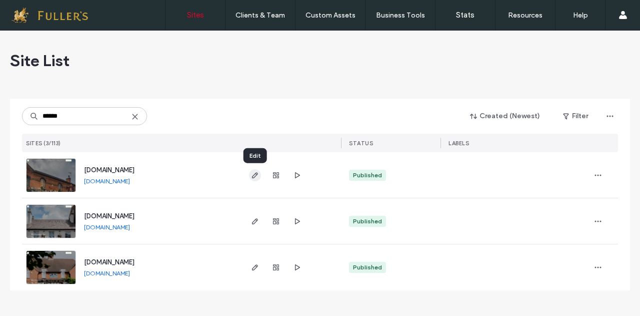
click at [256, 176] on use "button" at bounding box center [255, 175] width 6 height 6
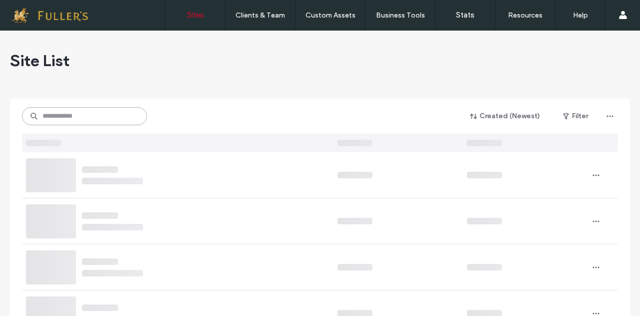
click at [47, 117] on input at bounding box center [84, 116] width 125 height 18
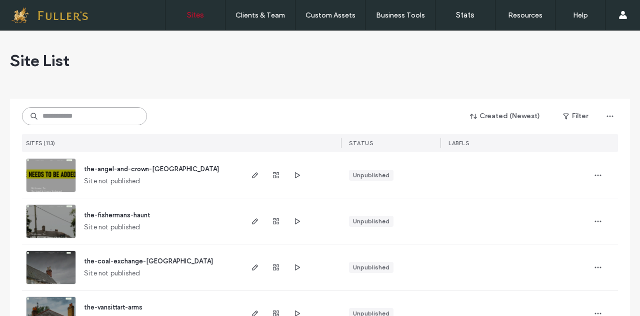
click at [47, 117] on input at bounding box center [84, 116] width 125 height 18
type input "******"
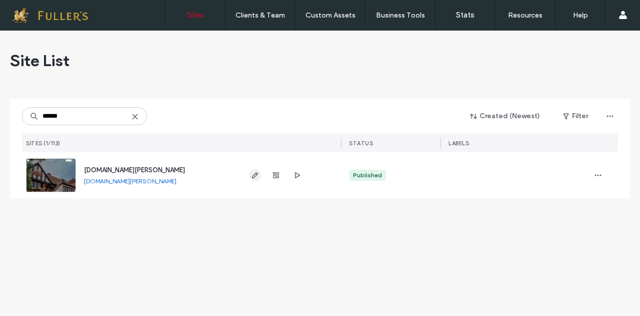
click at [255, 176] on use "button" at bounding box center [255, 175] width 6 height 6
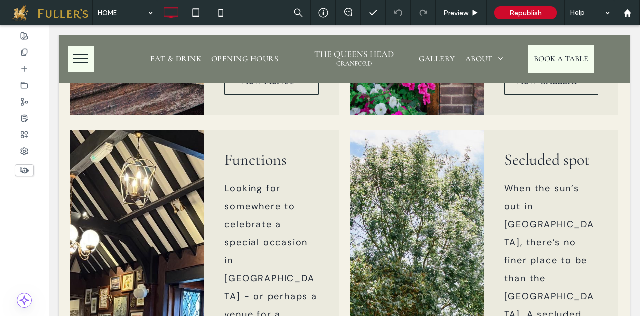
scroll to position [929, 0]
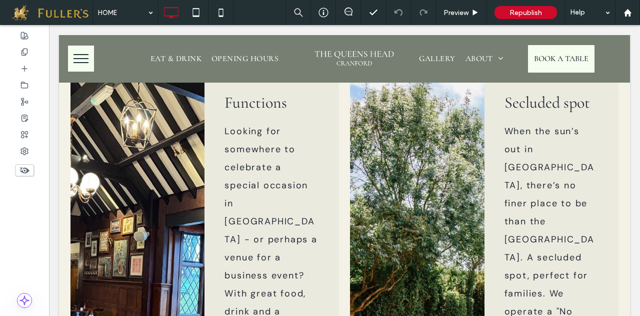
click at [22, 171] on use at bounding box center [25, 170] width 10 height 7
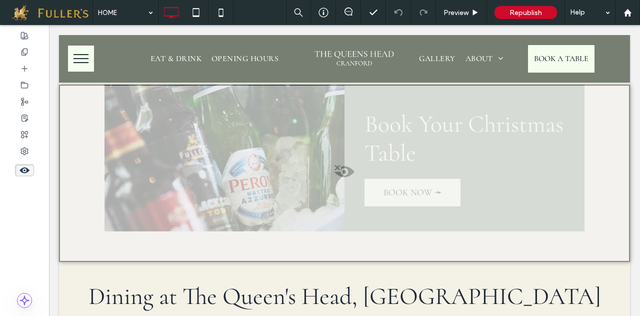
scroll to position [1981, 0]
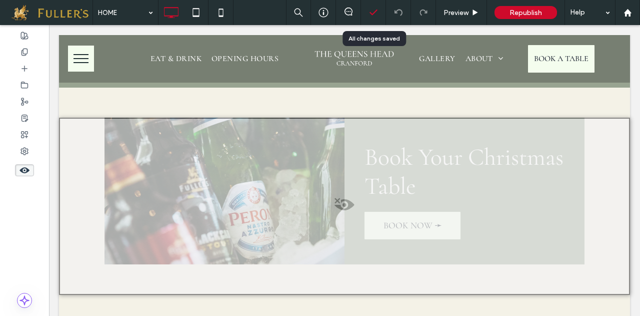
click at [376, 13] on icon at bounding box center [374, 13] width 10 height 10
click at [350, 197] on span at bounding box center [344, 207] width 569 height 20
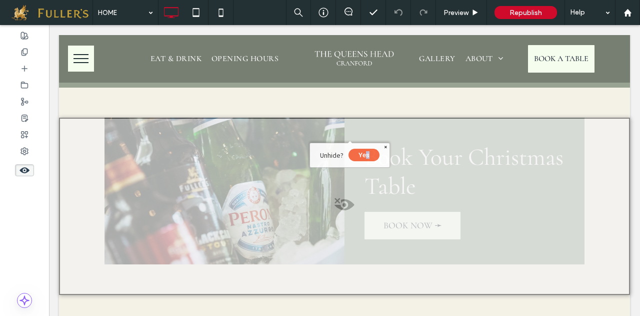
drag, startPoint x: 350, startPoint y: 142, endPoint x: 365, endPoint y: 152, distance: 18.2
click at [365, 152] on div "Unhide? Yes" at bounding box center [350, 155] width 81 height 25
click at [365, 152] on button "Yes" at bounding box center [364, 155] width 31 height 13
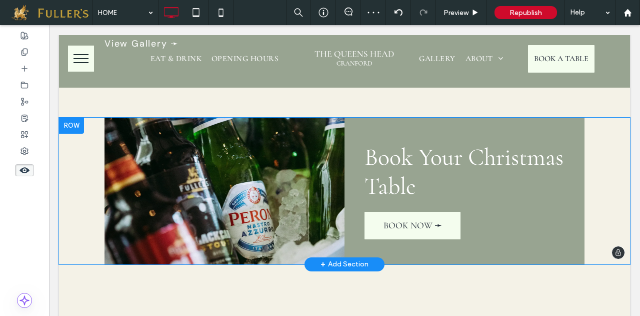
click at [335, 259] on div "+ Add Section" at bounding box center [345, 264] width 48 height 11
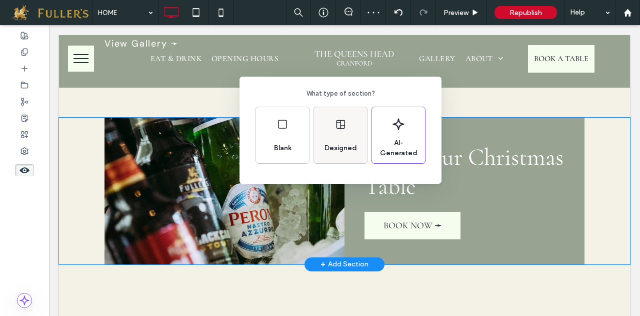
click at [343, 124] on icon at bounding box center [341, 124] width 12 height 12
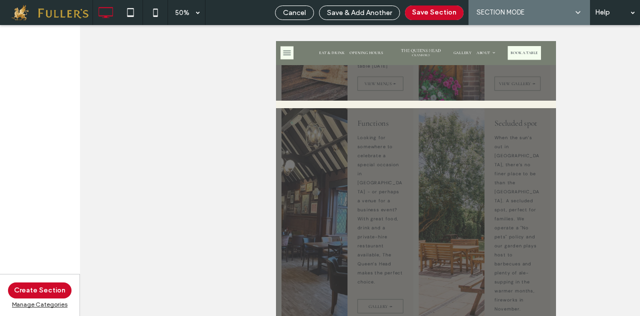
scroll to position [1767, 0]
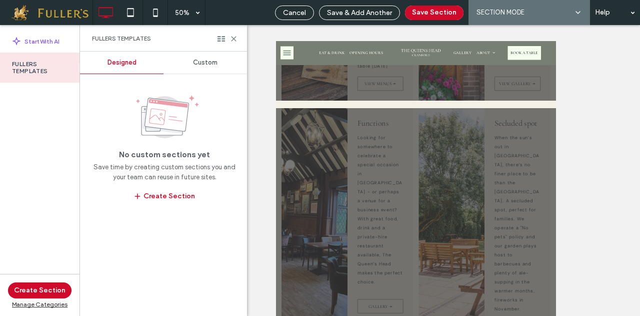
click at [209, 57] on div "Custom" at bounding box center [206, 63] width 84 height 22
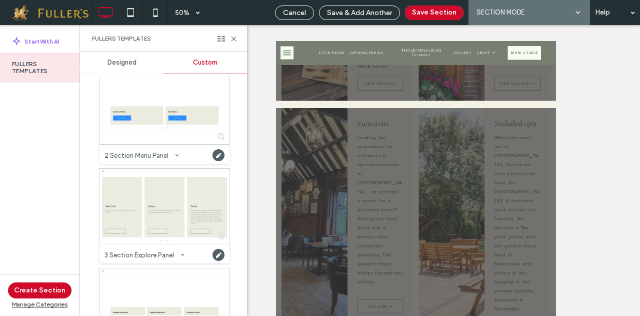
scroll to position [213, 0]
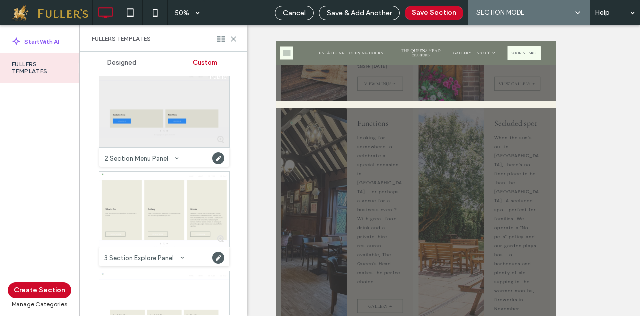
click at [142, 105] on div at bounding box center [165, 109] width 130 height 75
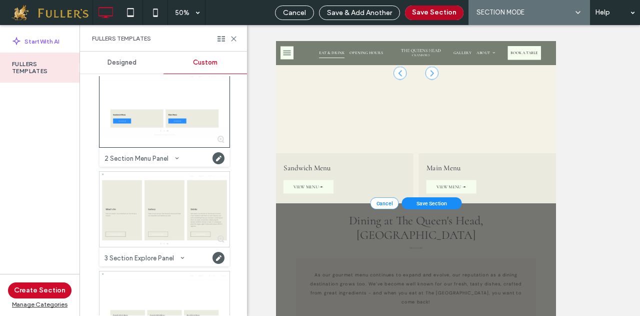
scroll to position [2916, 0]
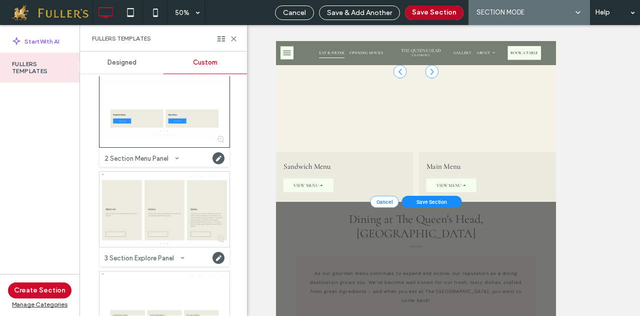
click at [441, 13] on button "Save Section" at bounding box center [434, 13] width 59 height 15
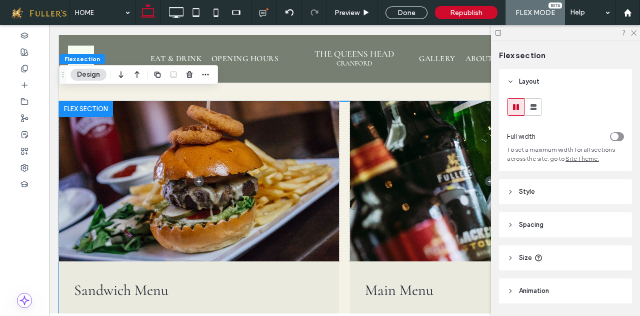
scroll to position [1958, 0]
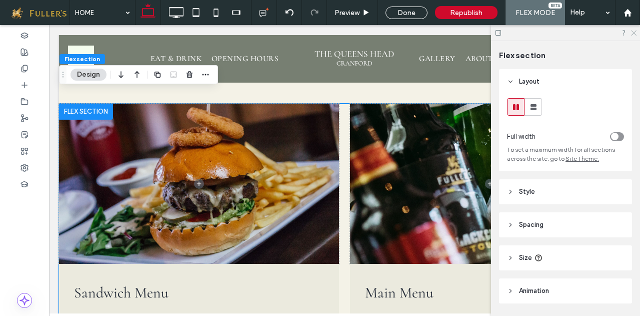
click at [634, 34] on icon at bounding box center [633, 32] width 7 height 7
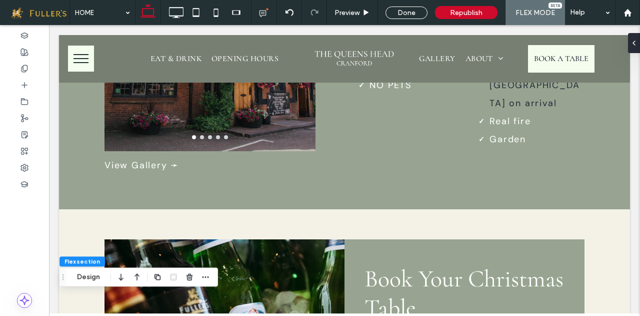
scroll to position [1652, 0]
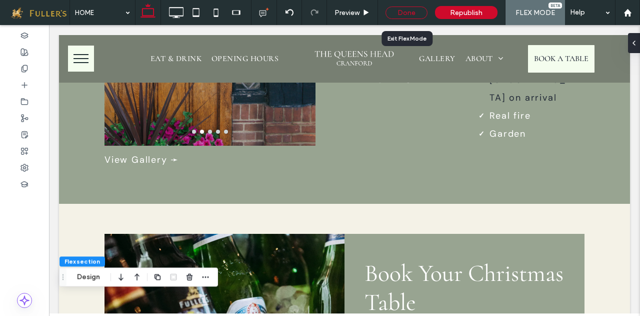
drag, startPoint x: 401, startPoint y: 14, endPoint x: 32, endPoint y: 137, distance: 388.6
click at [401, 14] on div "Done" at bounding box center [407, 13] width 42 height 13
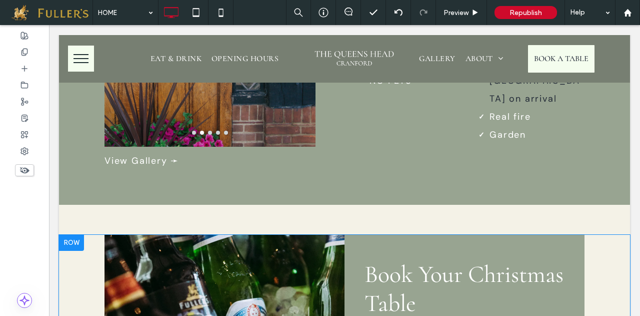
click at [76, 235] on div at bounding box center [71, 243] width 25 height 16
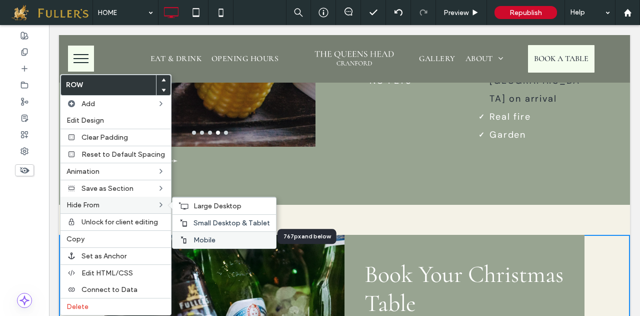
click at [201, 236] on span "Mobile" at bounding box center [205, 240] width 22 height 9
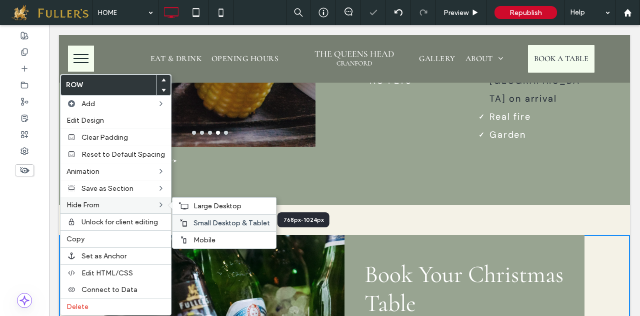
click at [203, 219] on span "Small Desktop & Tablet" at bounding box center [232, 223] width 77 height 9
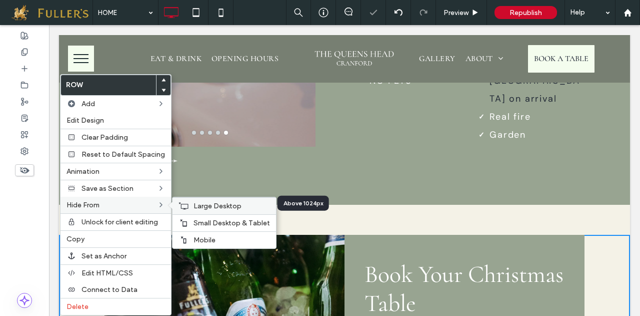
click at [209, 202] on span "Large Desktop" at bounding box center [218, 206] width 48 height 9
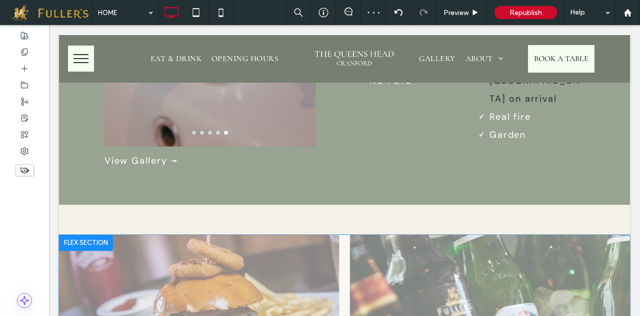
click at [78, 235] on div at bounding box center [86, 243] width 54 height 16
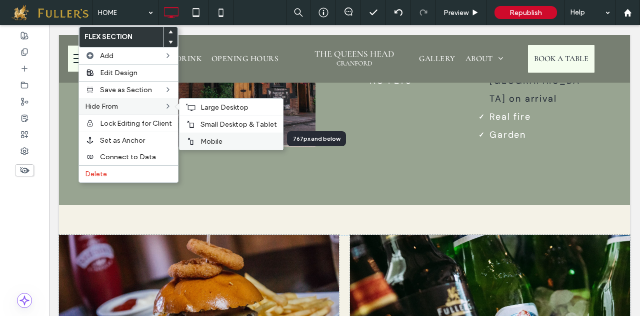
click at [211, 139] on span "Mobile" at bounding box center [212, 141] width 22 height 9
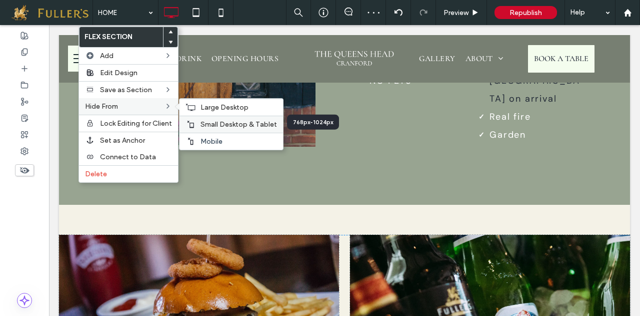
click at [217, 121] on span "Small Desktop & Tablet" at bounding box center [239, 124] width 77 height 9
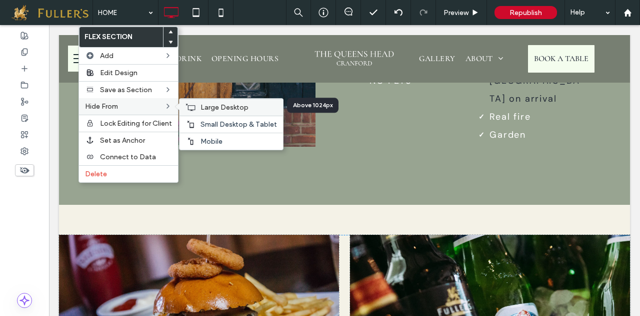
click at [214, 107] on span "Large Desktop" at bounding box center [225, 107] width 48 height 9
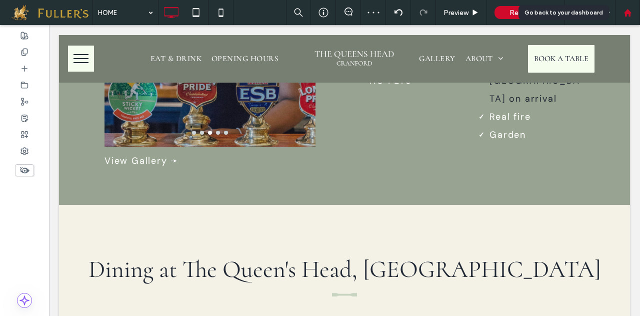
click at [628, 13] on use at bounding box center [628, 13] width 8 height 8
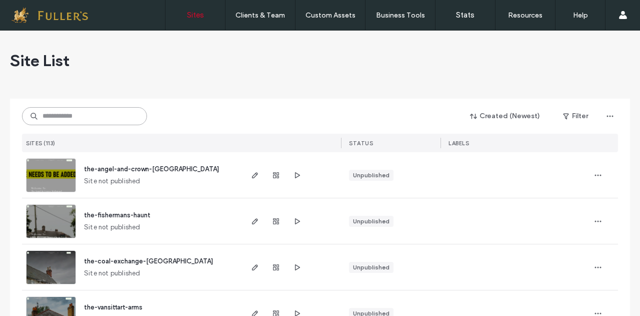
click at [93, 119] on input at bounding box center [84, 116] width 125 height 18
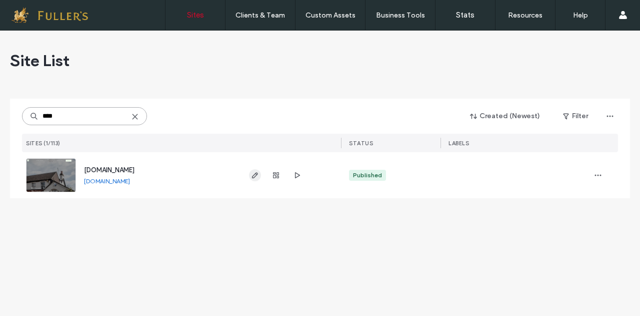
type input "****"
click at [252, 171] on icon "button" at bounding box center [255, 175] width 8 height 8
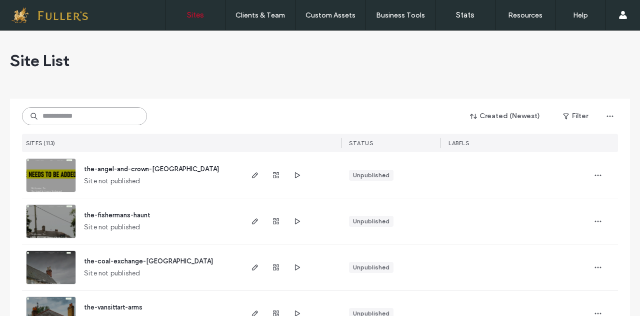
click at [68, 112] on input at bounding box center [84, 116] width 125 height 18
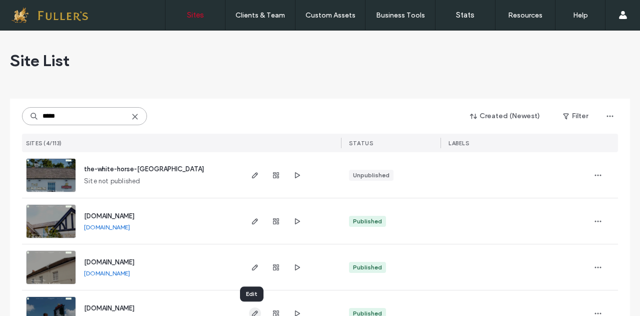
type input "*****"
click at [251, 310] on icon "button" at bounding box center [255, 313] width 8 height 8
